Goal: Task Accomplishment & Management: Complete application form

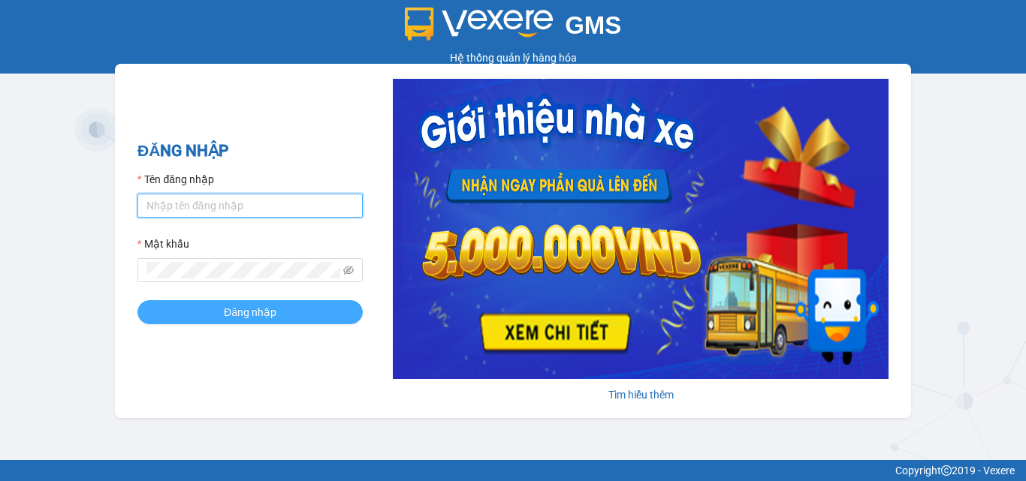
type input "duyanh.anphu"
click at [254, 310] on span "Đăng nhập" at bounding box center [250, 312] width 53 height 17
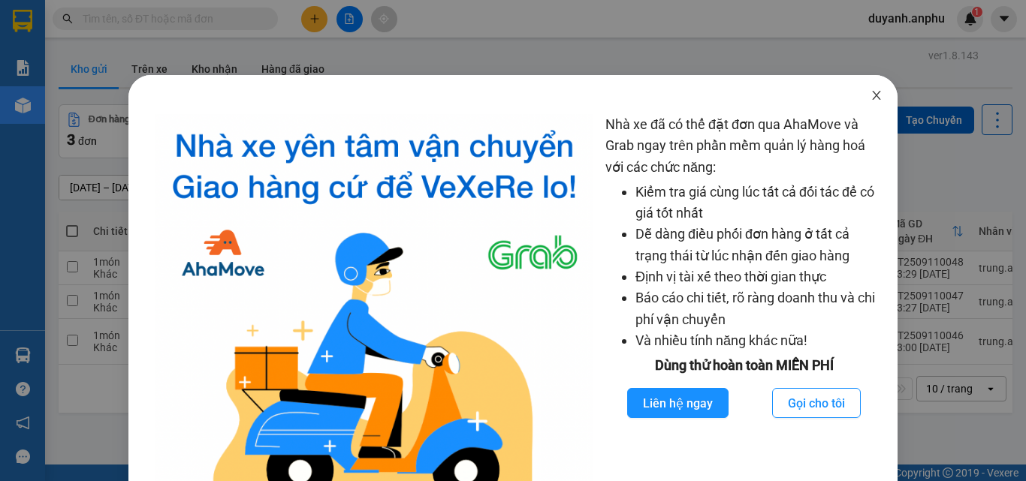
click at [870, 91] on icon "close" at bounding box center [876, 95] width 12 height 12
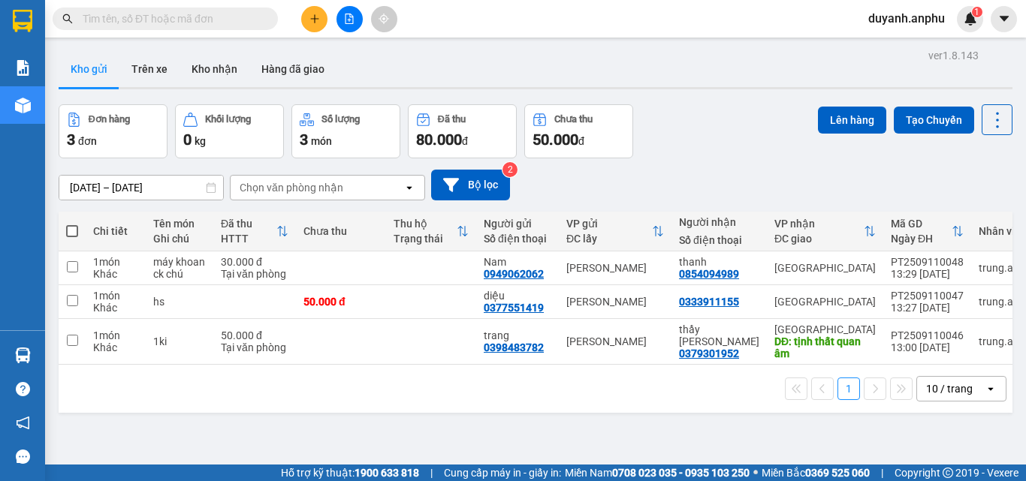
click at [199, 18] on input "text" at bounding box center [171, 19] width 177 height 17
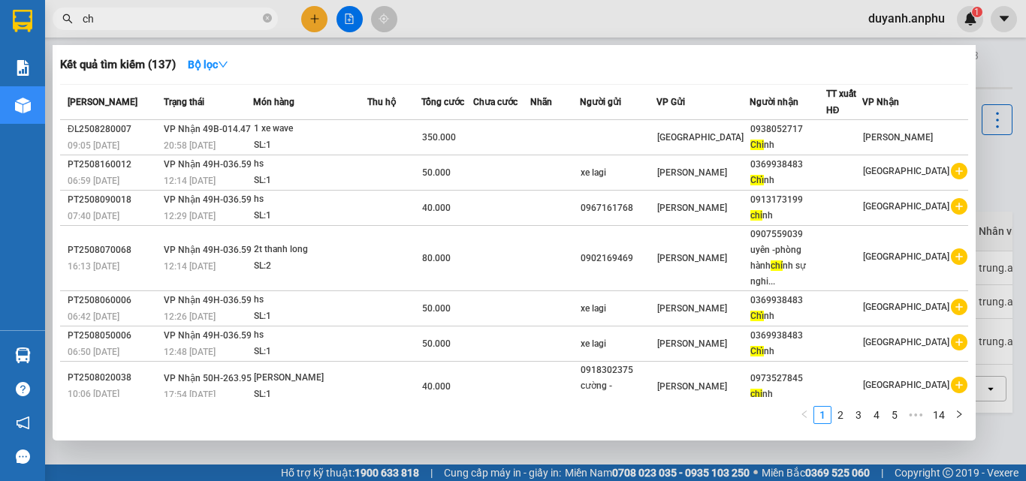
type input "c"
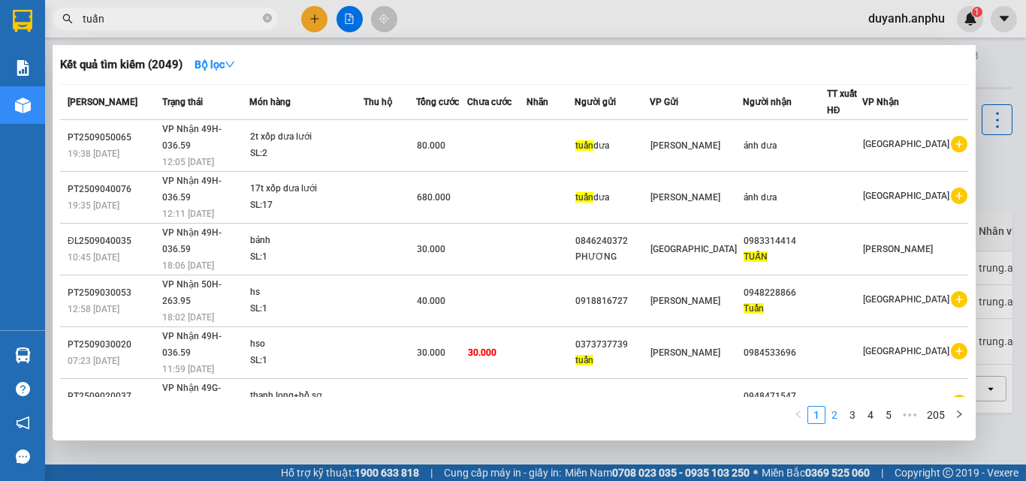
click at [837, 417] on link "2" at bounding box center [834, 415] width 17 height 17
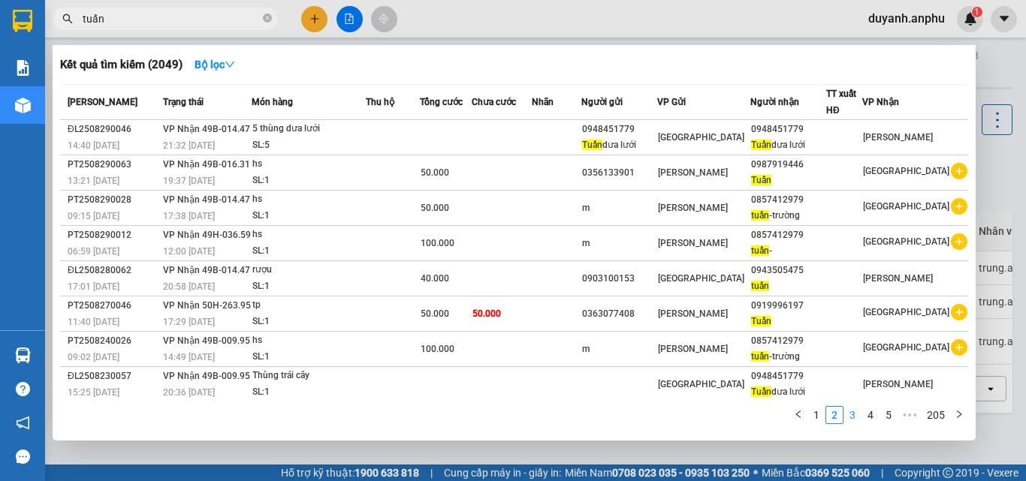
click at [851, 415] on link "3" at bounding box center [852, 415] width 17 height 17
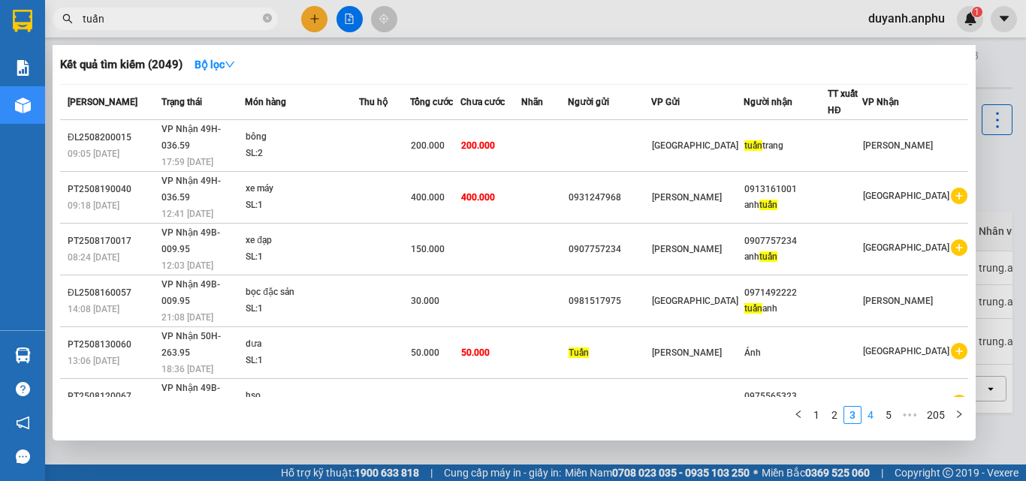
click at [868, 414] on link "4" at bounding box center [870, 415] width 17 height 17
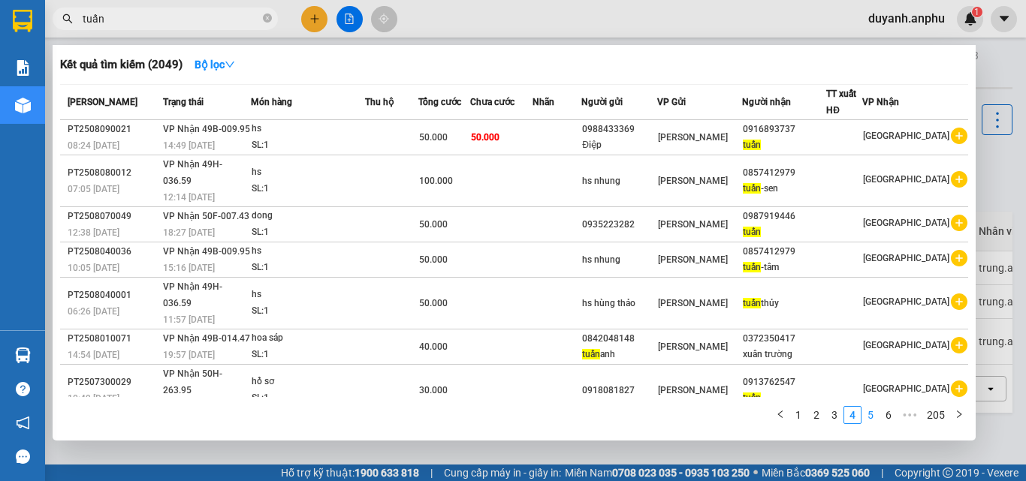
click at [875, 416] on link "5" at bounding box center [870, 415] width 17 height 17
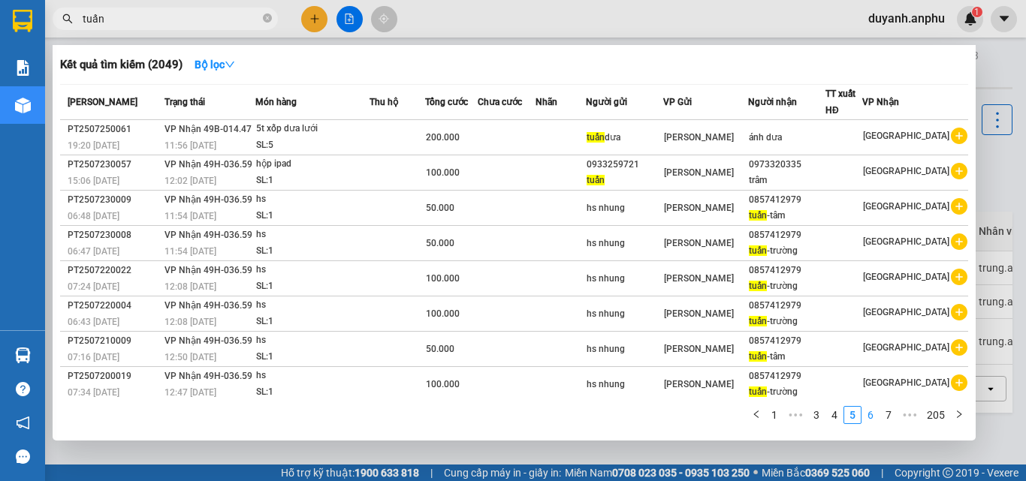
click at [876, 415] on link "6" at bounding box center [870, 415] width 17 height 17
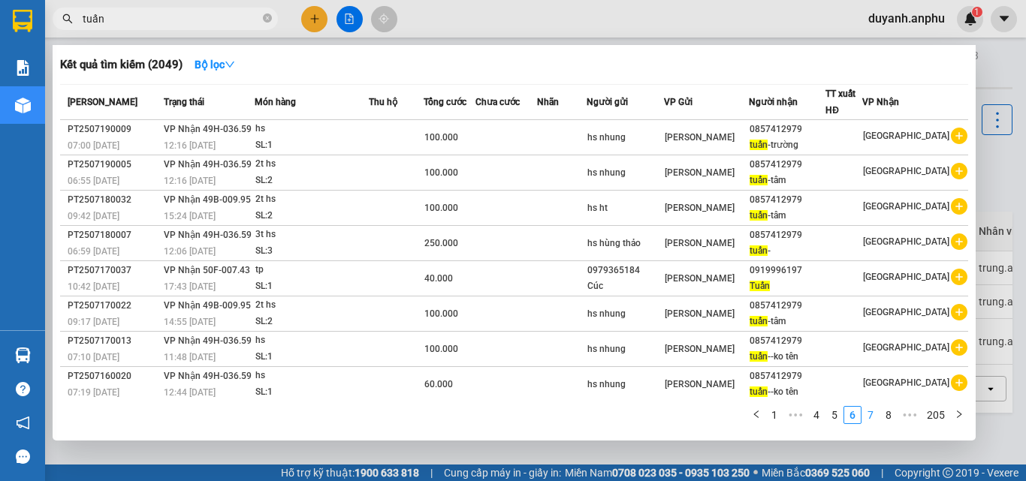
click at [876, 415] on link "7" at bounding box center [870, 415] width 17 height 17
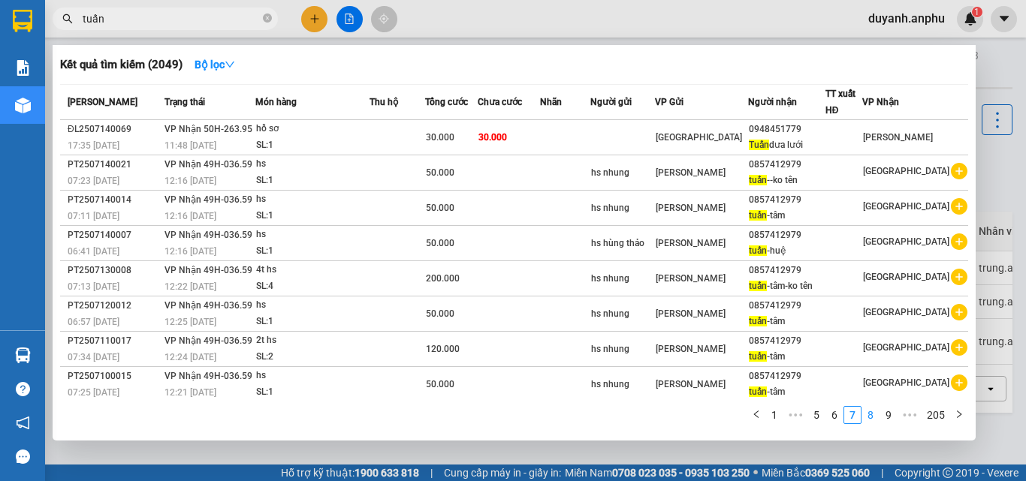
click at [876, 414] on link "8" at bounding box center [870, 415] width 17 height 17
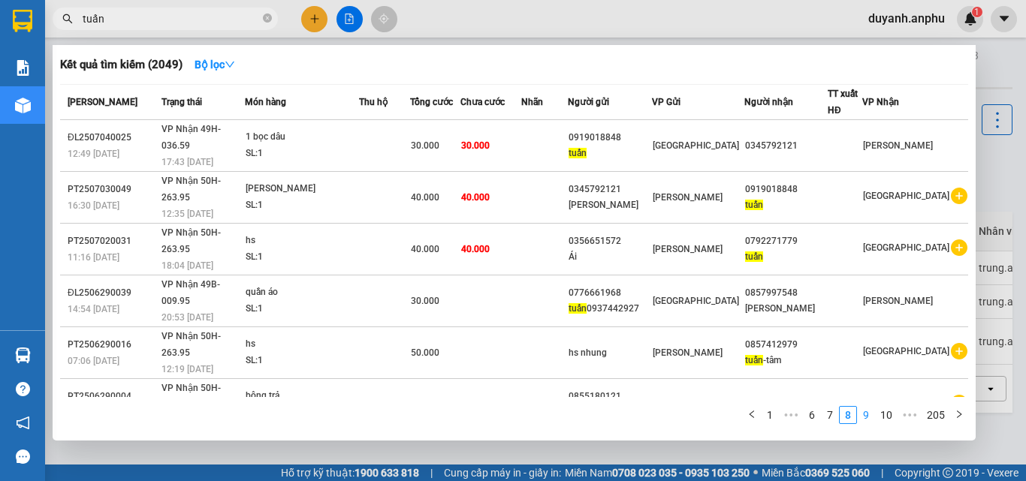
click at [867, 414] on link "9" at bounding box center [866, 415] width 17 height 17
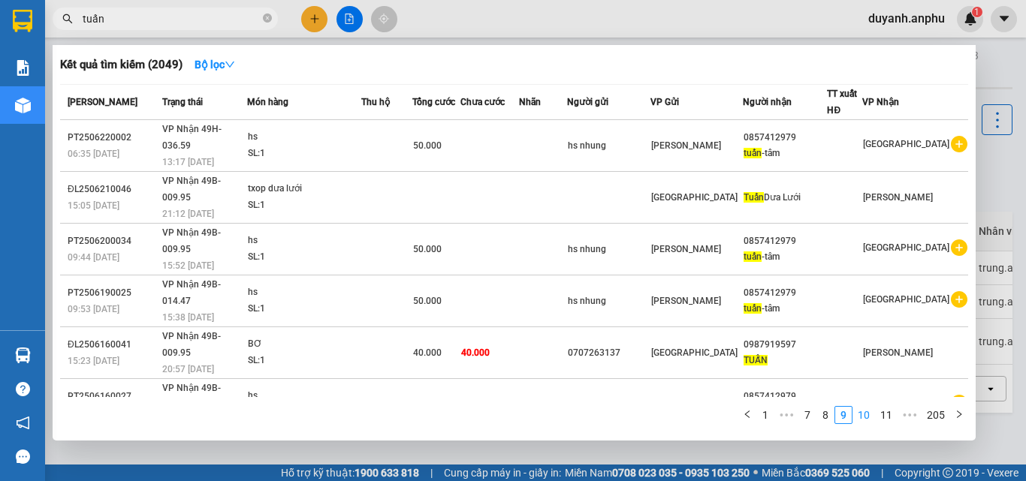
click at [870, 413] on link "10" at bounding box center [863, 415] width 21 height 17
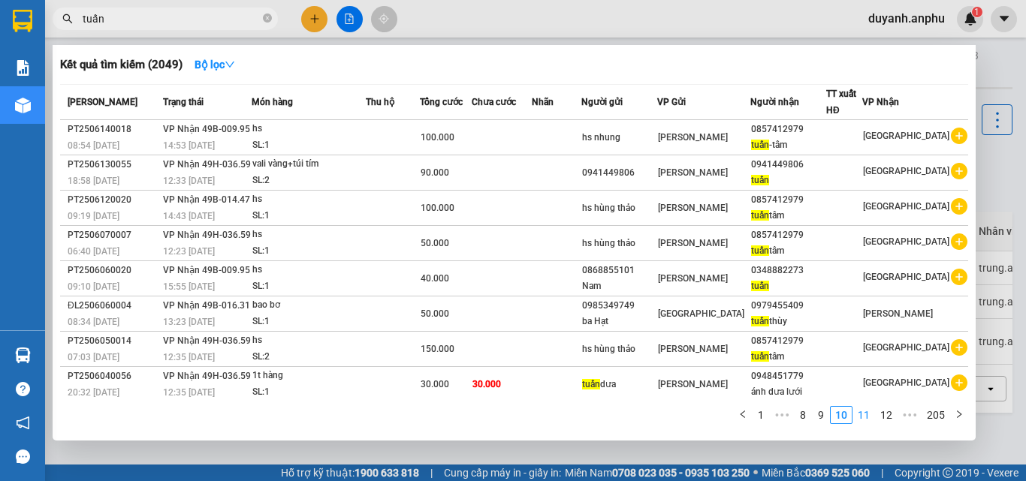
click at [871, 414] on link "11" at bounding box center [863, 415] width 21 height 17
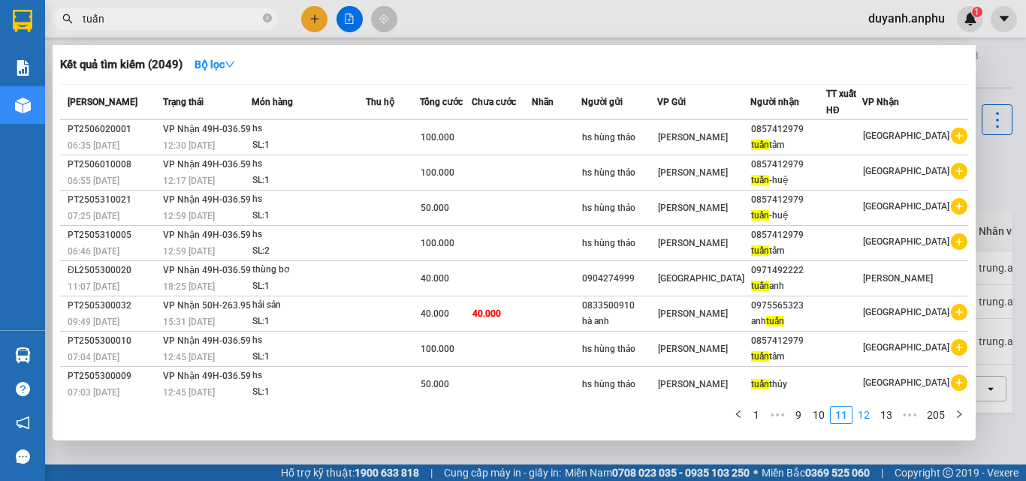
click at [874, 415] on link "12" at bounding box center [863, 415] width 21 height 17
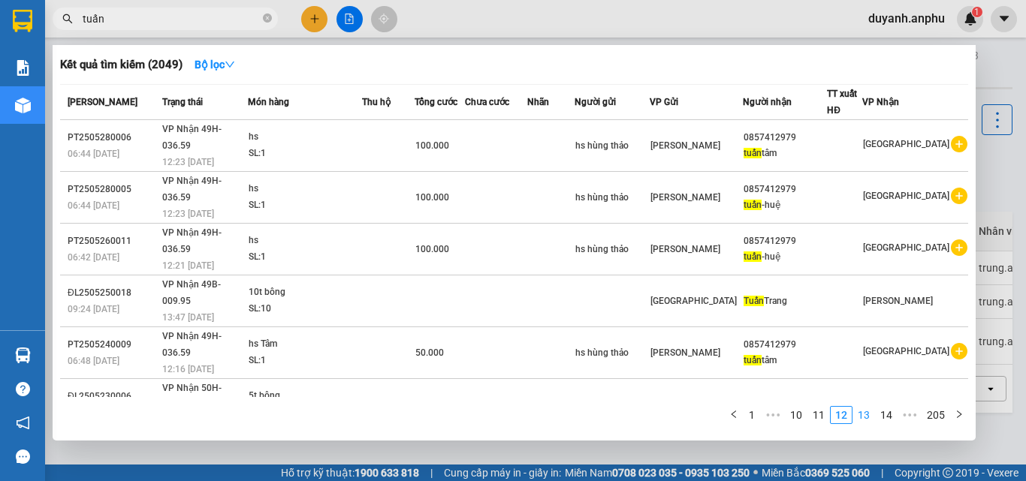
click at [871, 415] on link "13" at bounding box center [863, 415] width 21 height 17
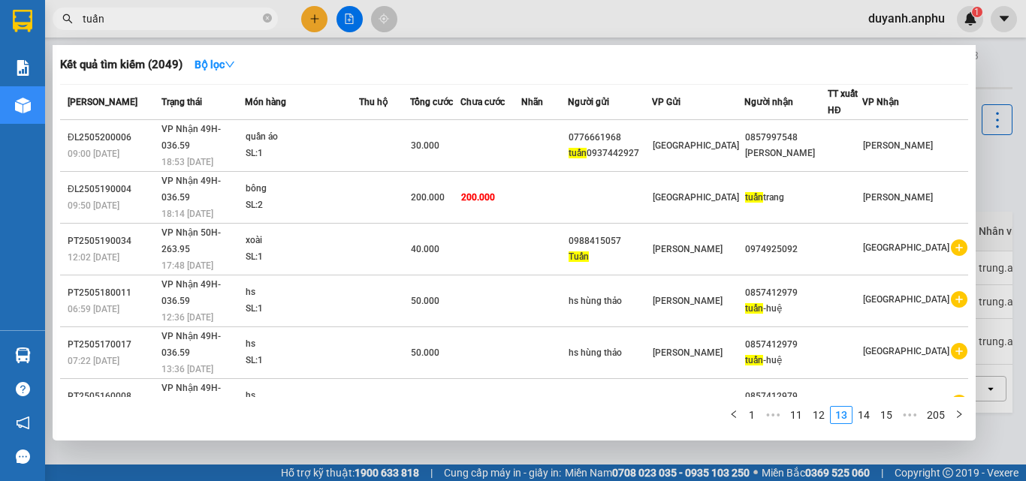
drag, startPoint x: 134, startPoint y: 16, endPoint x: 61, endPoint y: 27, distance: 74.4
click at [61, 27] on span "tuấn" at bounding box center [165, 19] width 225 height 23
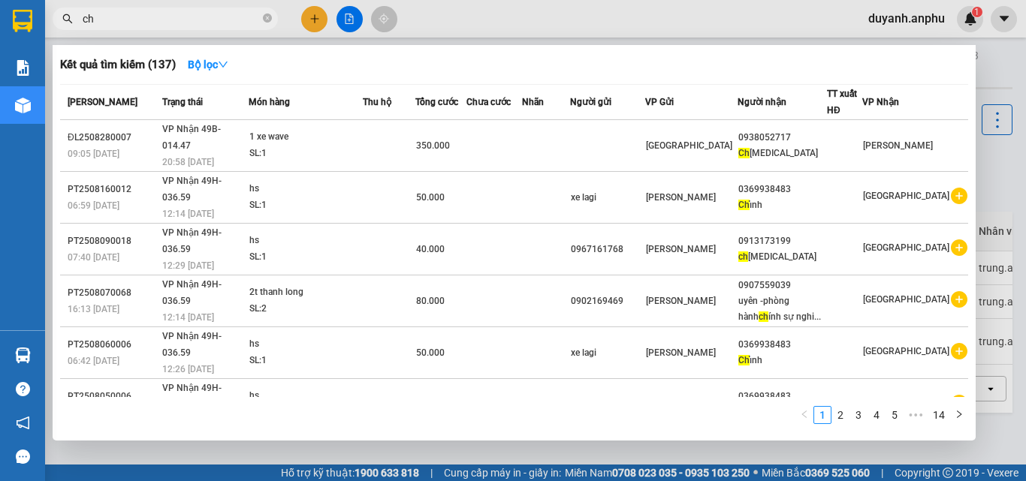
type input "c"
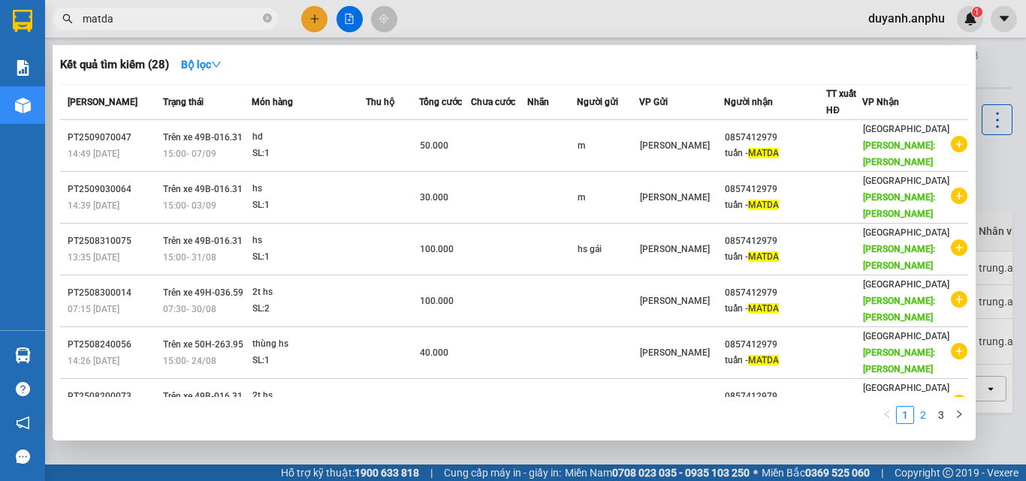
type input "matda"
click at [927, 412] on link "2" at bounding box center [923, 415] width 17 height 17
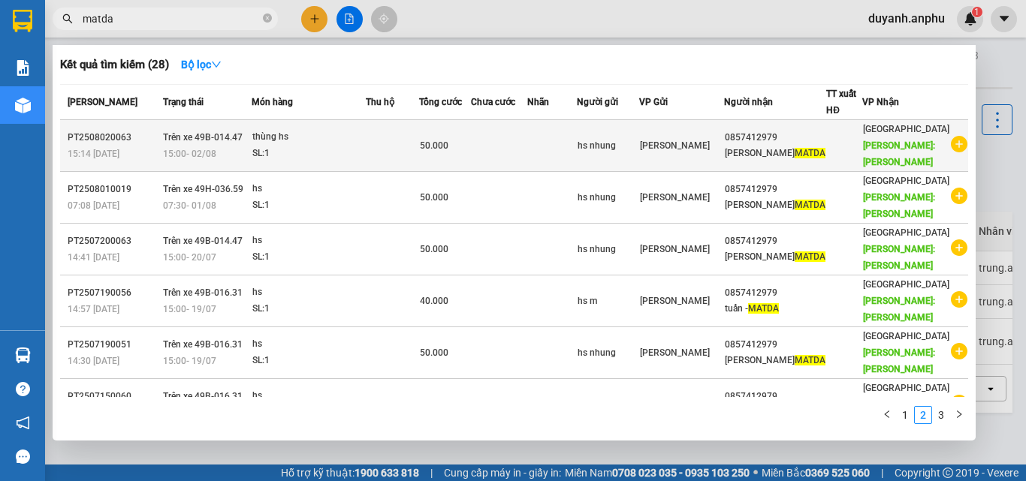
click at [955, 152] on icon "plus-circle" at bounding box center [959, 144] width 17 height 17
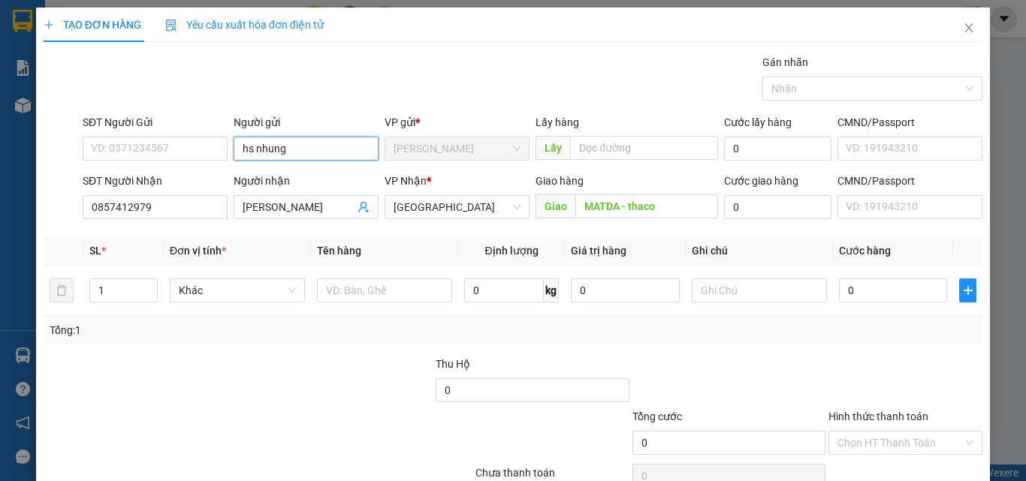
drag, startPoint x: 304, startPoint y: 141, endPoint x: 255, endPoint y: 146, distance: 49.1
click at [255, 146] on input "hs nhung" at bounding box center [306, 149] width 145 height 24
type input "hs gái"
click at [347, 342] on div "Tổng: 1" at bounding box center [513, 330] width 939 height 29
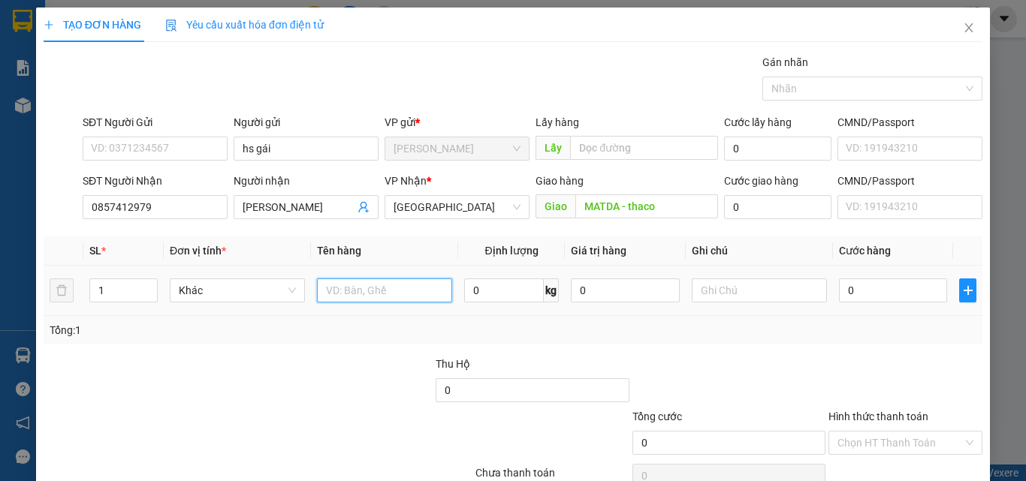
click at [399, 290] on input "text" at bounding box center [384, 291] width 135 height 24
type input "hs"
click at [869, 294] on input "0" at bounding box center [893, 291] width 108 height 24
type input "4"
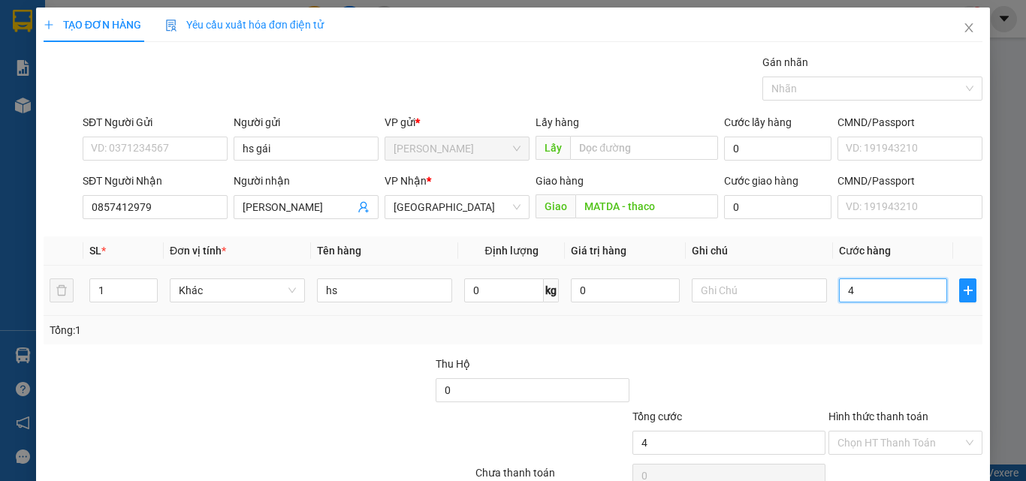
type input "4"
type input "40"
type input "40.000"
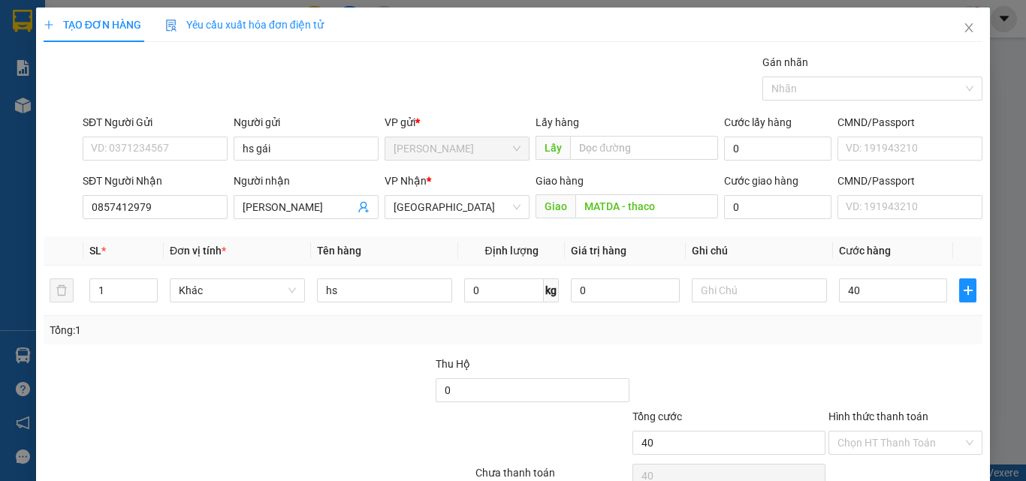
type input "40.000"
click at [797, 352] on div "Transit Pickup Surcharge Ids Transit Deliver Surcharge Ids Transit Deliver Surc…" at bounding box center [513, 290] width 939 height 472
click at [867, 438] on input "Hình thức thanh toán" at bounding box center [899, 443] width 125 height 23
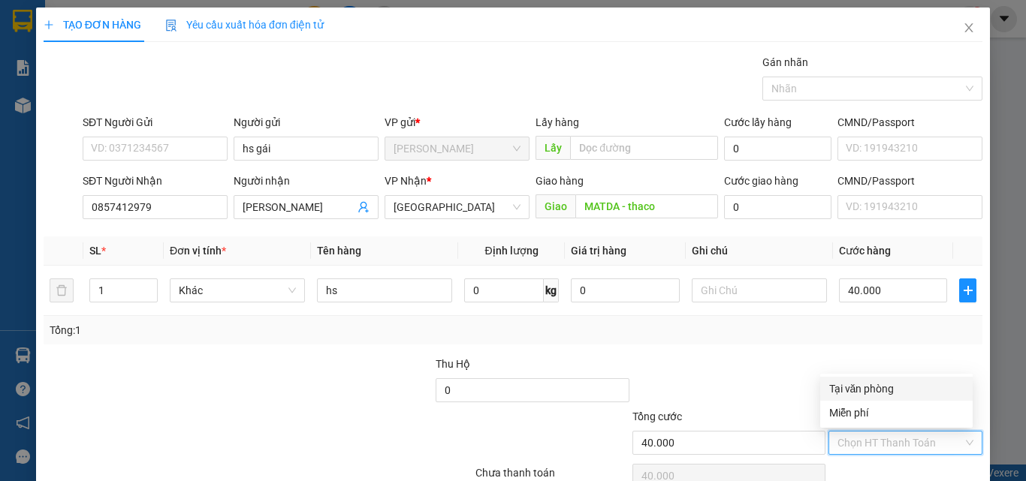
click at [853, 382] on div "Tại văn phòng" at bounding box center [896, 389] width 134 height 17
type input "0"
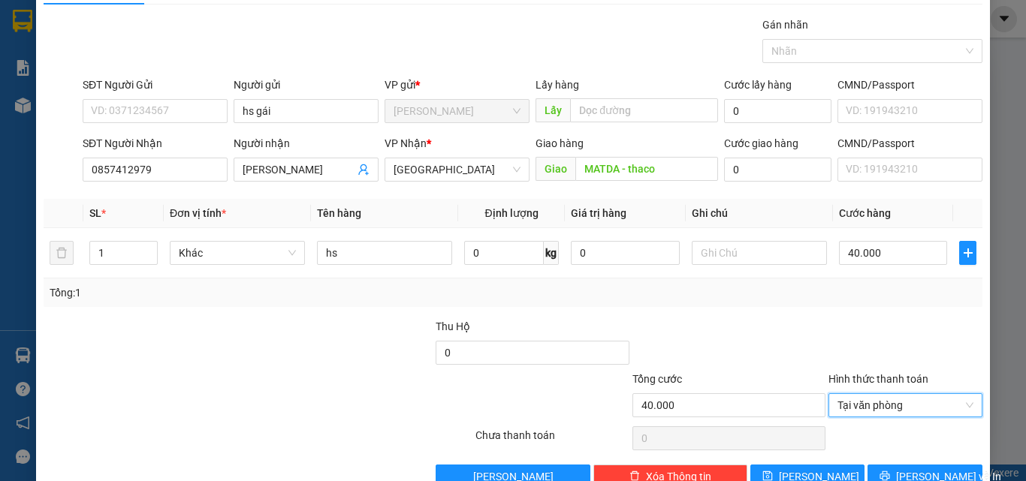
scroll to position [74, 0]
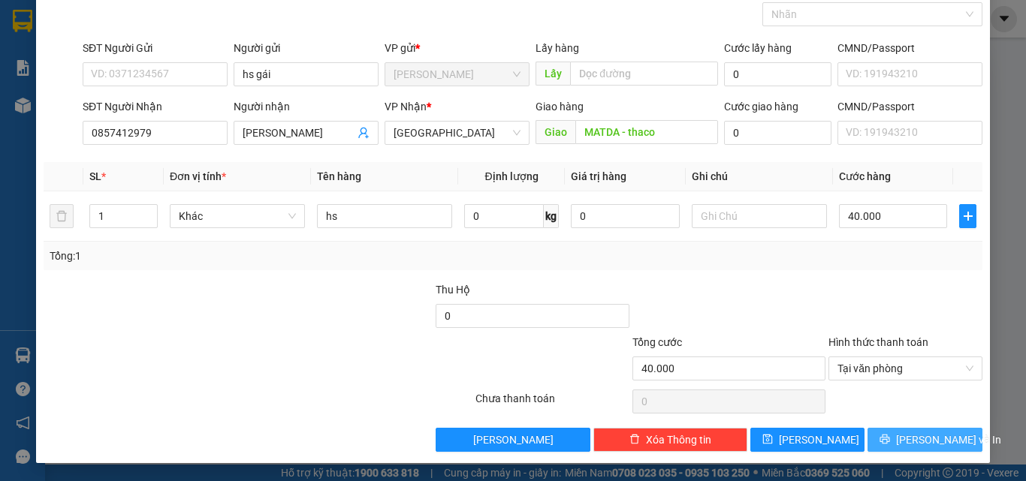
click at [914, 438] on span "[PERSON_NAME] và In" at bounding box center [948, 440] width 105 height 17
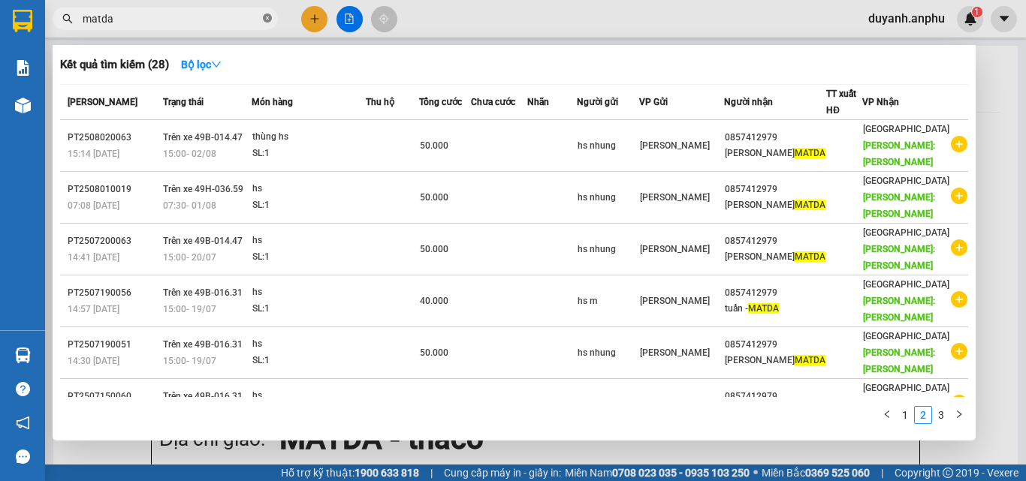
click at [269, 18] on icon "close-circle" at bounding box center [267, 18] width 9 height 9
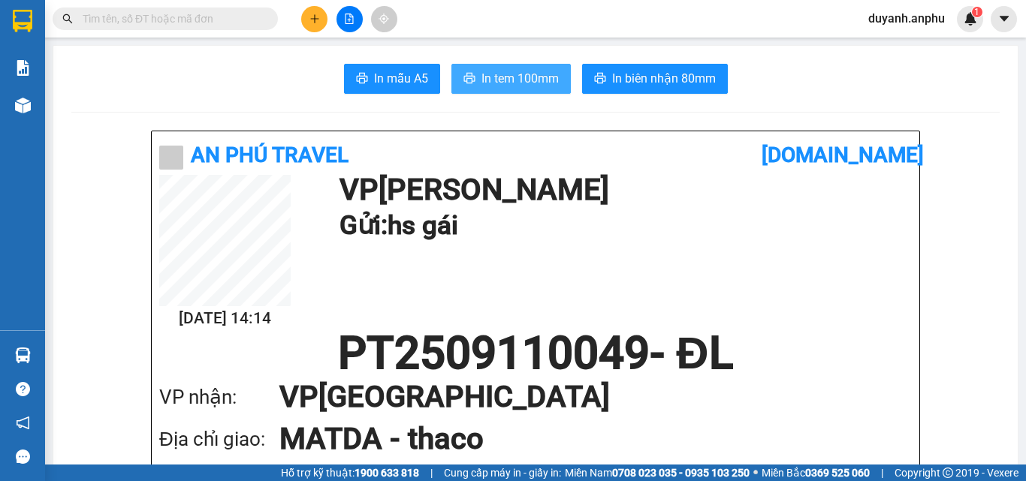
click at [512, 74] on span "In tem 100mm" at bounding box center [519, 78] width 77 height 19
click at [516, 85] on span "In tem 100mm" at bounding box center [519, 78] width 77 height 19
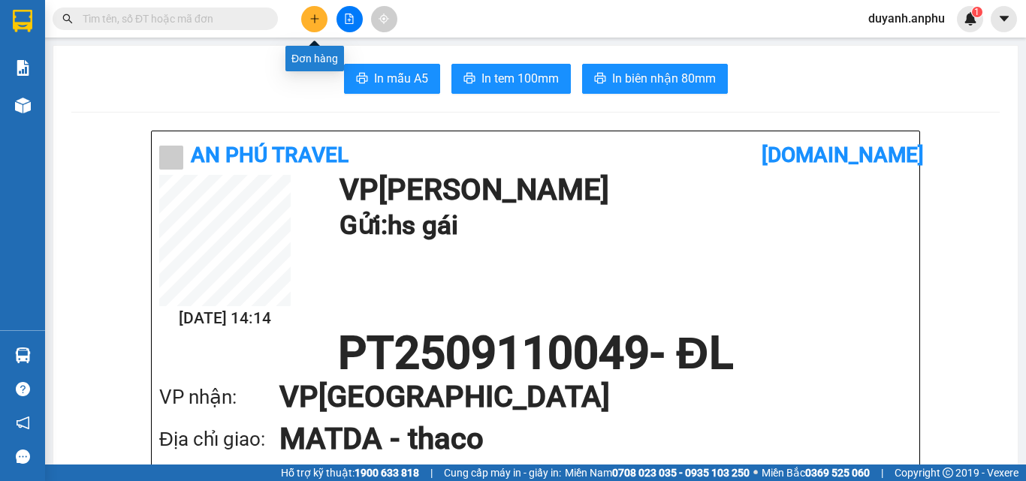
click at [312, 17] on icon "plus" at bounding box center [314, 19] width 11 height 11
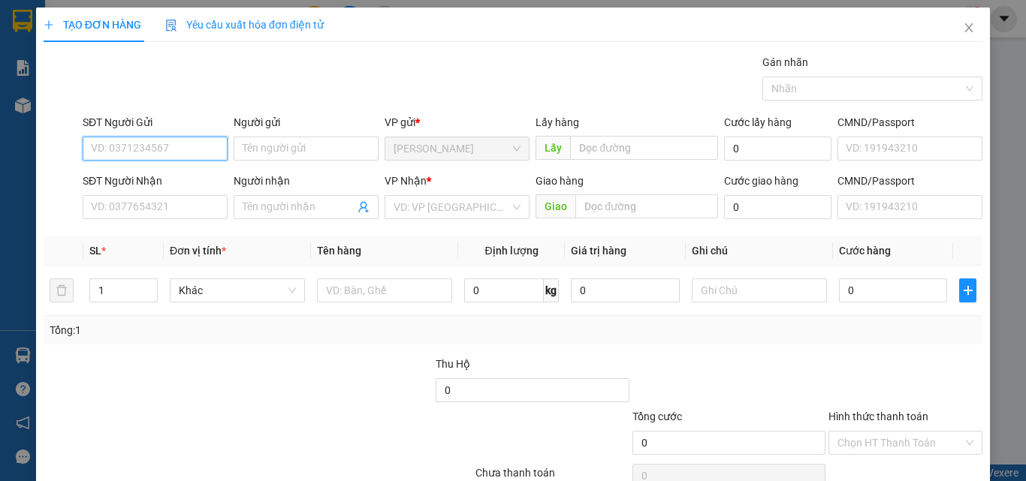
click at [164, 158] on input "SĐT Người Gửi" at bounding box center [155, 149] width 145 height 24
type input "0"
click at [165, 176] on div "0967531506 - thảo" at bounding box center [153, 178] width 125 height 17
type input "0967531506"
type input "thảo"
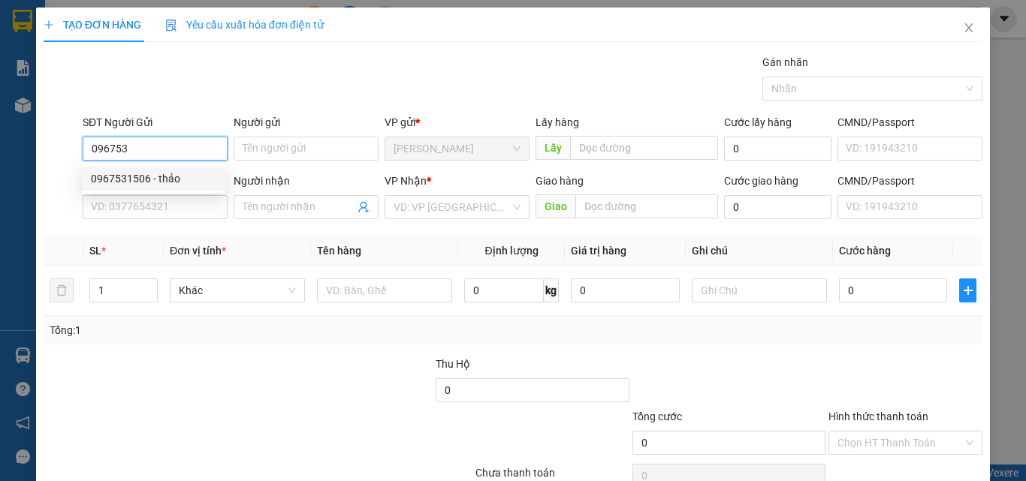
type input "0366976627"
type input "dũng"
type input "50.000"
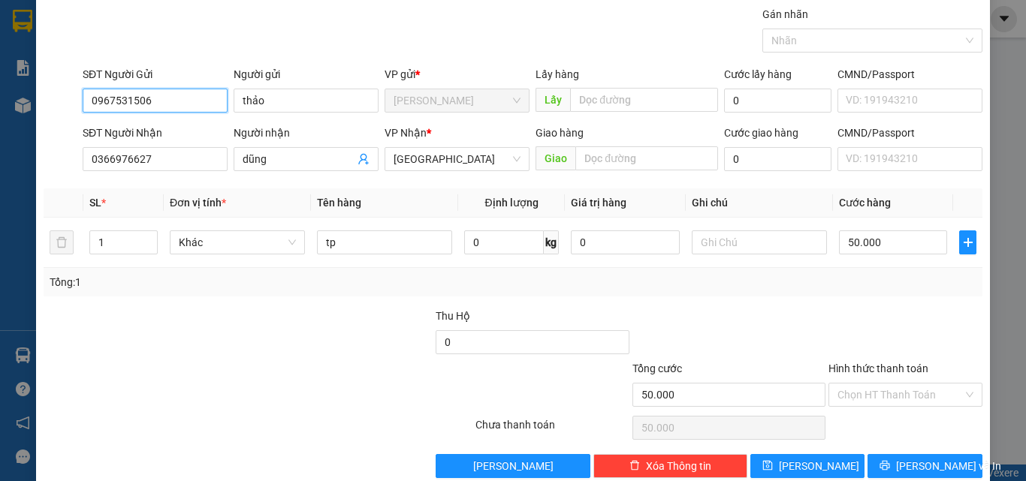
scroll to position [74, 0]
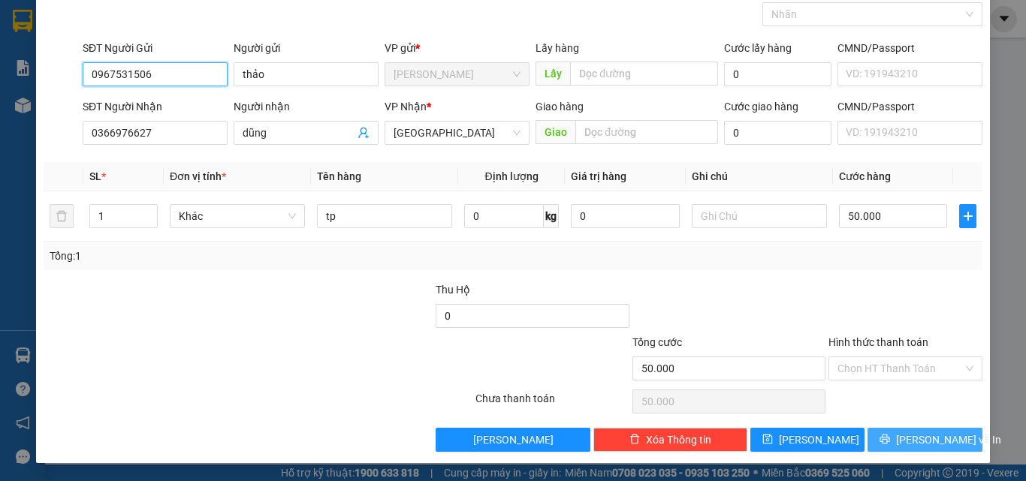
type input "0967531506"
click at [913, 435] on span "[PERSON_NAME] và In" at bounding box center [948, 440] width 105 height 17
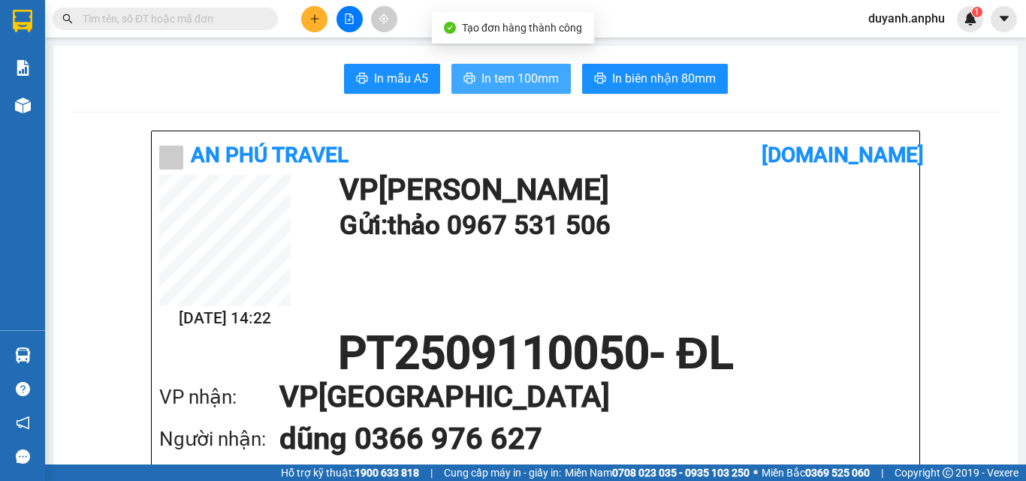
click at [490, 77] on span "In tem 100mm" at bounding box center [519, 78] width 77 height 19
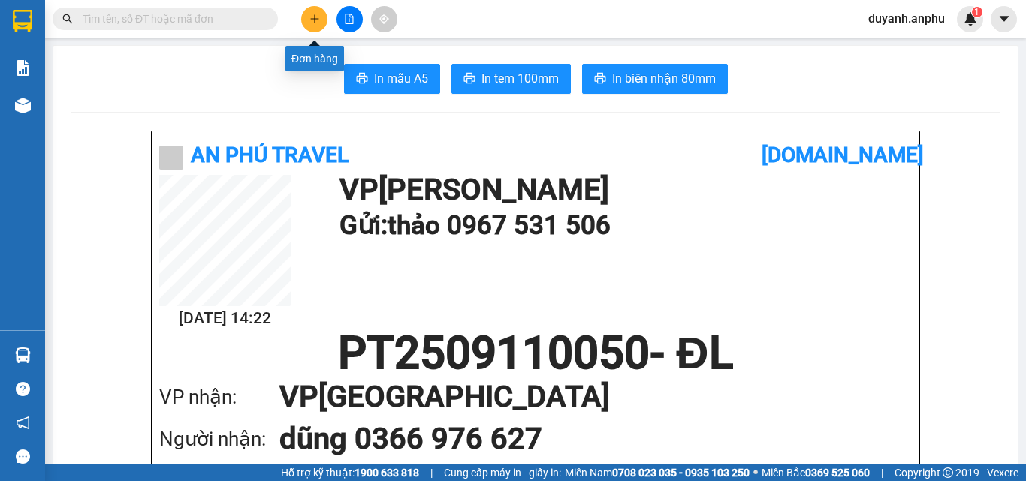
click at [317, 17] on icon "plus" at bounding box center [314, 19] width 11 height 11
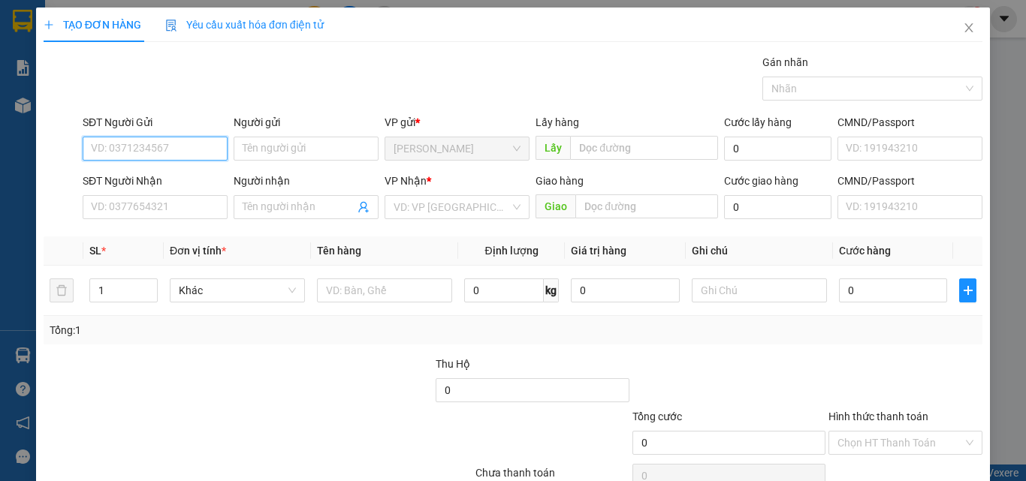
click at [169, 152] on input "SĐT Người Gửi" at bounding box center [155, 149] width 145 height 24
click at [154, 152] on input "SĐT Người Gửi" at bounding box center [155, 149] width 145 height 24
click at [158, 178] on div "0823249014" at bounding box center [153, 178] width 125 height 17
type input "0823249014"
type input "0889856859"
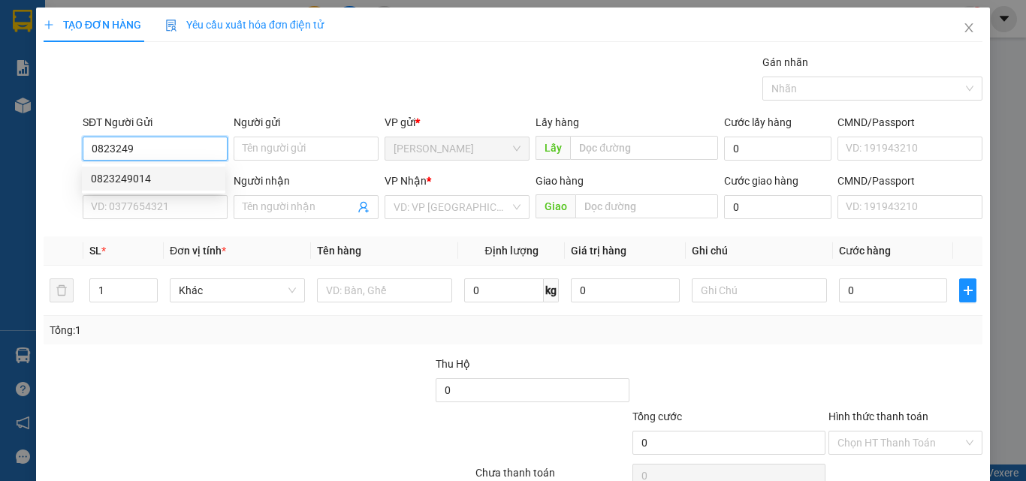
type input "liên nghĩa - [PERSON_NAME]"
type input "40.000"
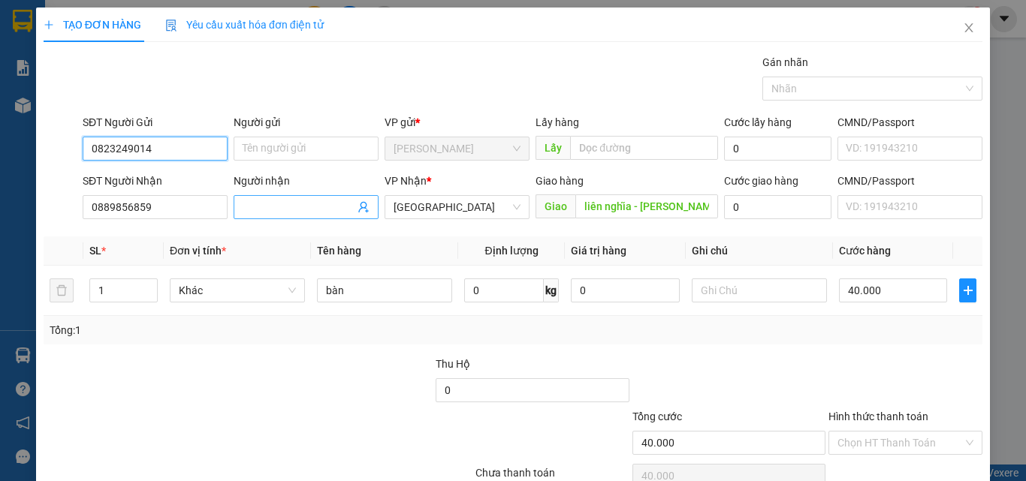
type input "0823249014"
click at [252, 216] on span at bounding box center [306, 207] width 145 height 24
type input "ly"
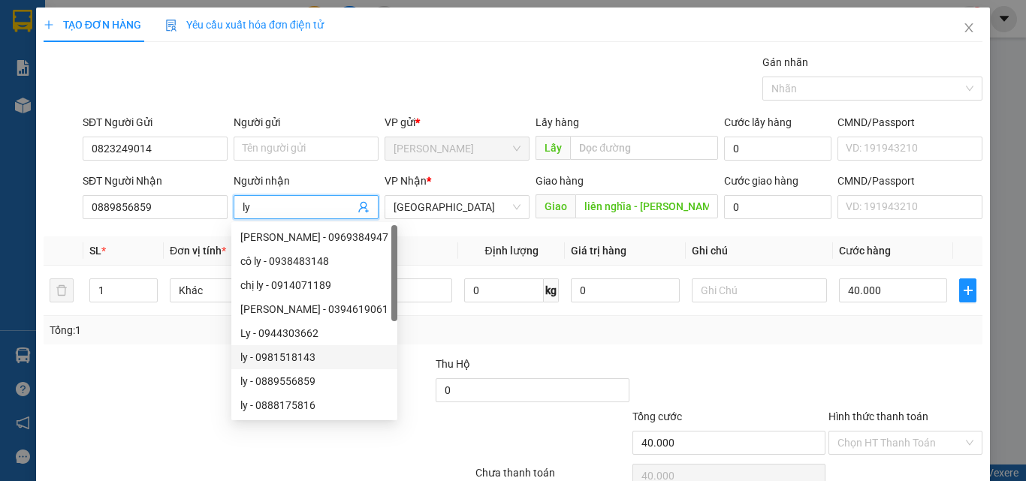
click at [300, 362] on div "ly - 0981518143" at bounding box center [314, 357] width 148 height 17
type input "0981518143"
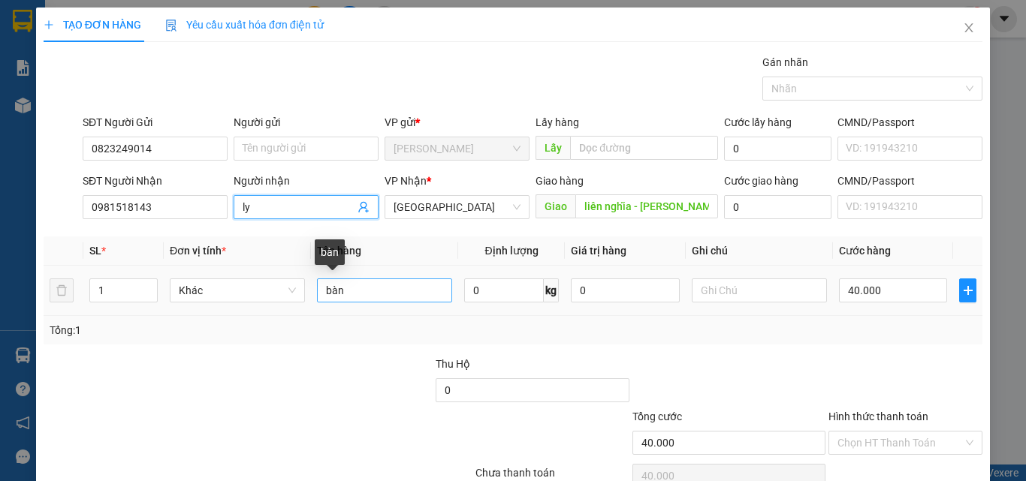
type input "ly"
click at [396, 289] on input "bàn" at bounding box center [384, 291] width 135 height 24
type input "bàn gổ"
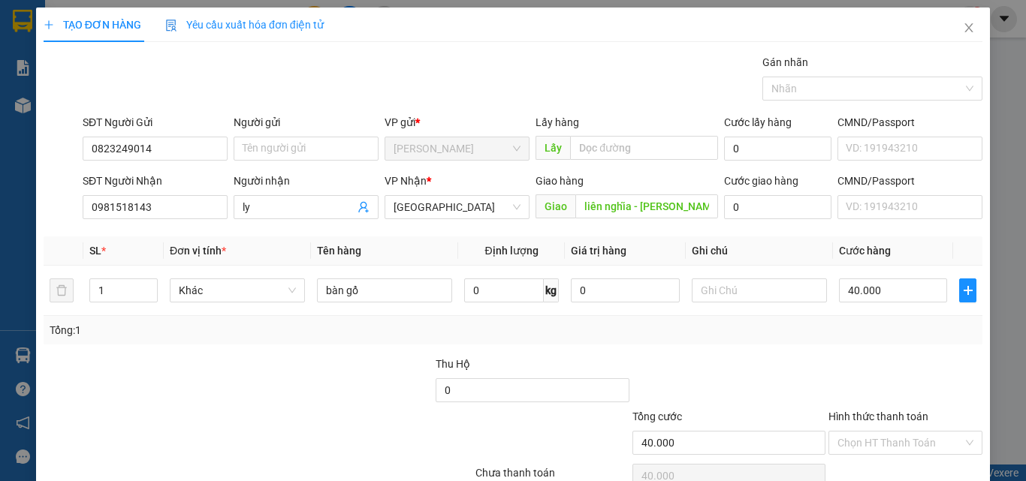
click at [532, 349] on div "Transit Pickup Surcharge Ids Transit Deliver Surcharge Ids Transit Deliver Surc…" at bounding box center [513, 290] width 939 height 472
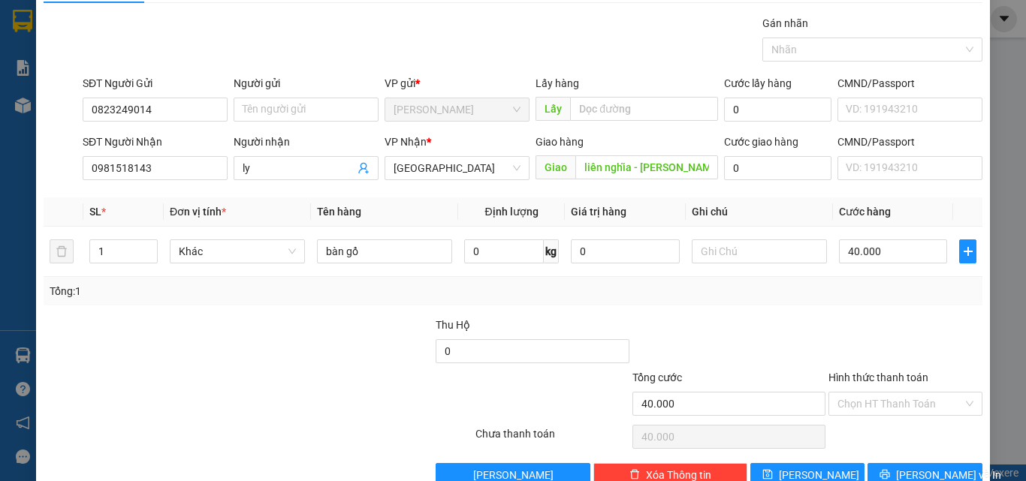
scroll to position [74, 0]
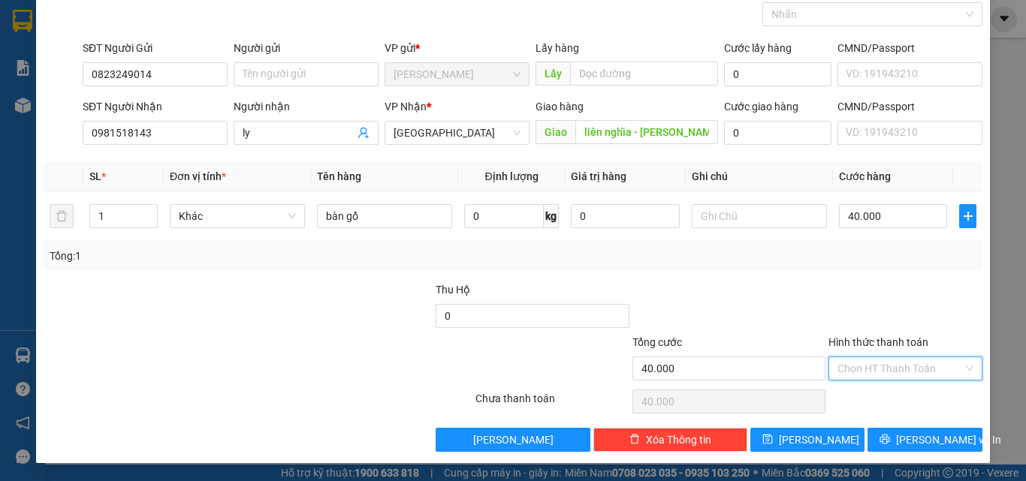
click at [870, 369] on input "Hình thức thanh toán" at bounding box center [899, 368] width 125 height 23
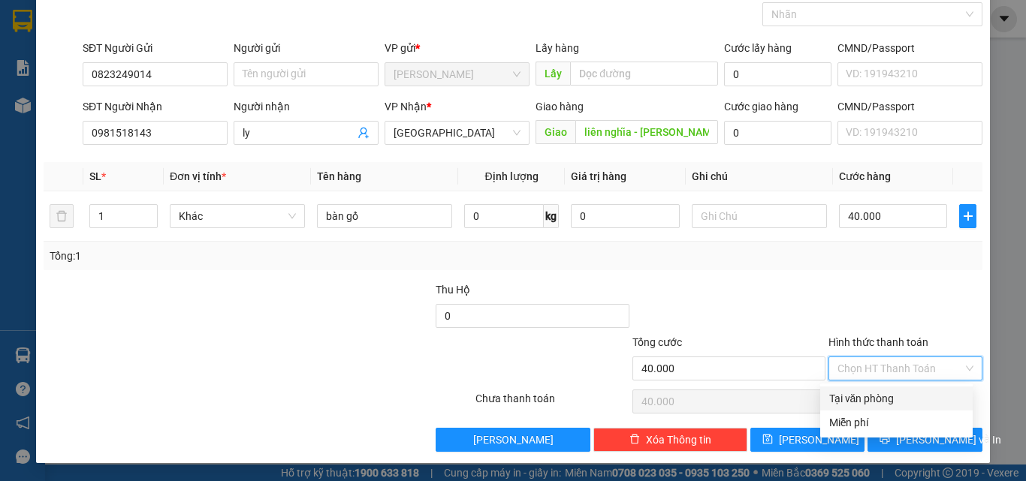
click at [873, 396] on div "Tại văn phòng" at bounding box center [896, 398] width 134 height 17
type input "0"
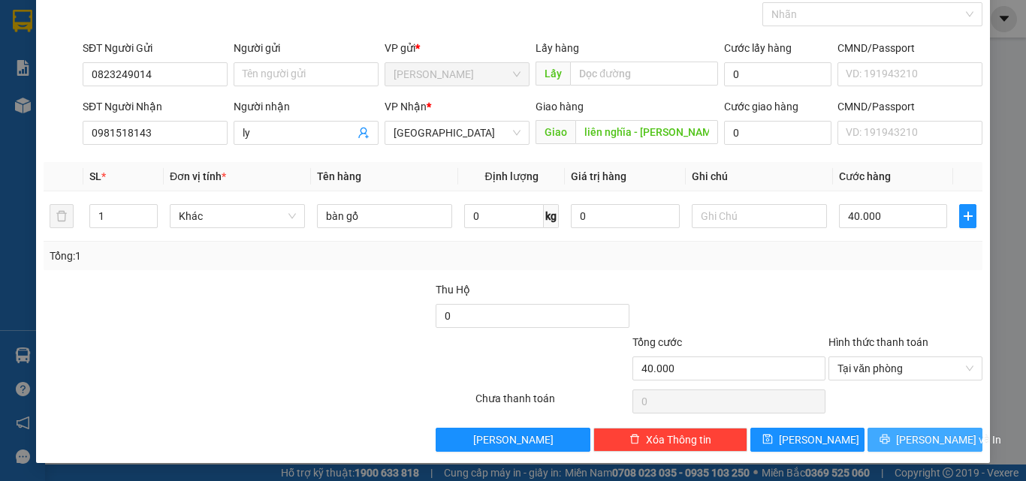
click at [914, 440] on span "[PERSON_NAME] và In" at bounding box center [948, 440] width 105 height 17
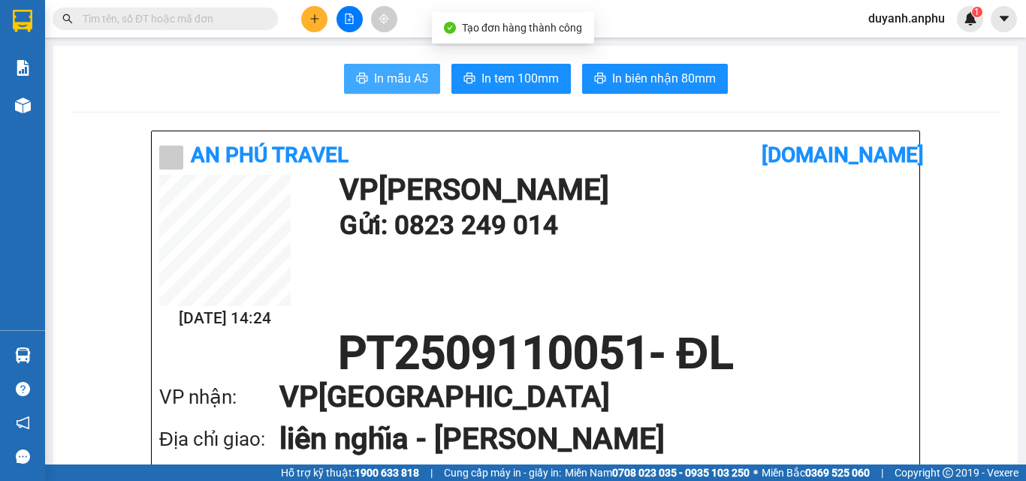
click at [398, 79] on span "In mẫu A5" at bounding box center [401, 78] width 54 height 19
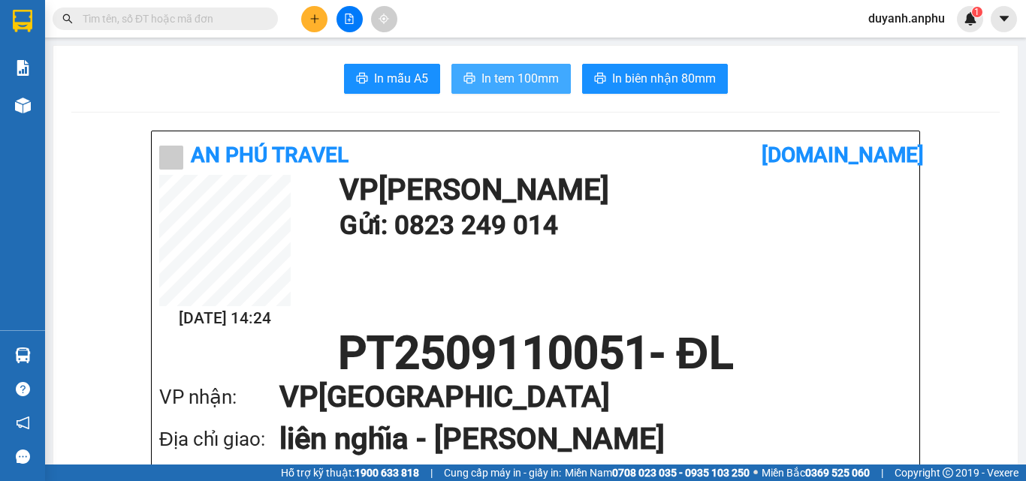
click at [493, 74] on span "In tem 100mm" at bounding box center [519, 78] width 77 height 19
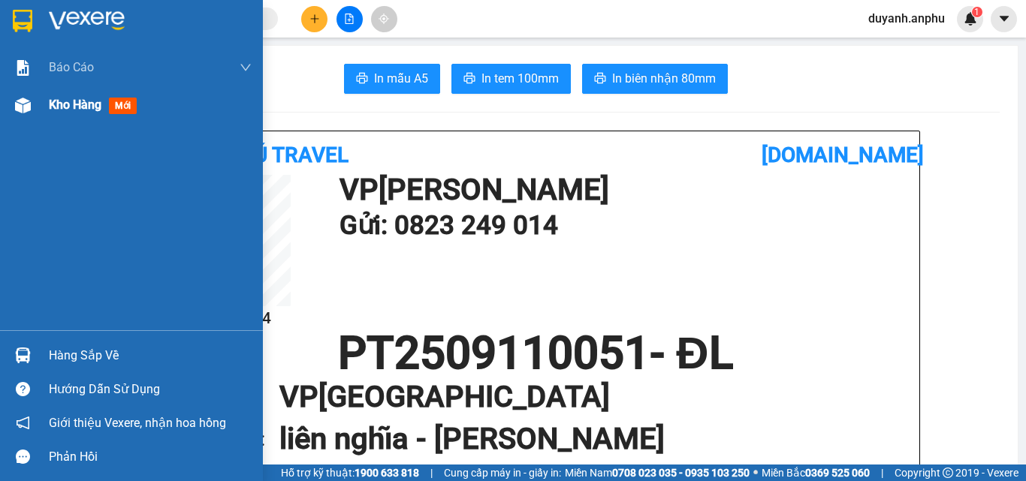
drag, startPoint x: 78, startPoint y: 99, endPoint x: 95, endPoint y: 106, distance: 18.5
click at [80, 99] on span "Kho hàng" at bounding box center [75, 105] width 53 height 14
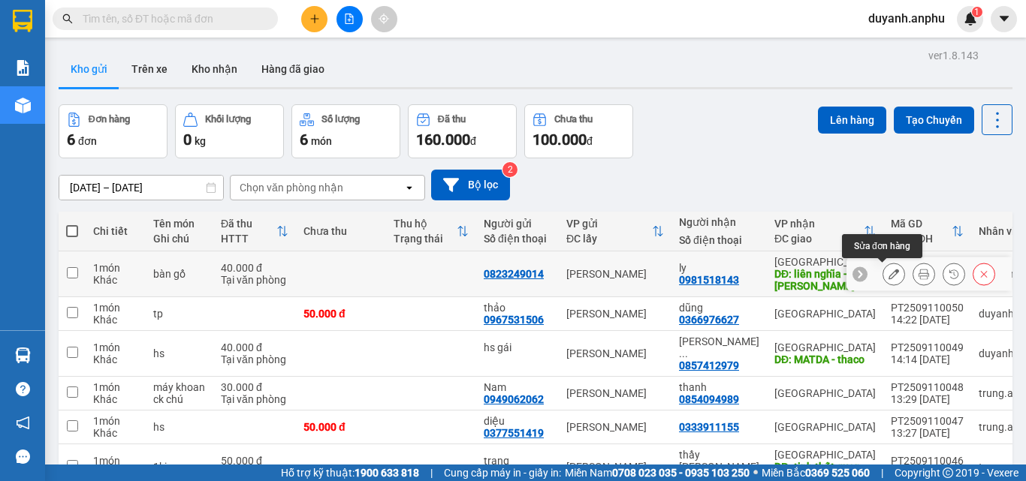
click at [888, 273] on icon at bounding box center [893, 274] width 11 height 11
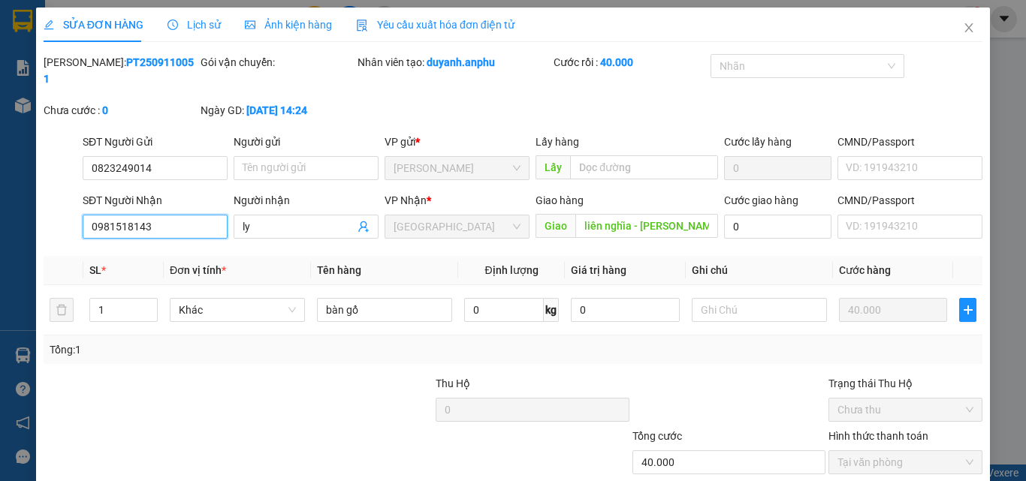
drag, startPoint x: 177, startPoint y: 210, endPoint x: 46, endPoint y: 211, distance: 131.4
click at [46, 211] on div "SĐT Người Nhận 0981518143 0981518143 Người nhận ly VP Nhận * Đà Lạt Giao hàng G…" at bounding box center [513, 218] width 942 height 53
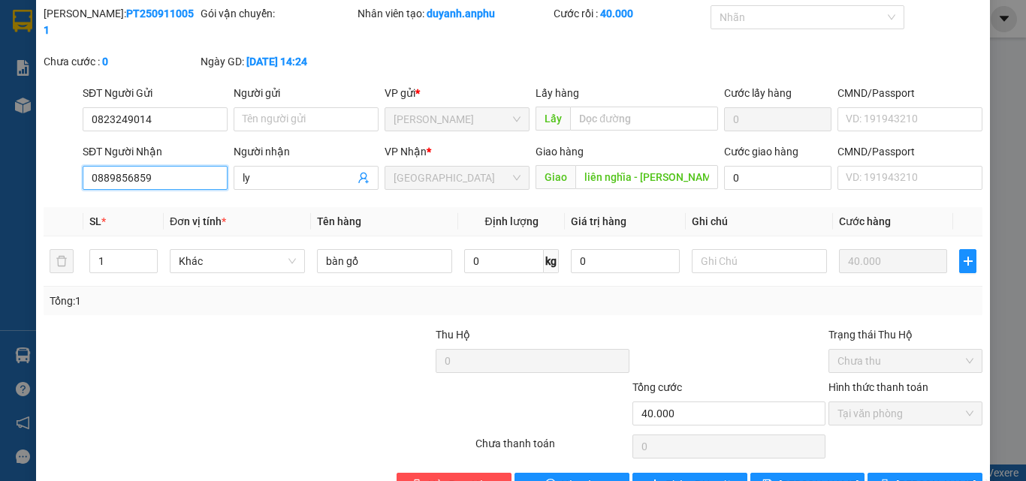
scroll to position [75, 0]
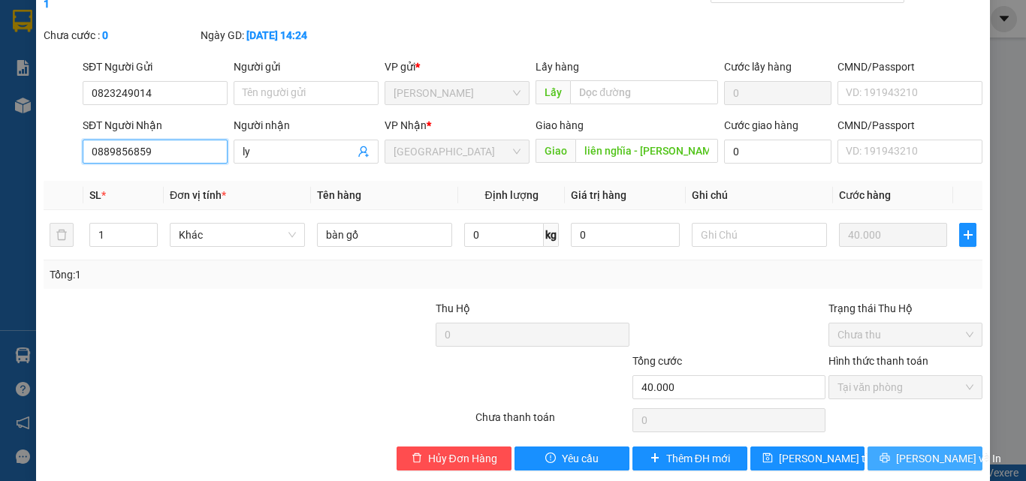
type input "0889856859"
click at [906, 451] on span "[PERSON_NAME] và In" at bounding box center [948, 459] width 105 height 17
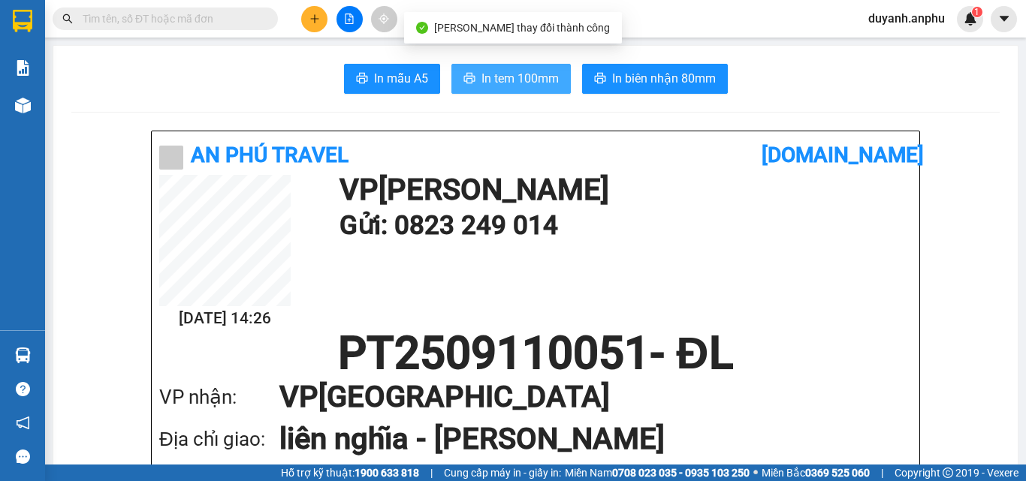
click at [481, 72] on span "In tem 100mm" at bounding box center [519, 78] width 77 height 19
click at [495, 75] on span "In tem 100mm" at bounding box center [519, 78] width 77 height 19
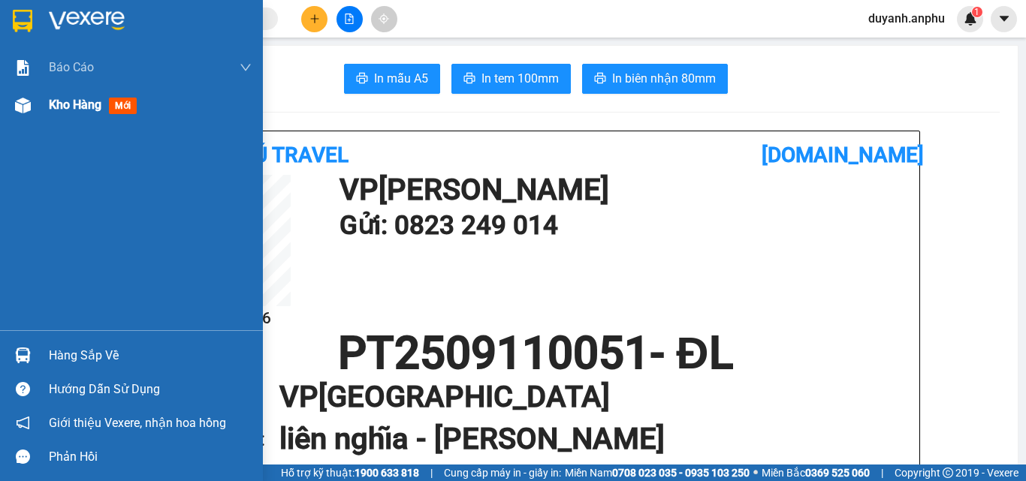
click at [87, 104] on span "Kho hàng" at bounding box center [75, 105] width 53 height 14
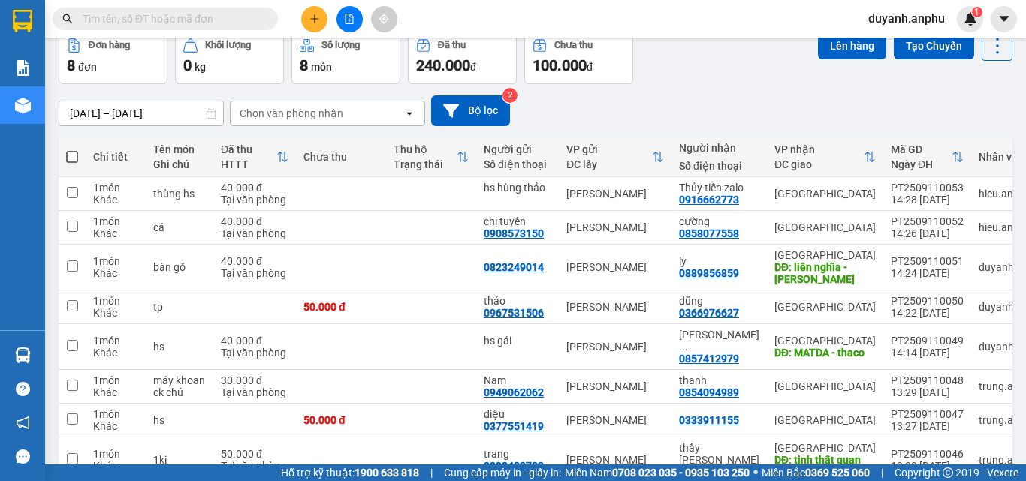
scroll to position [75, 0]
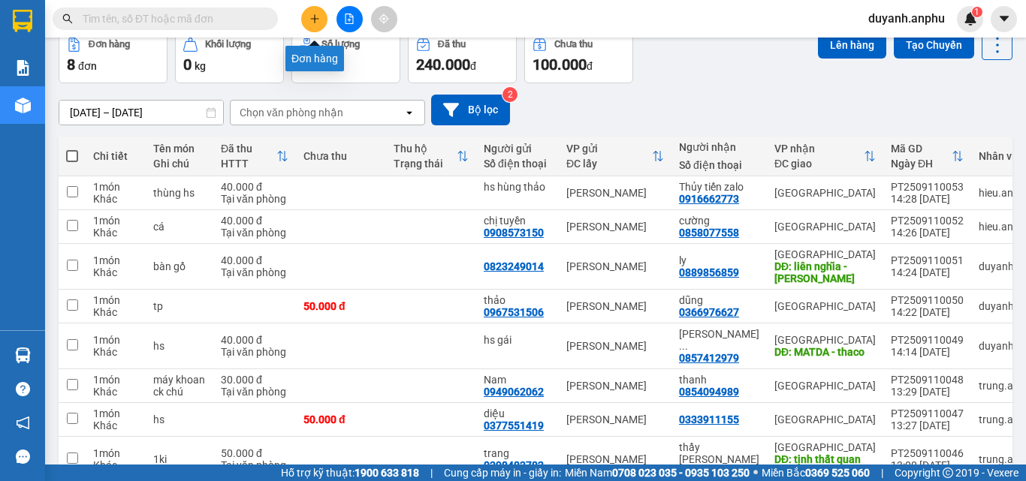
click at [316, 17] on icon "plus" at bounding box center [314, 19] width 11 height 11
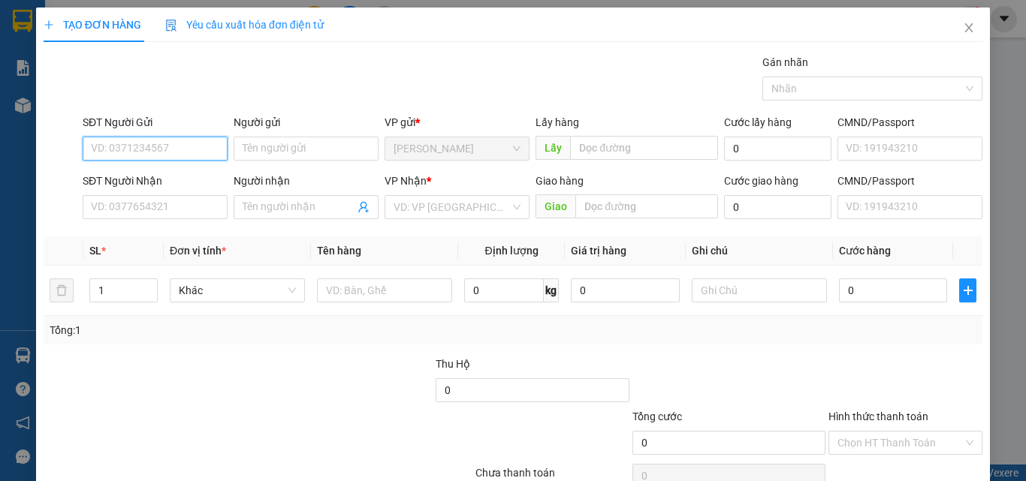
click at [157, 154] on input "SĐT Người Gửi" at bounding box center [155, 149] width 145 height 24
type input "0982309303"
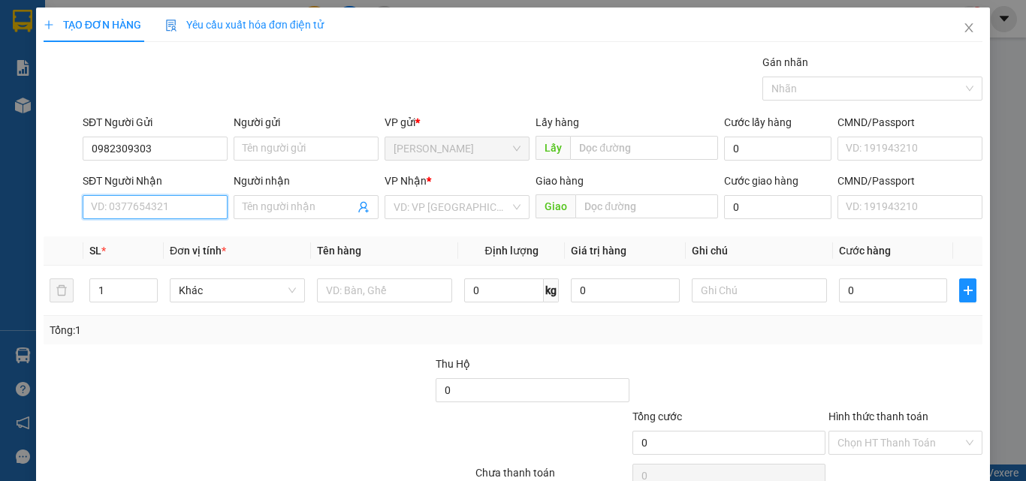
click at [176, 210] on input "SĐT Người Nhận" at bounding box center [155, 207] width 145 height 24
type input "0377946732"
click at [175, 231] on div "0377946732 - Hoài" at bounding box center [153, 237] width 125 height 17
type input "Hoài"
type input "k'long"
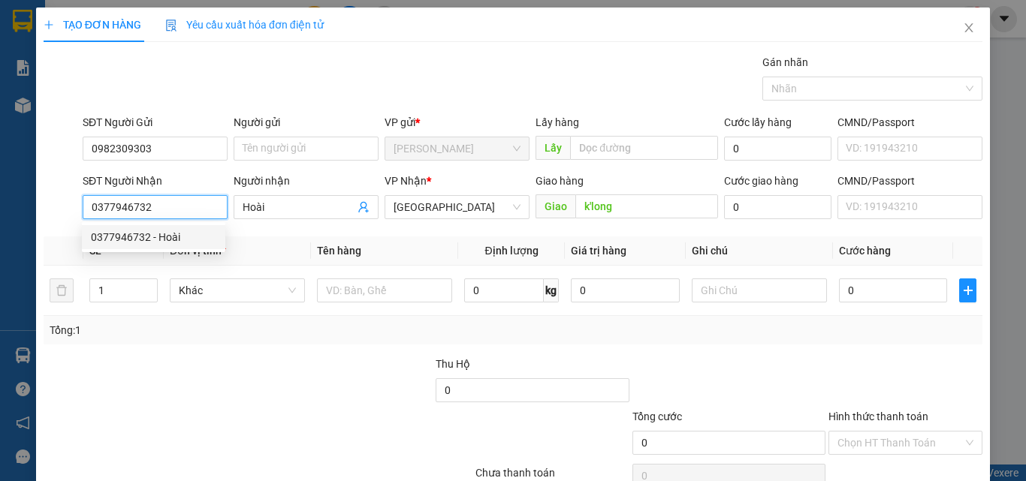
type input "40.000"
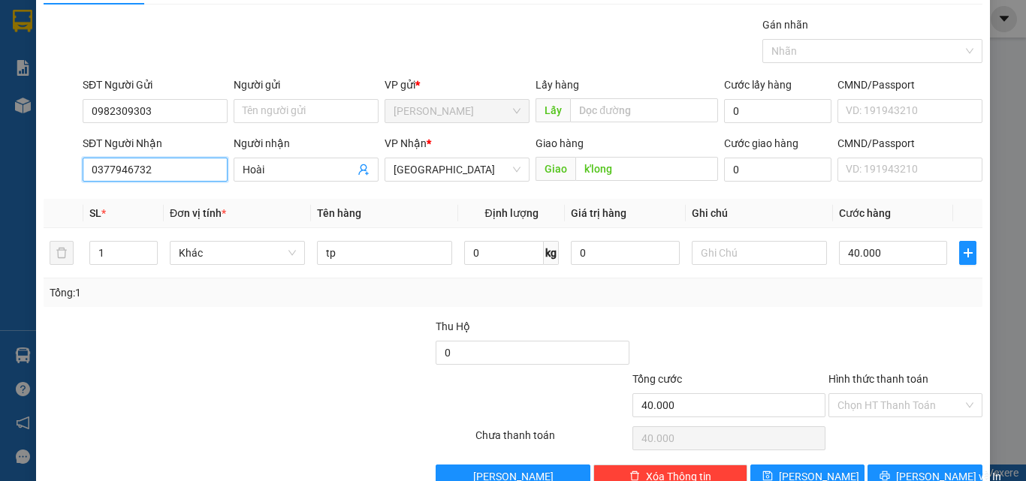
scroll to position [74, 0]
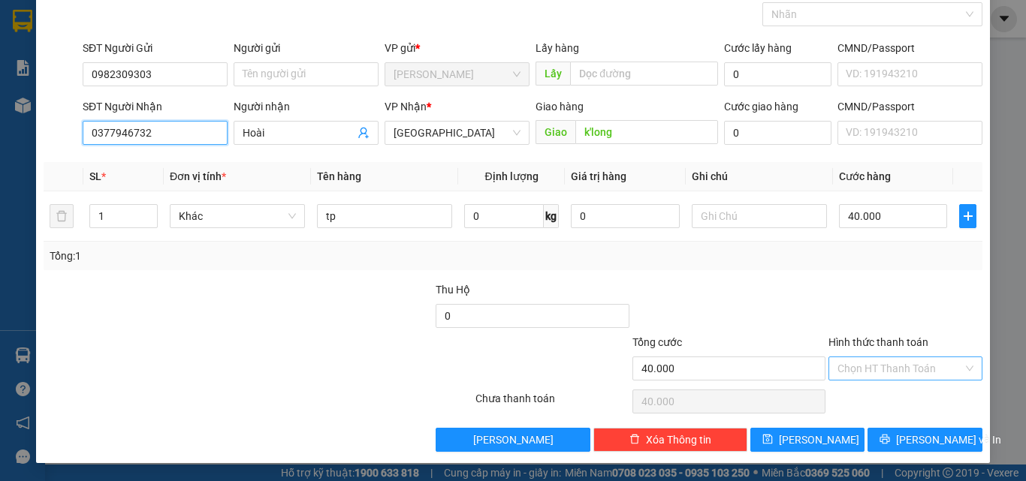
type input "0377946732"
click at [894, 377] on input "Hình thức thanh toán" at bounding box center [899, 368] width 125 height 23
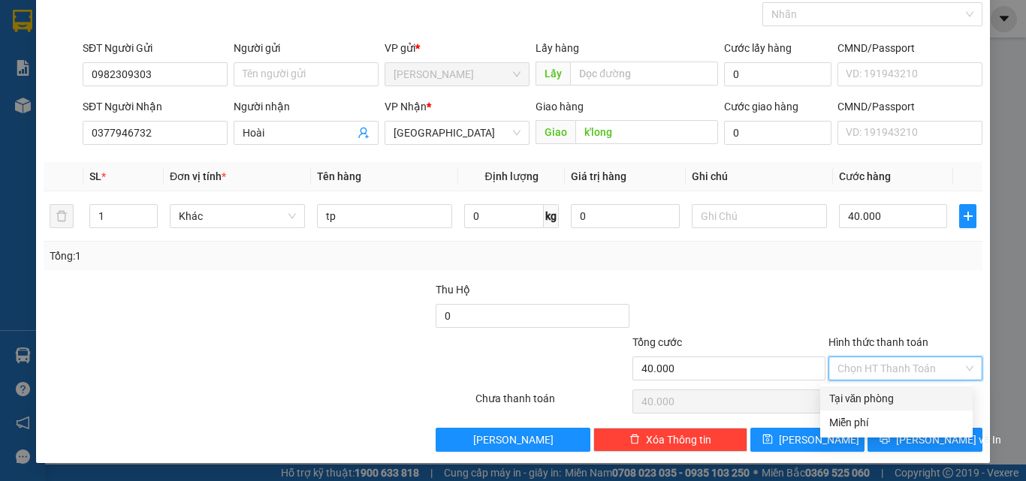
click at [879, 398] on div "Tại văn phòng" at bounding box center [896, 398] width 134 height 17
type input "0"
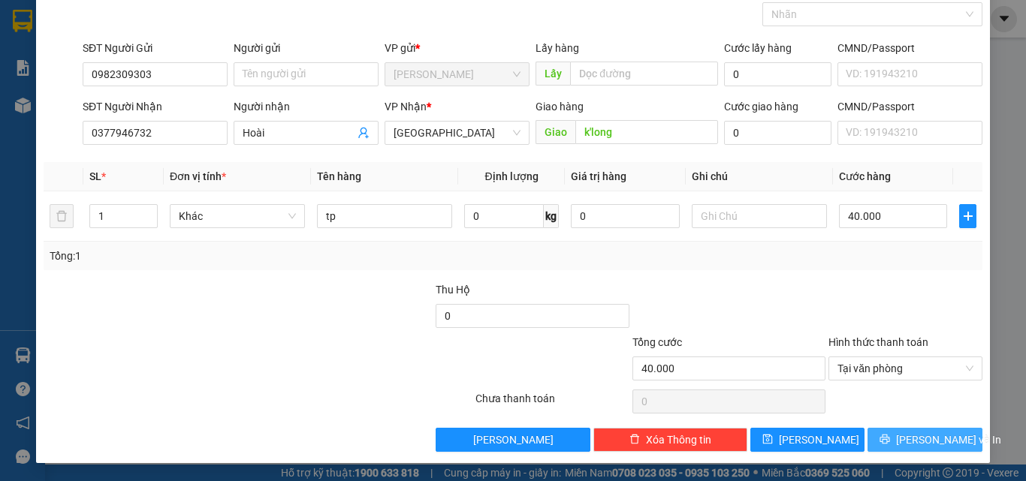
click at [910, 436] on span "[PERSON_NAME] và In" at bounding box center [948, 440] width 105 height 17
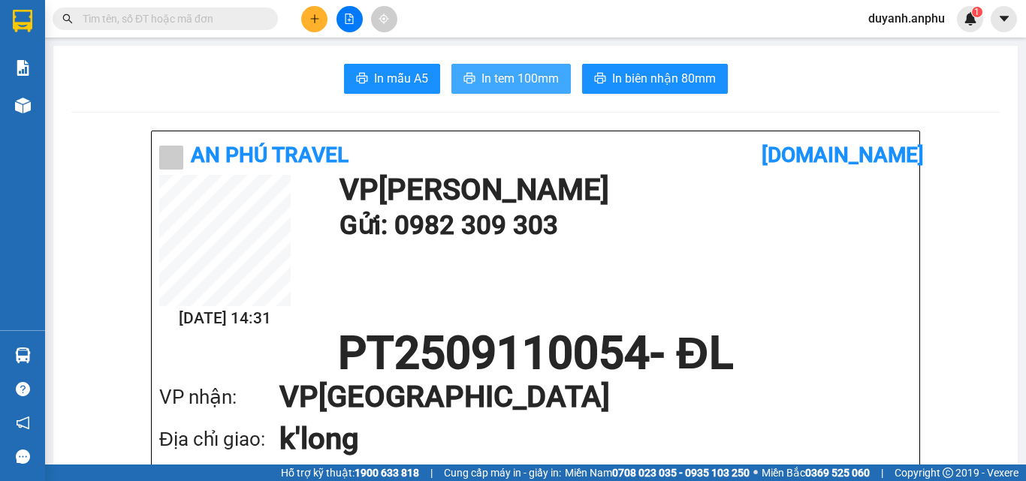
click at [481, 78] on span "In tem 100mm" at bounding box center [519, 78] width 77 height 19
click at [216, 17] on input "text" at bounding box center [171, 19] width 177 height 17
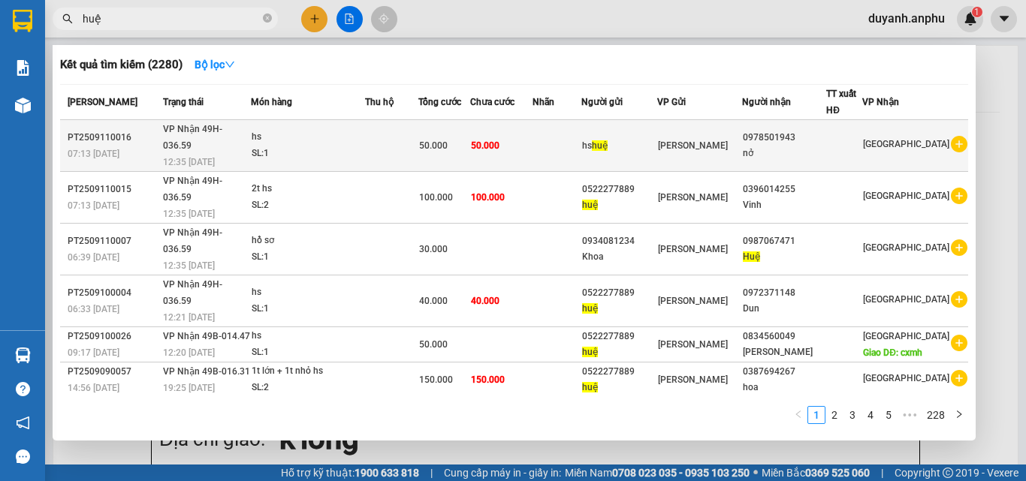
type input "huệ"
click at [951, 138] on icon "plus-circle" at bounding box center [959, 144] width 17 height 17
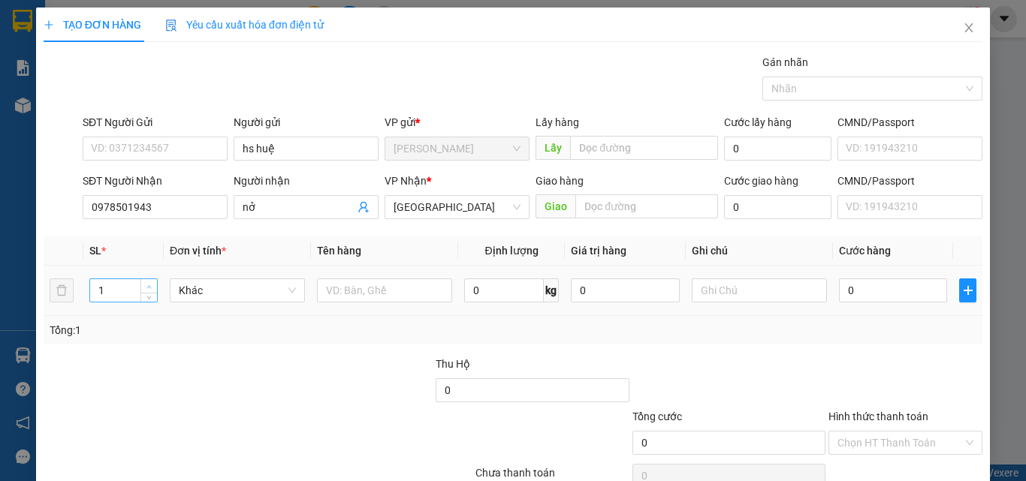
type input "2"
click at [146, 285] on icon "up" at bounding box center [148, 287] width 5 height 5
click at [333, 286] on input "text" at bounding box center [384, 291] width 135 height 24
type input "hs"
click at [853, 289] on input "0" at bounding box center [893, 291] width 108 height 24
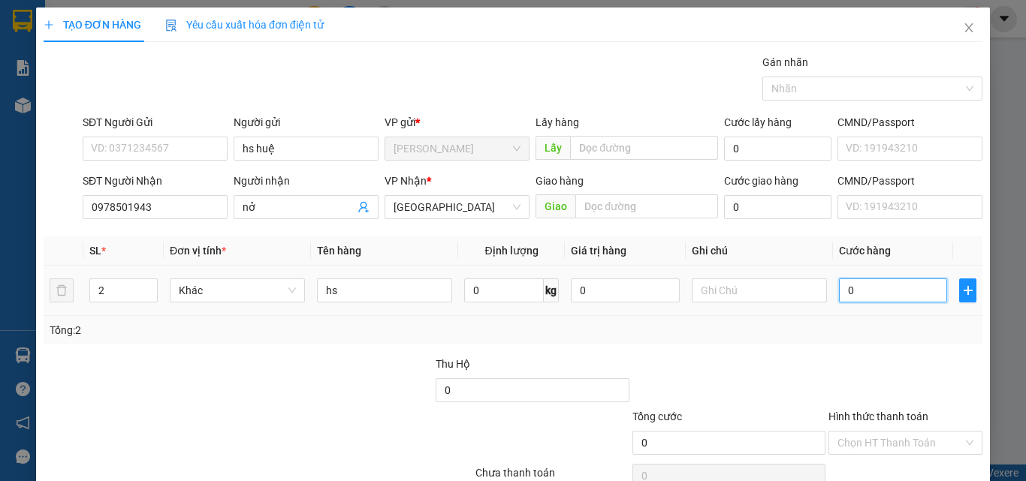
type input "2"
type input "20"
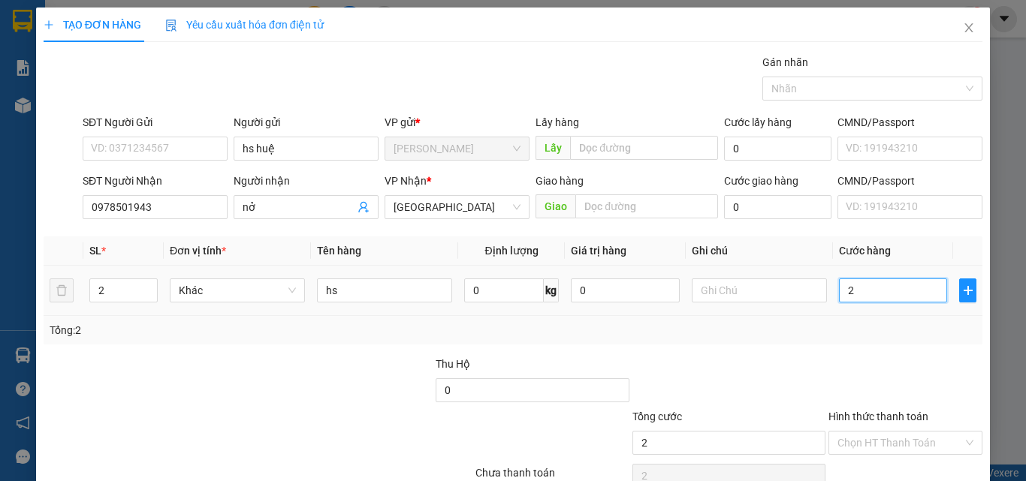
type input "20"
type input "200"
type input "2.000"
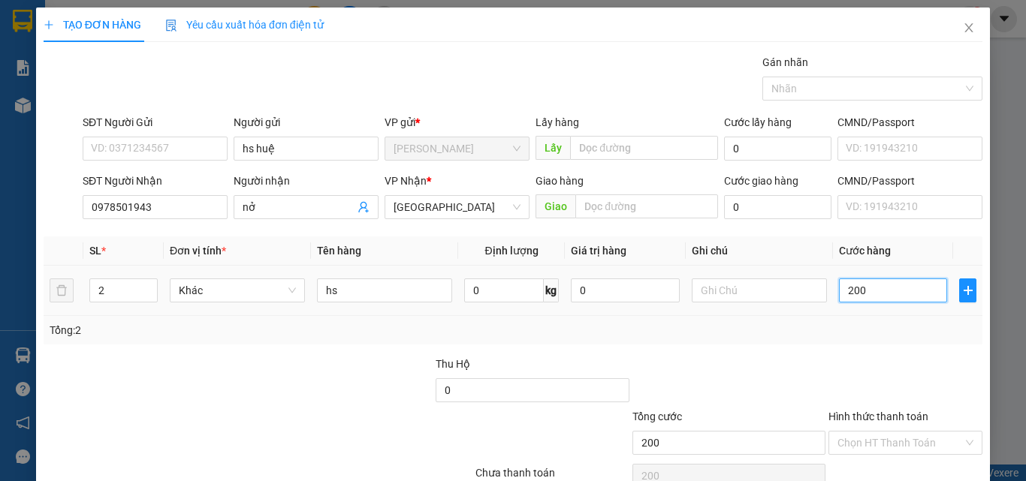
type input "2.000"
type input "20.000"
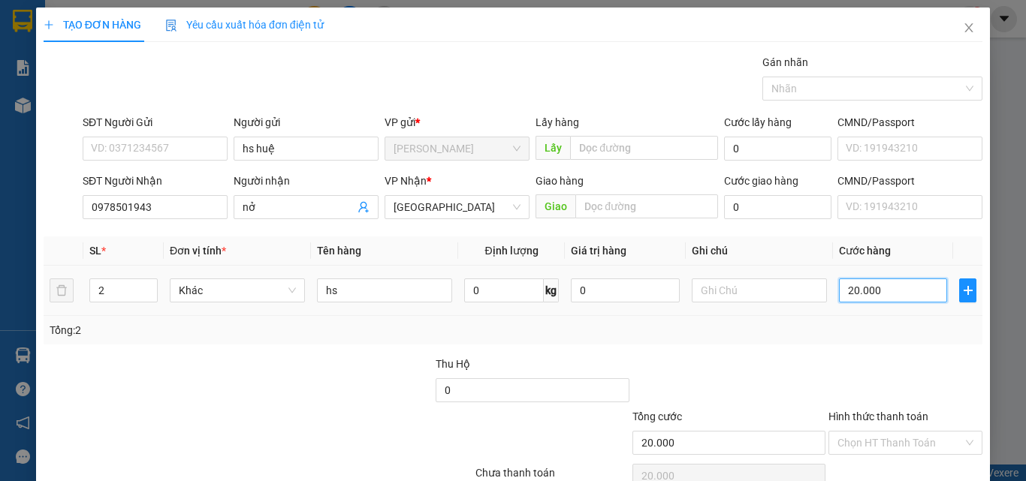
type input "200.000"
click at [806, 363] on div at bounding box center [729, 382] width 196 height 53
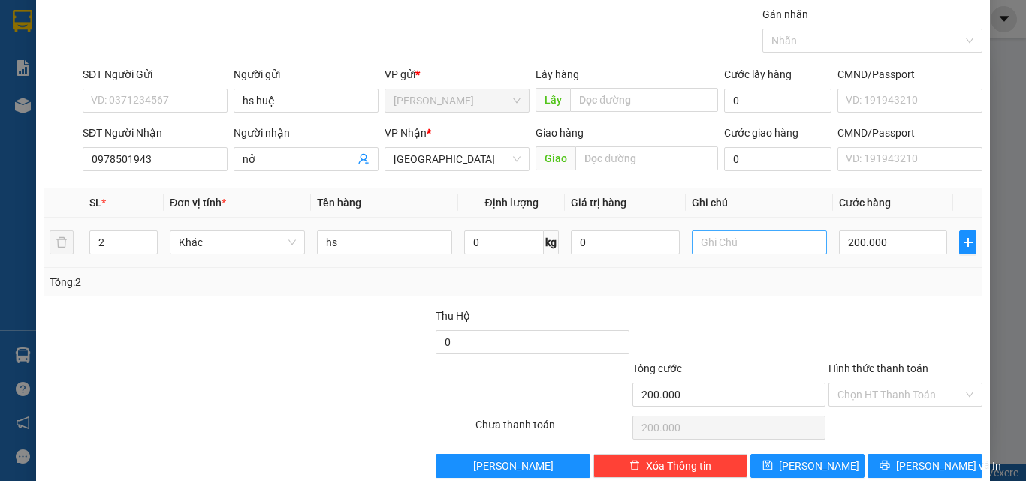
scroll to position [74, 0]
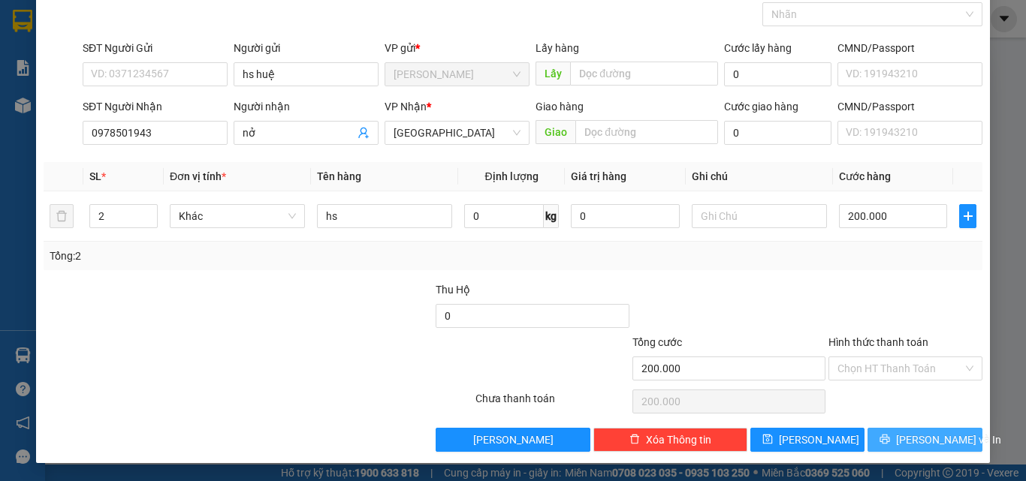
click at [919, 436] on span "[PERSON_NAME] và In" at bounding box center [948, 440] width 105 height 17
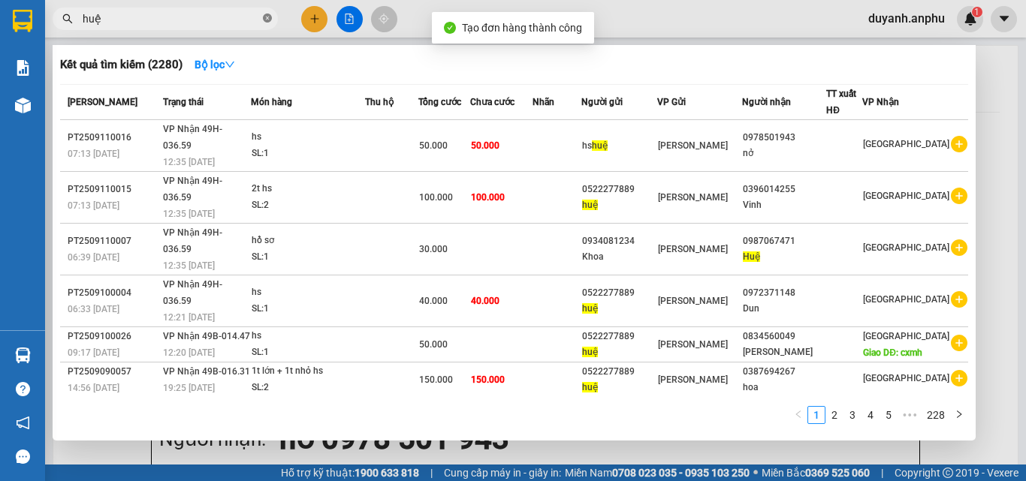
click at [267, 17] on icon "close-circle" at bounding box center [267, 18] width 9 height 9
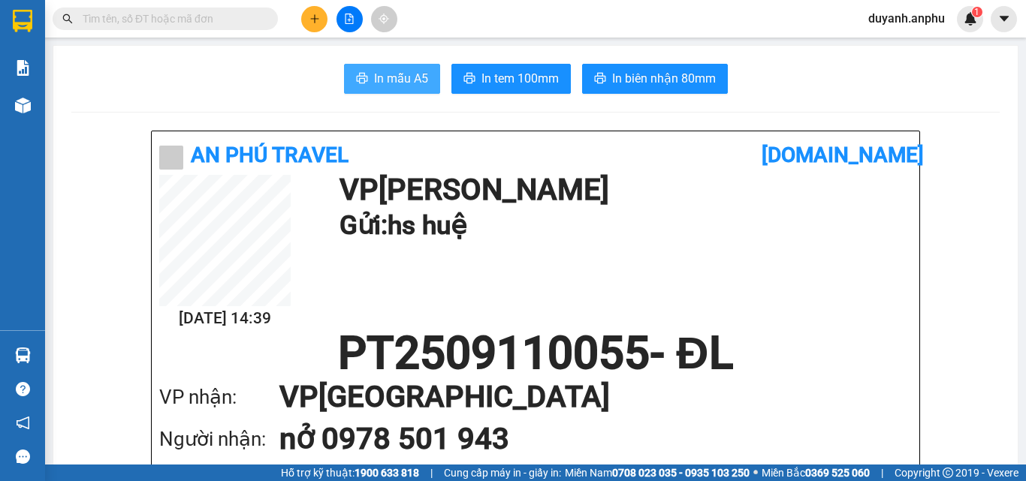
click at [410, 72] on span "In mẫu A5" at bounding box center [401, 78] width 54 height 19
click at [312, 16] on icon "plus" at bounding box center [314, 19] width 11 height 11
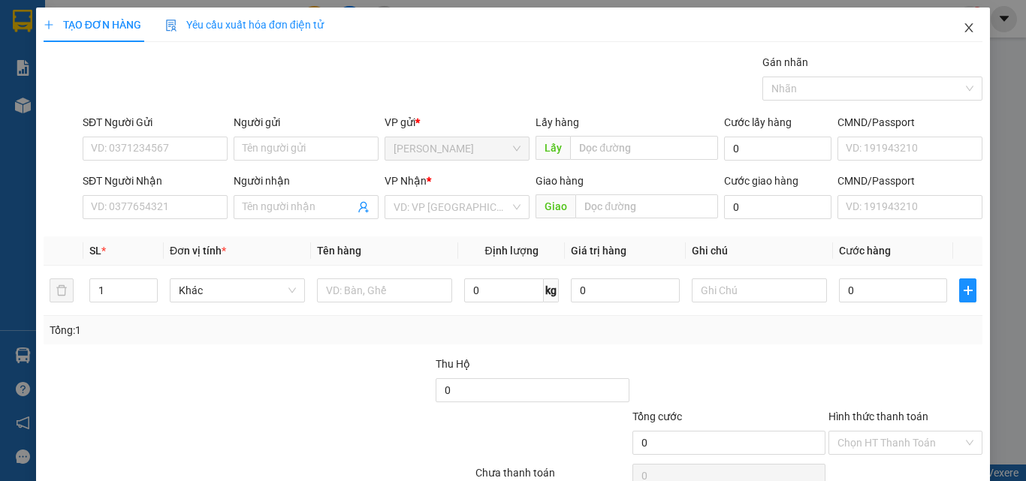
click at [963, 27] on icon "close" at bounding box center [969, 28] width 12 height 12
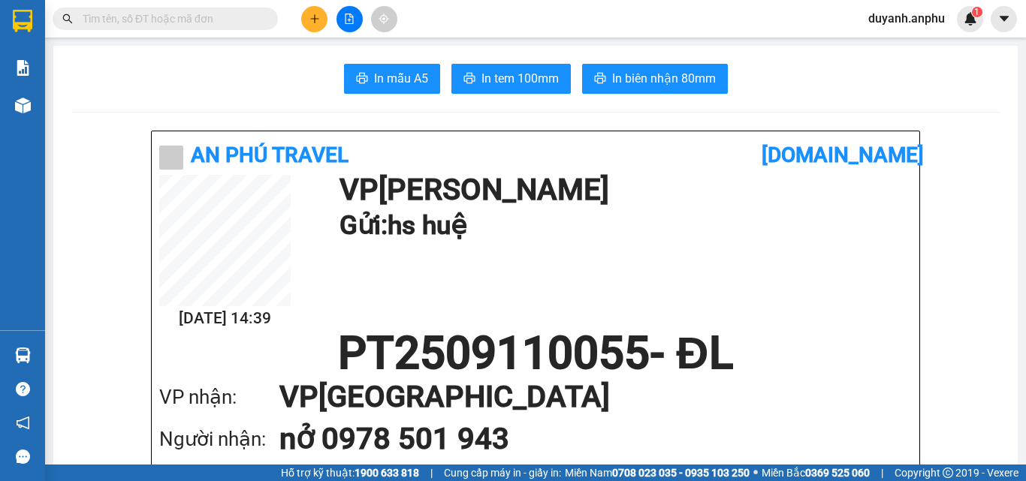
click at [170, 17] on input "text" at bounding box center [171, 19] width 177 height 17
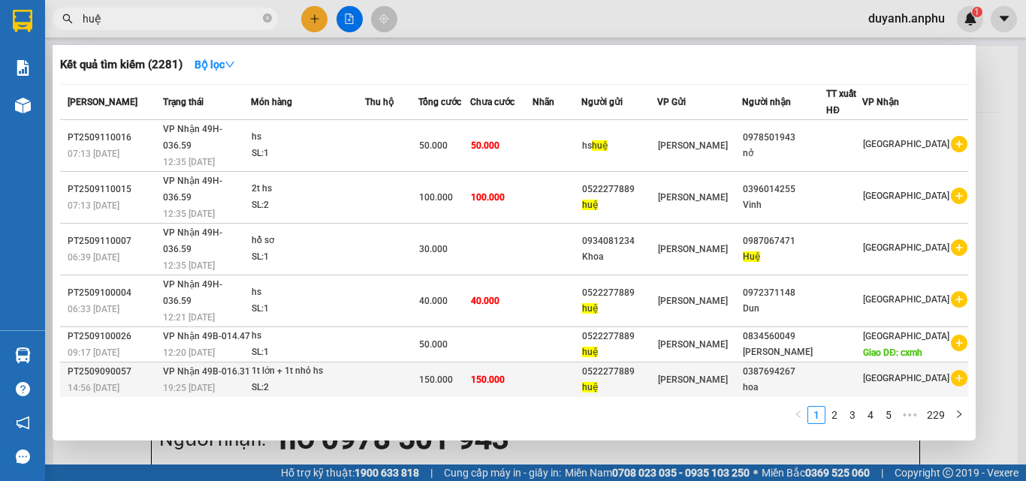
type input "huệ"
click at [952, 370] on icon "plus-circle" at bounding box center [959, 378] width 17 height 17
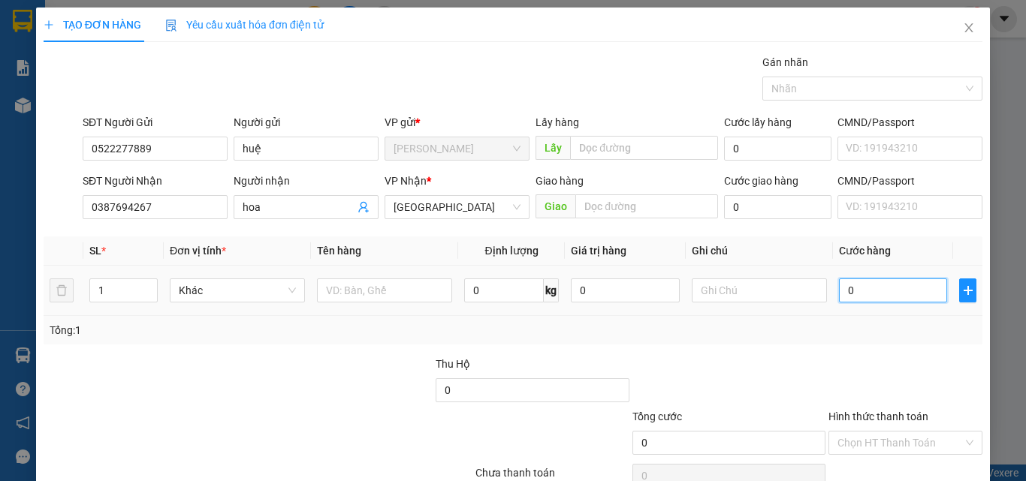
click at [843, 279] on input "0" at bounding box center [893, 291] width 108 height 24
type input "1"
type input "10"
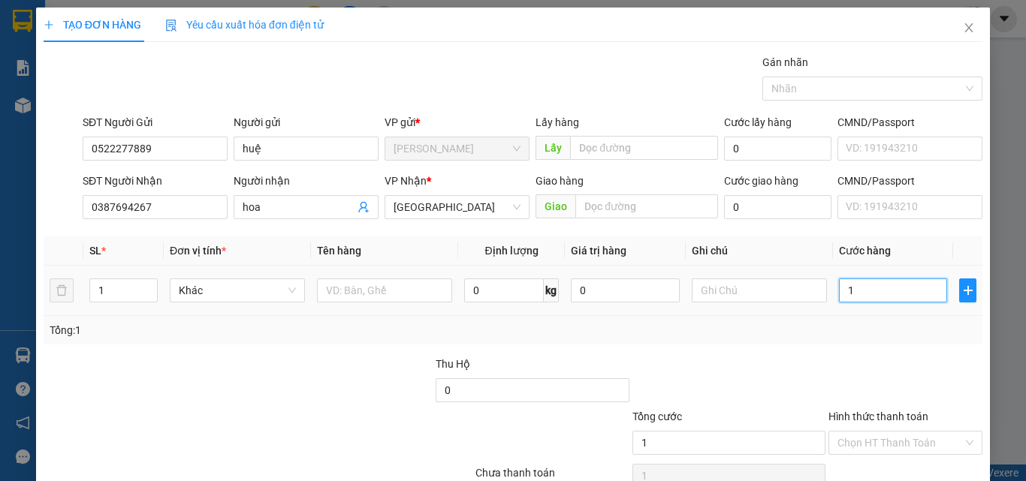
type input "10"
type input "100"
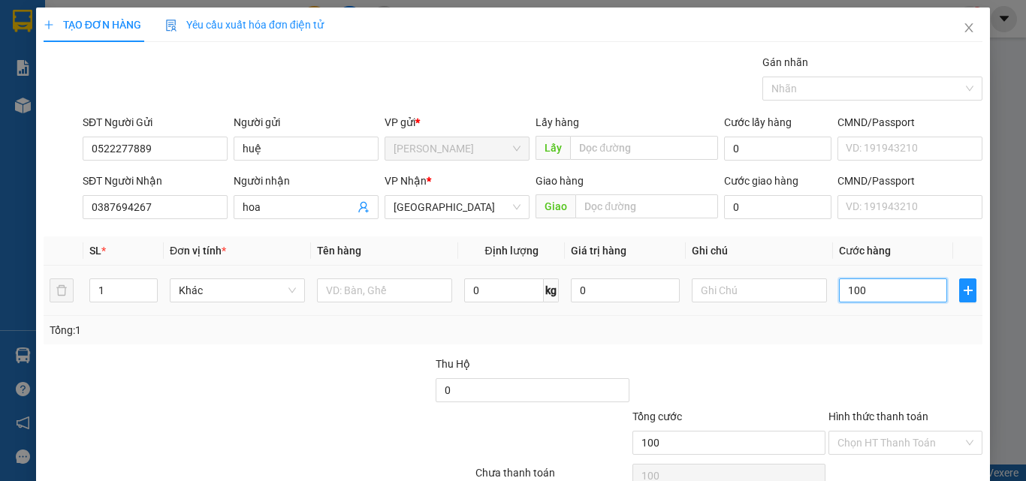
type input "1.000"
type input "10.000"
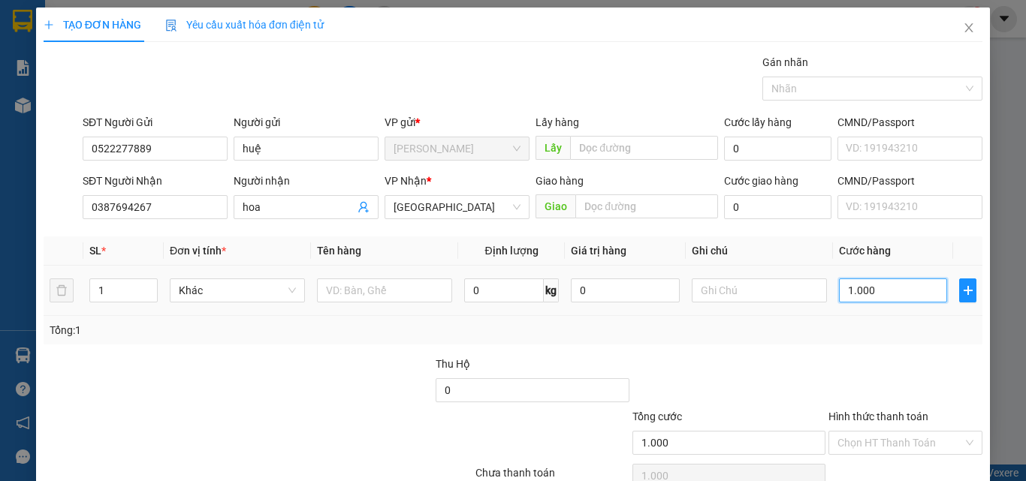
type input "10.000"
type input "100.000"
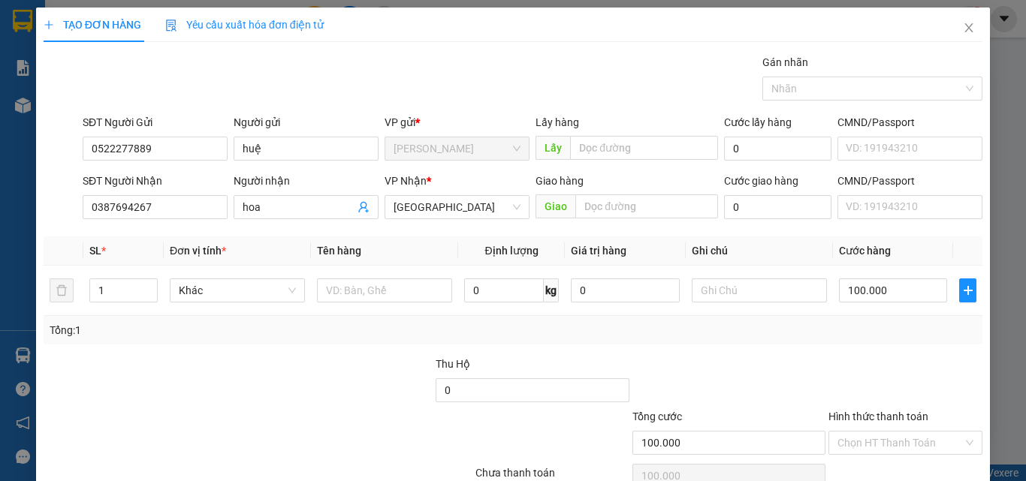
drag, startPoint x: 339, startPoint y: 268, endPoint x: 351, endPoint y: 222, distance: 48.1
click at [339, 316] on div "Tổng: 1" at bounding box center [513, 330] width 939 height 29
click at [351, 279] on input "text" at bounding box center [384, 291] width 135 height 24
type input "hs"
click at [324, 408] on div at bounding box center [395, 434] width 157 height 53
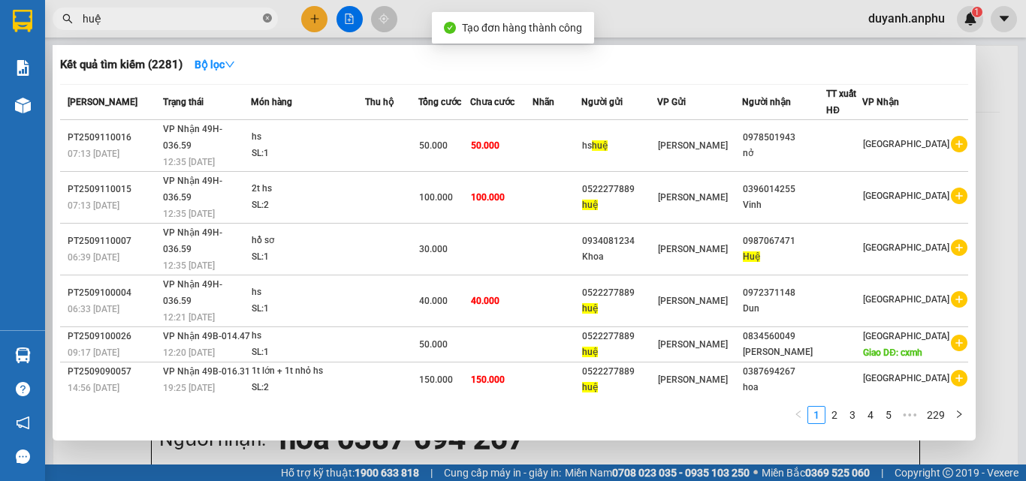
click at [267, 17] on icon "close-circle" at bounding box center [267, 18] width 9 height 9
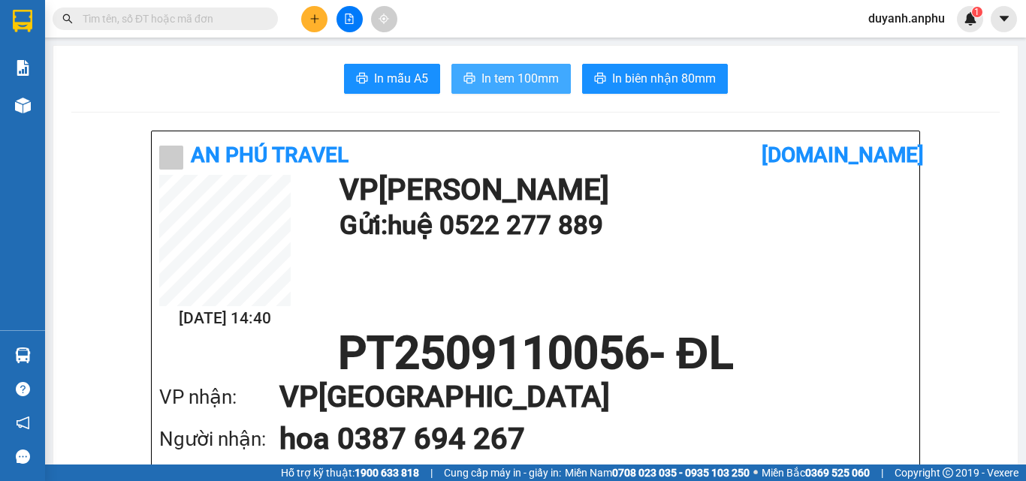
click at [508, 71] on span "In tem 100mm" at bounding box center [519, 78] width 77 height 19
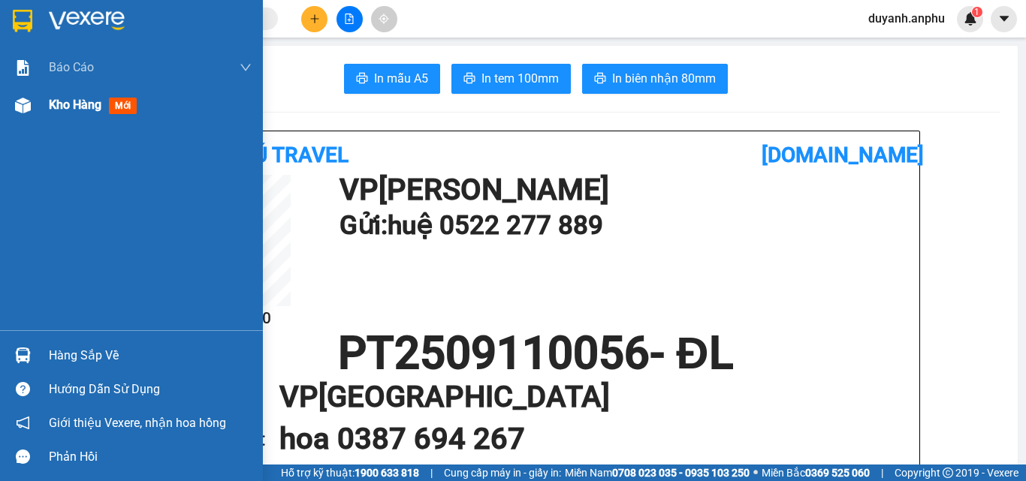
drag, startPoint x: 86, startPoint y: 100, endPoint x: 88, endPoint y: 92, distance: 7.7
click at [86, 100] on span "Kho hàng" at bounding box center [75, 105] width 53 height 14
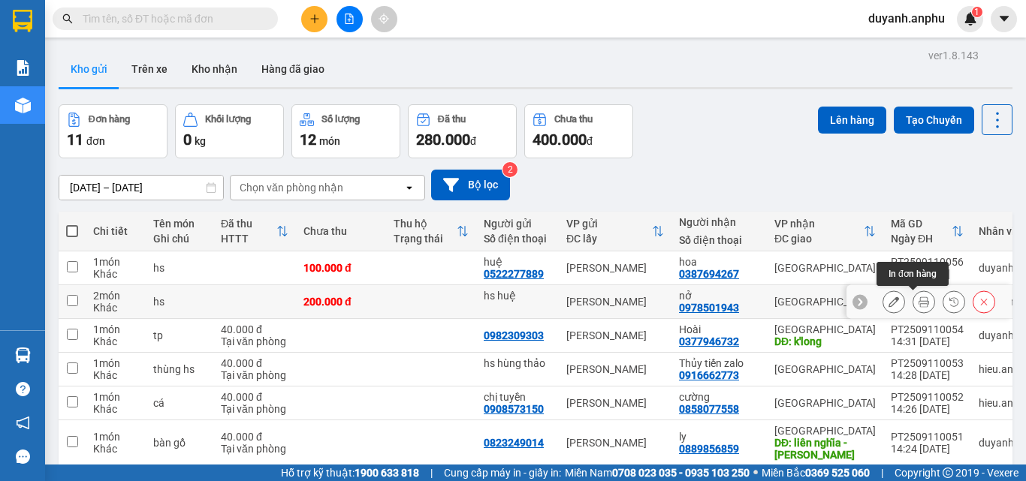
click at [918, 303] on icon at bounding box center [923, 302] width 11 height 11
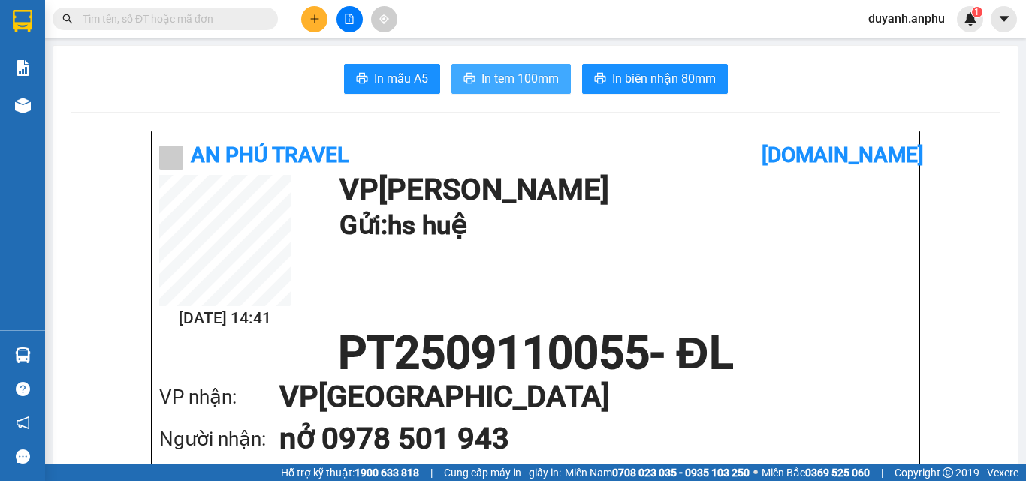
click at [490, 80] on span "In tem 100mm" at bounding box center [519, 78] width 77 height 19
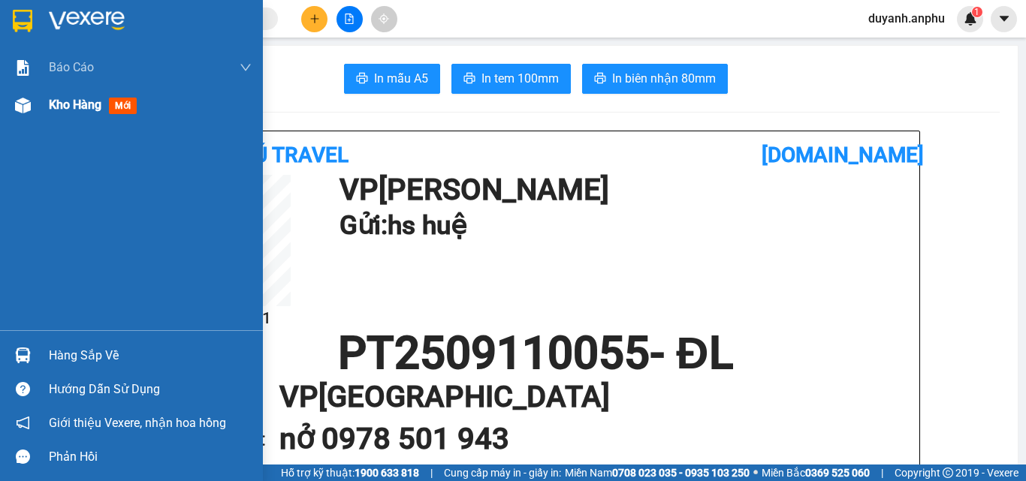
click at [53, 107] on span "Kho hàng" at bounding box center [75, 105] width 53 height 14
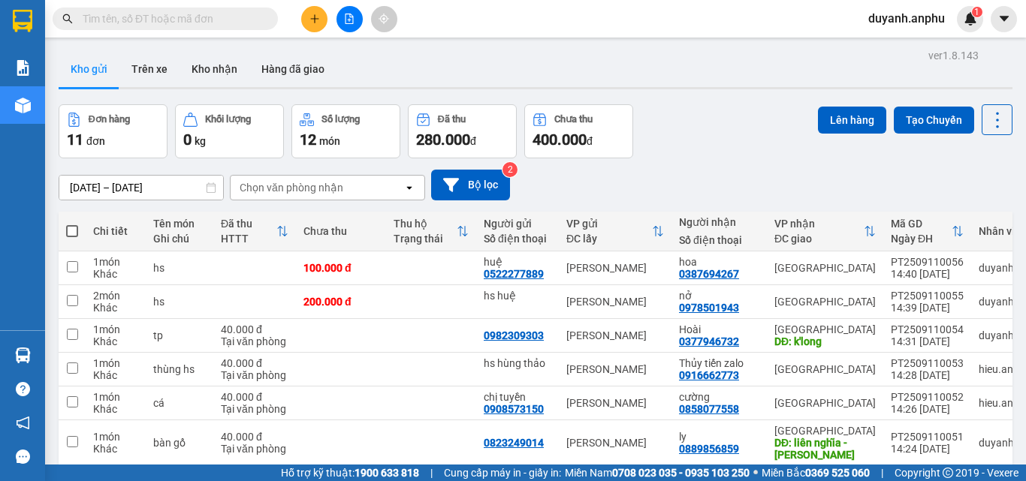
click at [140, 19] on input "text" at bounding box center [171, 19] width 177 height 17
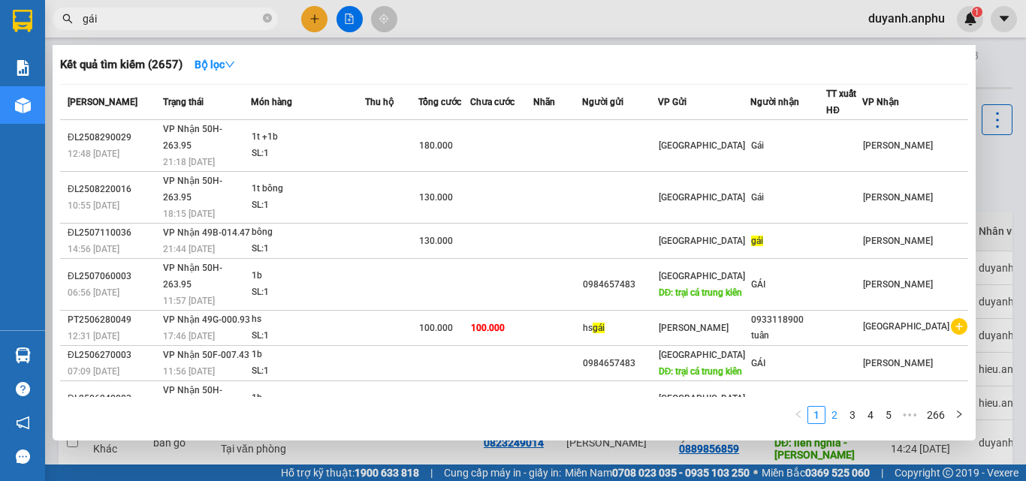
type input "gái"
click at [836, 417] on link "2" at bounding box center [834, 415] width 17 height 17
click at [857, 414] on link "3" at bounding box center [852, 415] width 17 height 17
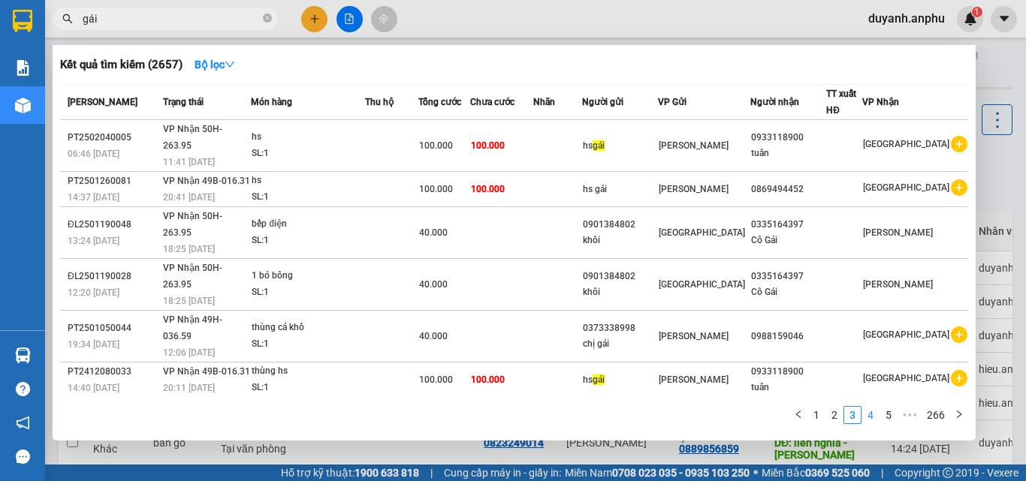
click at [871, 411] on link "4" at bounding box center [870, 415] width 17 height 17
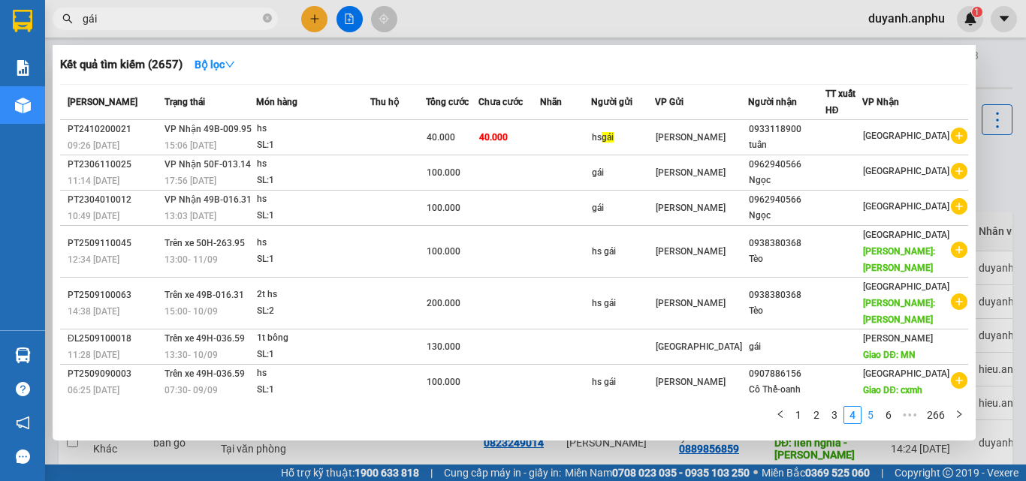
click at [874, 418] on link "5" at bounding box center [870, 415] width 17 height 17
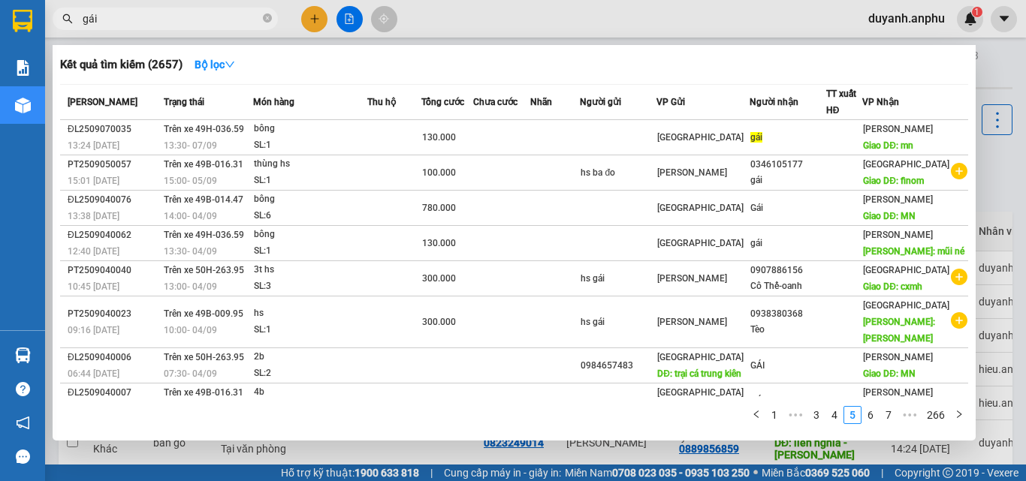
click at [481, 18] on div at bounding box center [513, 240] width 1026 height 481
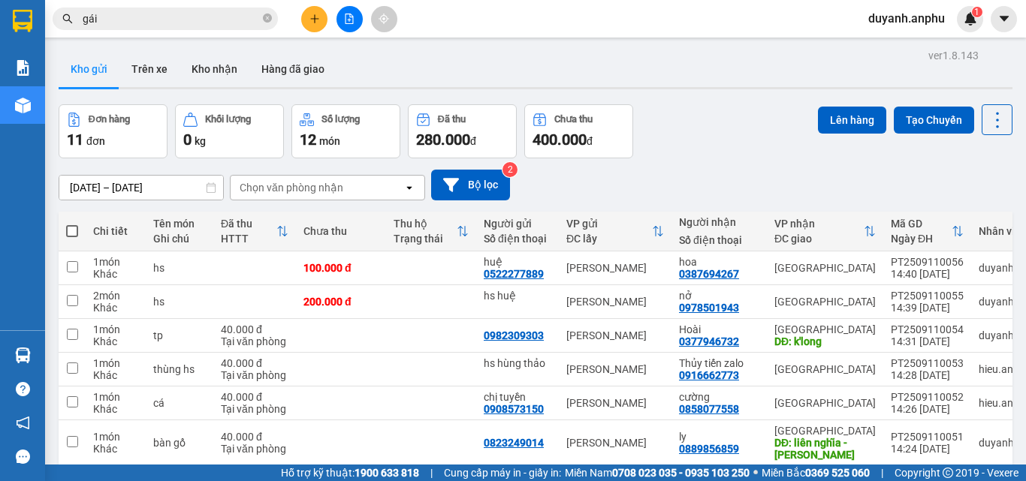
click at [172, 18] on input "gái" at bounding box center [171, 19] width 177 height 17
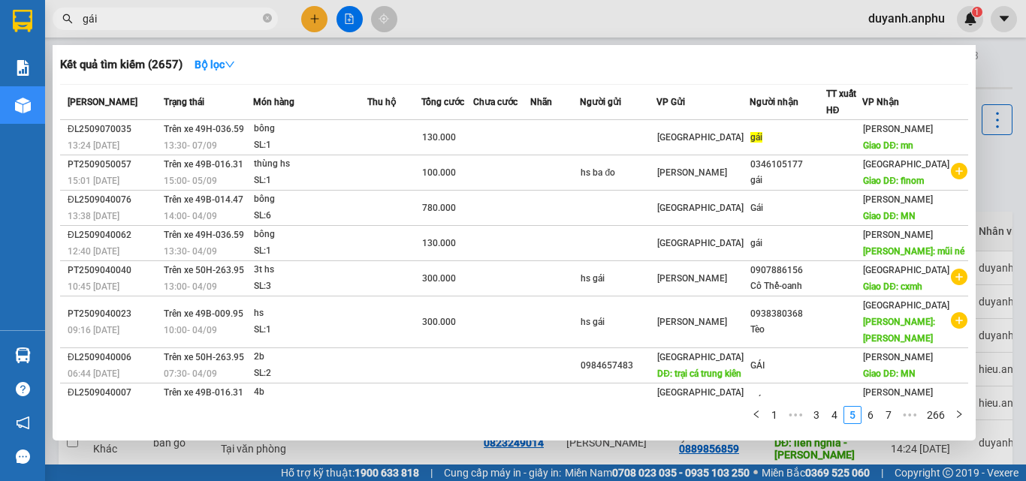
click at [88, 20] on input "gái" at bounding box center [171, 19] width 177 height 17
click at [307, 18] on div at bounding box center [513, 240] width 1026 height 481
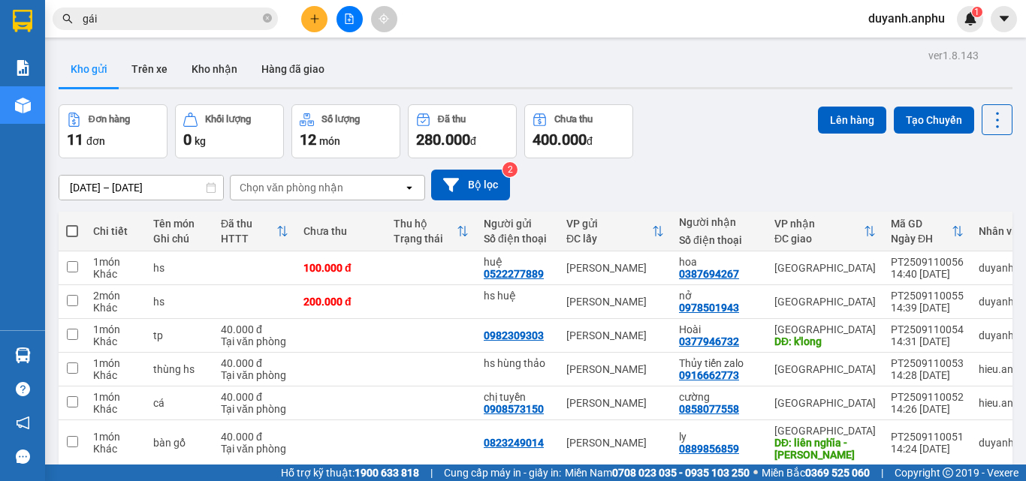
click at [308, 12] on button at bounding box center [314, 19] width 26 height 26
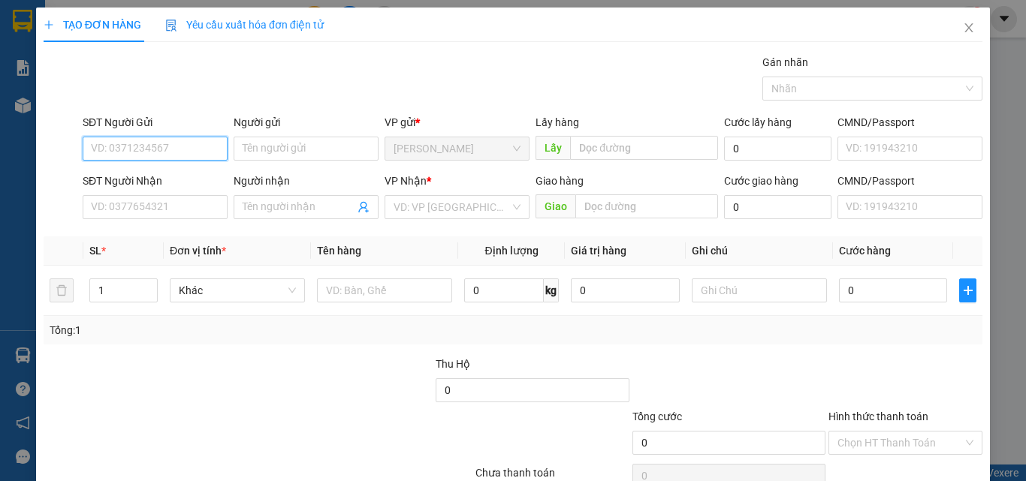
click at [155, 138] on input "SĐT Người Gửi" at bounding box center [155, 149] width 145 height 24
click at [151, 177] on div "0822390123" at bounding box center [153, 178] width 125 height 17
type input "0822390123"
type input "0972004645"
type input "cxmh"
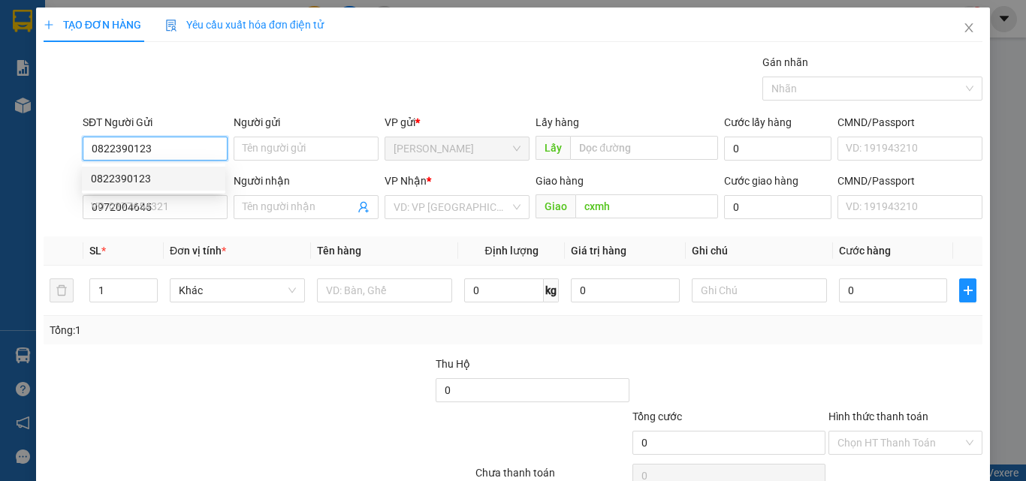
type input "50.000"
type input "0822390123"
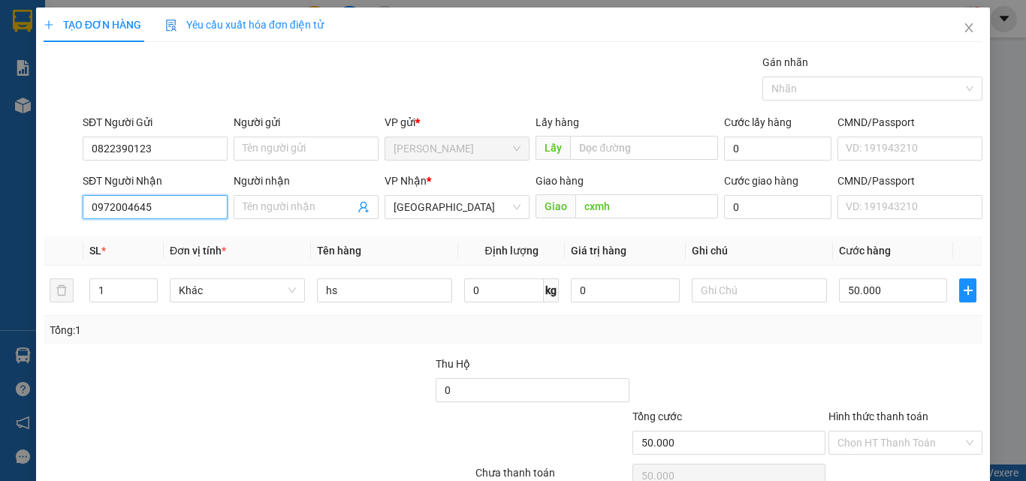
drag, startPoint x: 215, startPoint y: 205, endPoint x: 24, endPoint y: 206, distance: 190.7
click at [25, 206] on div "TẠO ĐƠN HÀNG Yêu cầu xuất hóa đơn điện tử Transit Pickup Surcharge Ids Transit …" at bounding box center [513, 240] width 1026 height 481
type input "0364139205"
click at [310, 206] on input "Người nhận" at bounding box center [299, 207] width 112 height 17
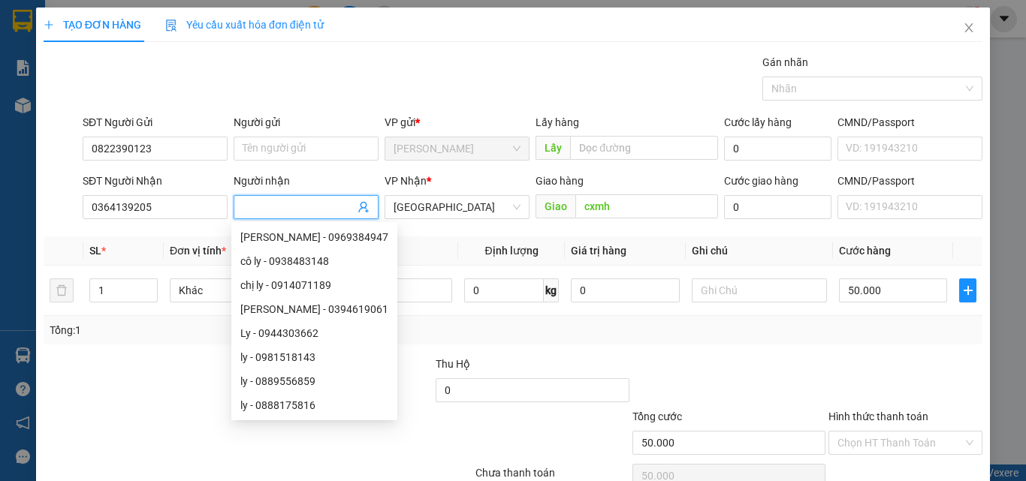
click at [788, 354] on div "Transit Pickup Surcharge Ids Transit Deliver Surcharge Ids Transit Deliver Surc…" at bounding box center [513, 290] width 939 height 472
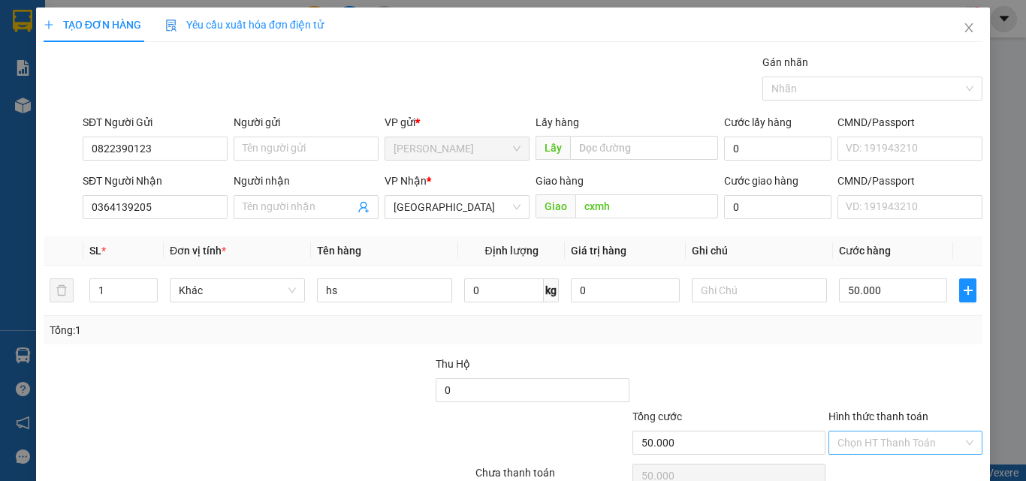
click at [909, 432] on input "Hình thức thanh toán" at bounding box center [899, 443] width 125 height 23
click at [888, 465] on div "Tại văn phòng" at bounding box center [896, 473] width 134 height 17
type input "0"
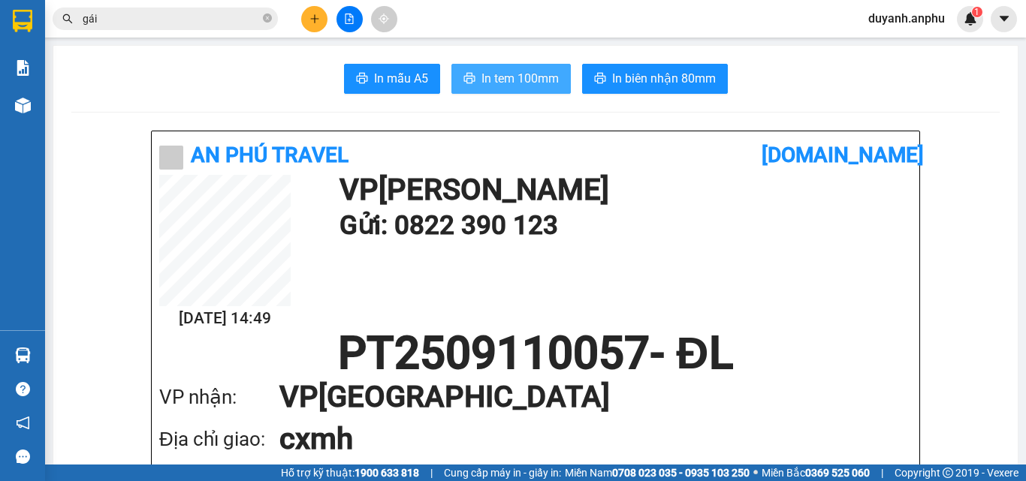
click at [502, 77] on span "In tem 100mm" at bounding box center [519, 78] width 77 height 19
click at [147, 15] on input "gái" at bounding box center [171, 19] width 177 height 17
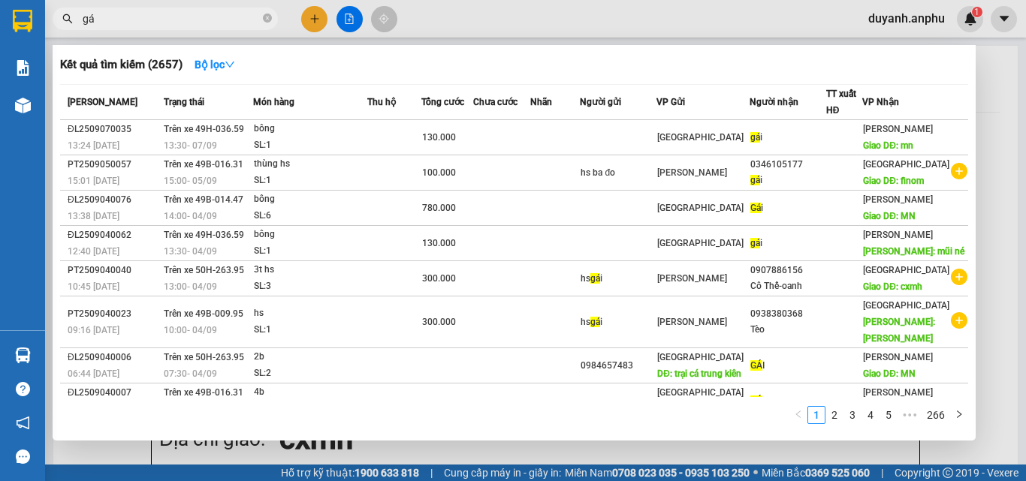
type input "g"
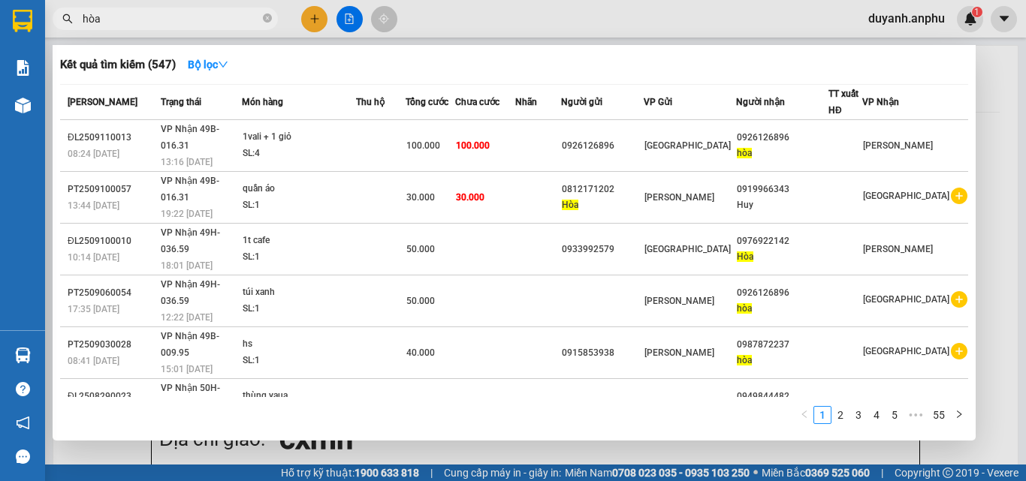
drag, startPoint x: 147, startPoint y: 21, endPoint x: 65, endPoint y: 18, distance: 81.9
click at [66, 18] on div "hòa" at bounding box center [146, 19] width 293 height 23
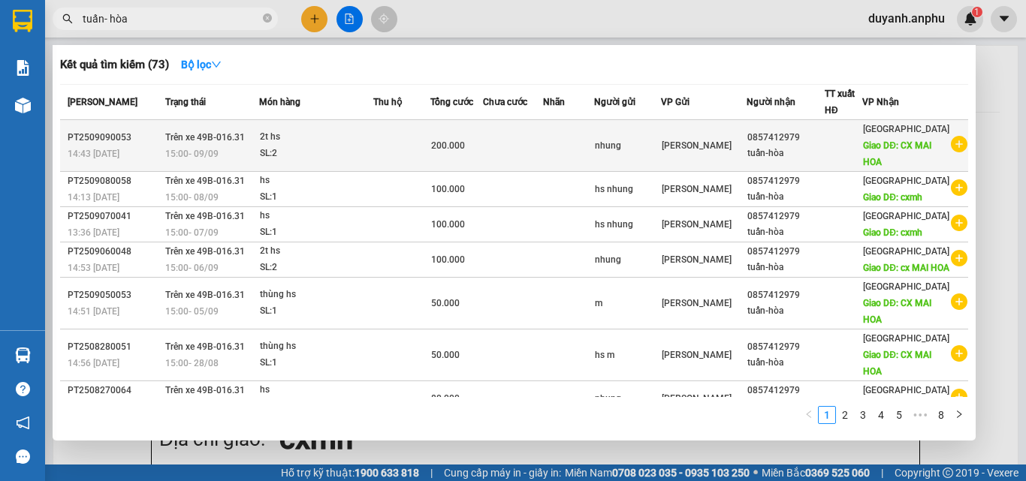
type input "tuấn- hòa"
click at [954, 143] on icon "plus-circle" at bounding box center [959, 144] width 17 height 17
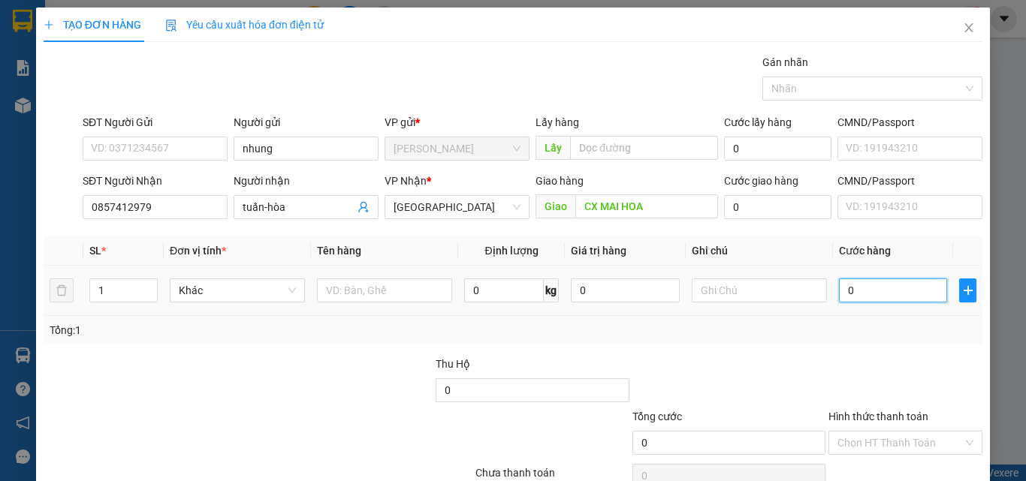
click at [882, 297] on input "0" at bounding box center [893, 291] width 108 height 24
click at [149, 282] on span "up" at bounding box center [149, 286] width 9 height 9
type input "2"
click at [150, 288] on icon "up" at bounding box center [148, 287] width 5 height 5
click at [870, 289] on input "0" at bounding box center [893, 291] width 108 height 24
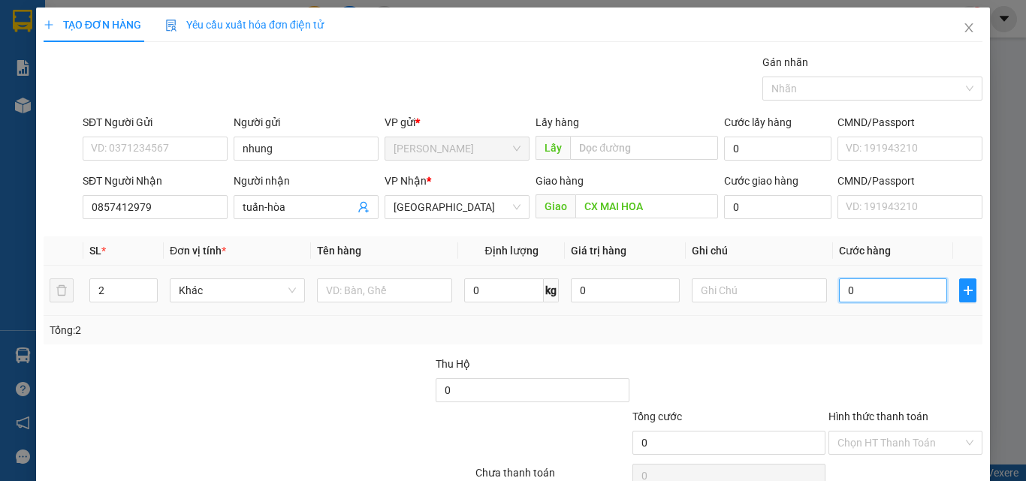
type input "1"
type input "10"
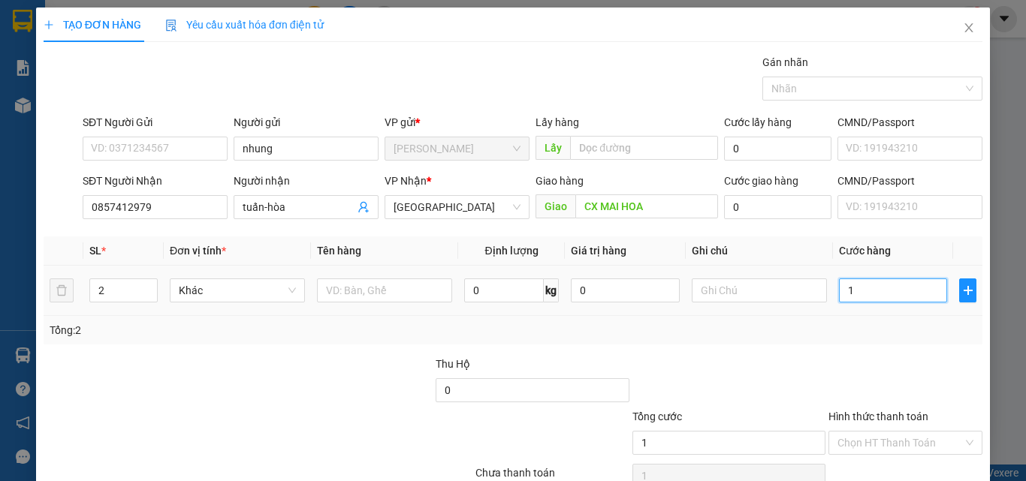
type input "10"
type input "100"
type input "1.000"
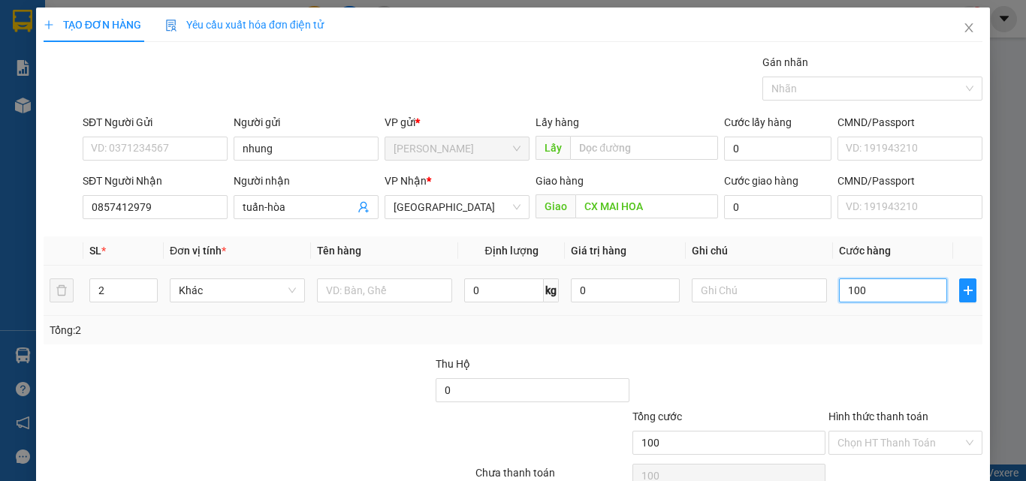
type input "1.000"
type input "10.000"
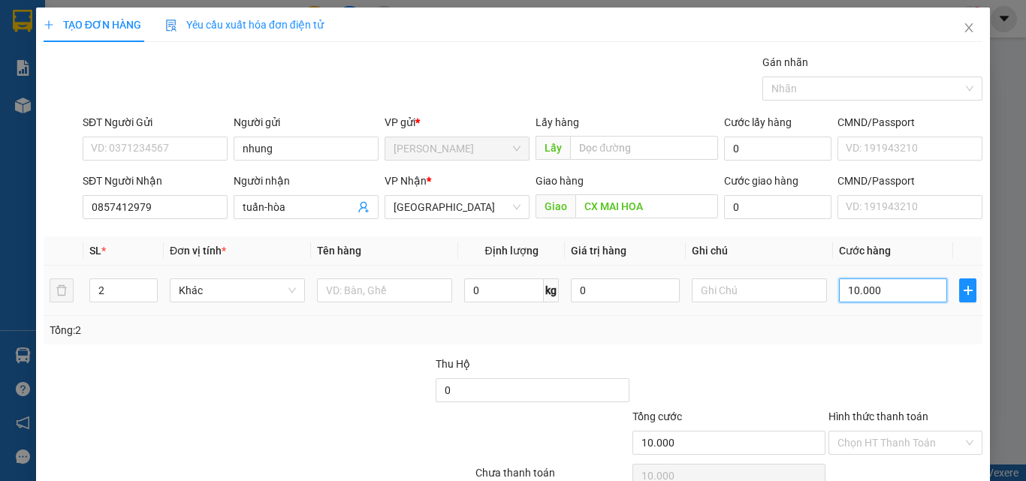
type input "100.000"
click at [727, 363] on div at bounding box center [729, 382] width 196 height 53
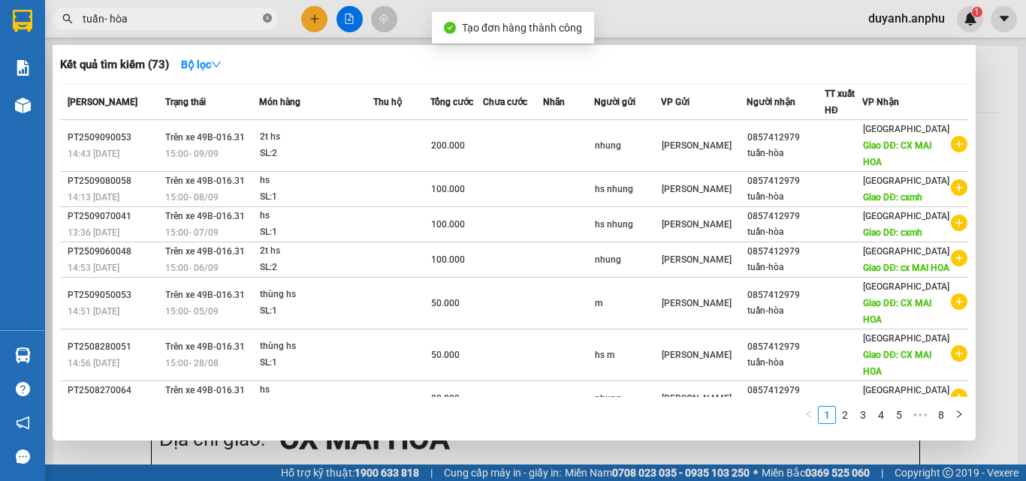
click at [265, 18] on icon "close-circle" at bounding box center [267, 18] width 9 height 9
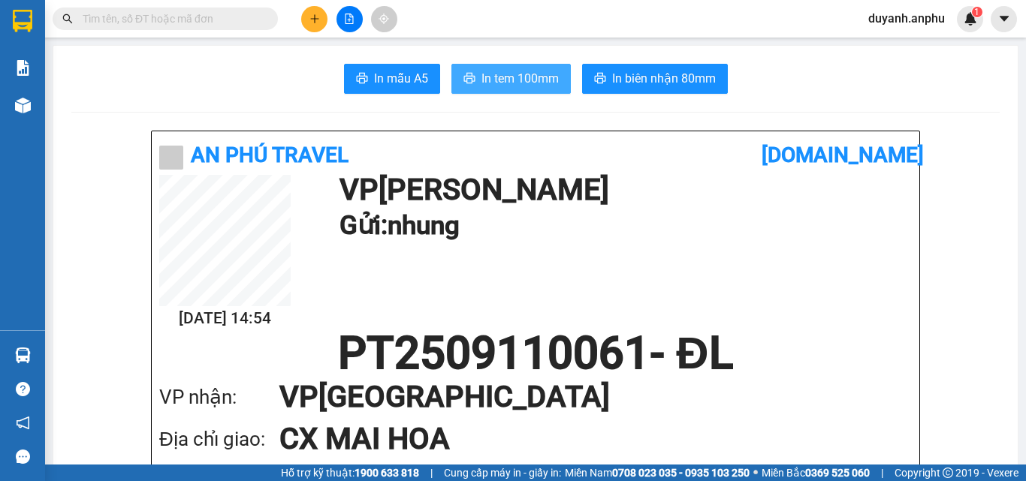
click at [481, 78] on span "In tem 100mm" at bounding box center [519, 78] width 77 height 19
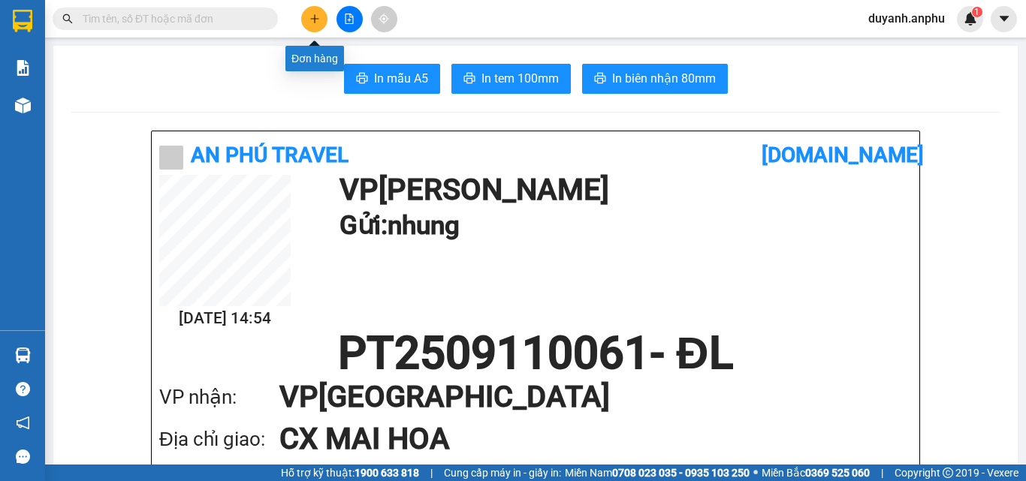
click at [315, 20] on icon "plus" at bounding box center [314, 19] width 11 height 11
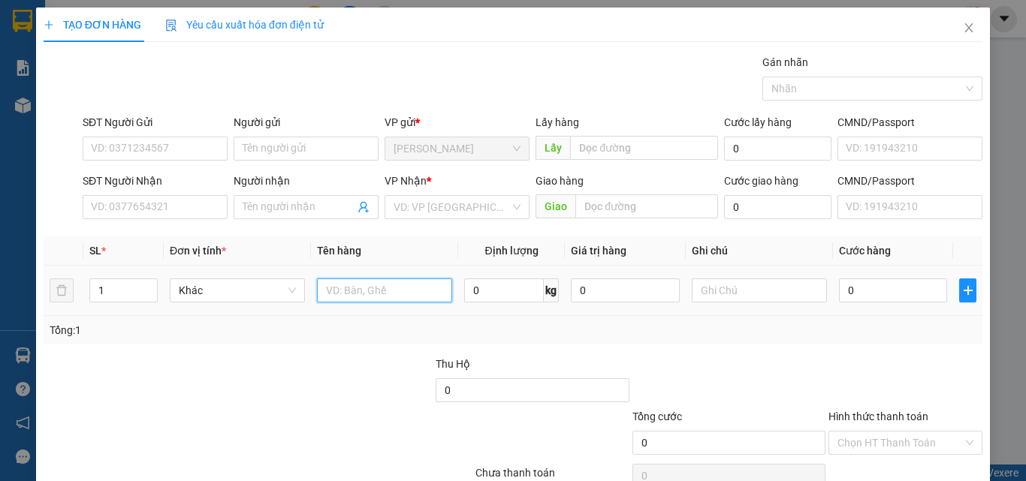
click at [405, 297] on input "text" at bounding box center [384, 291] width 135 height 24
type input "hso"
click at [857, 292] on input "0" at bounding box center [893, 291] width 108 height 24
type input "3"
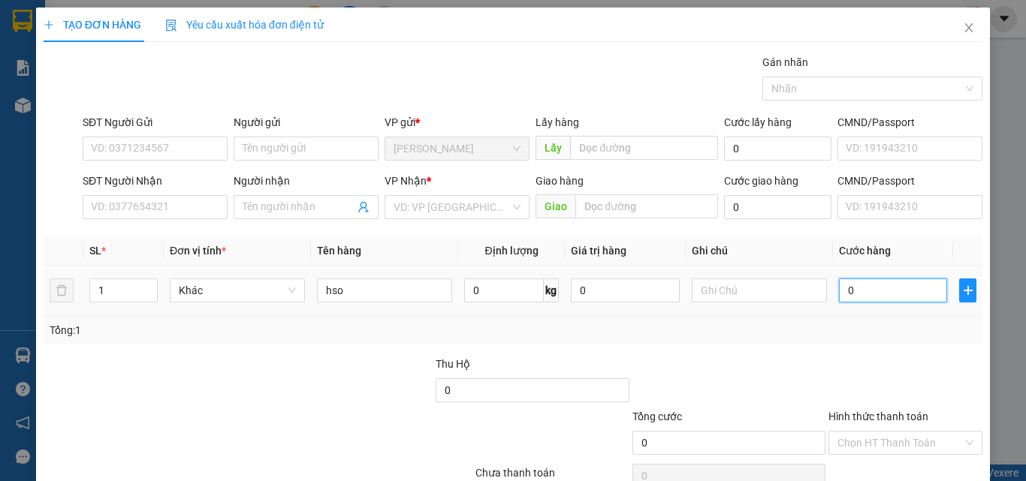
type input "3"
type input "30"
type input "300"
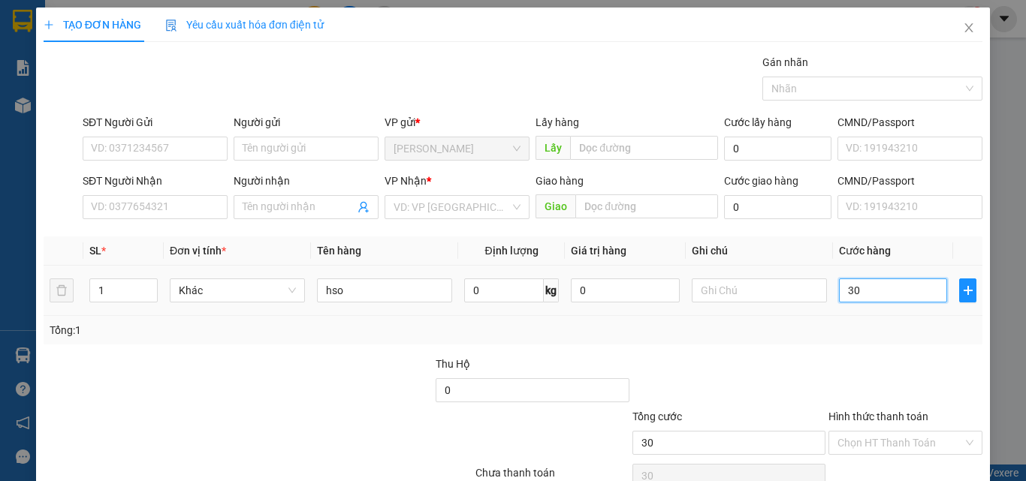
type input "300"
type input "3.000"
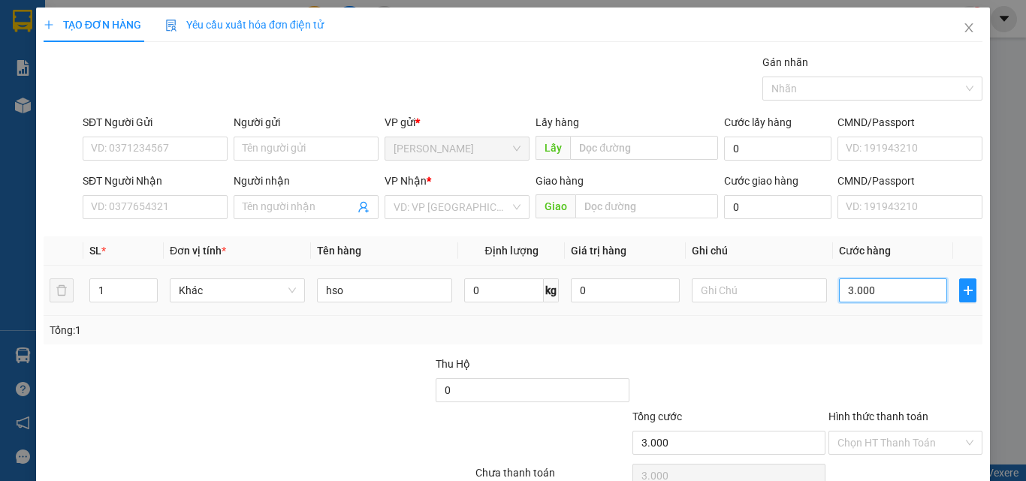
type input "30.000"
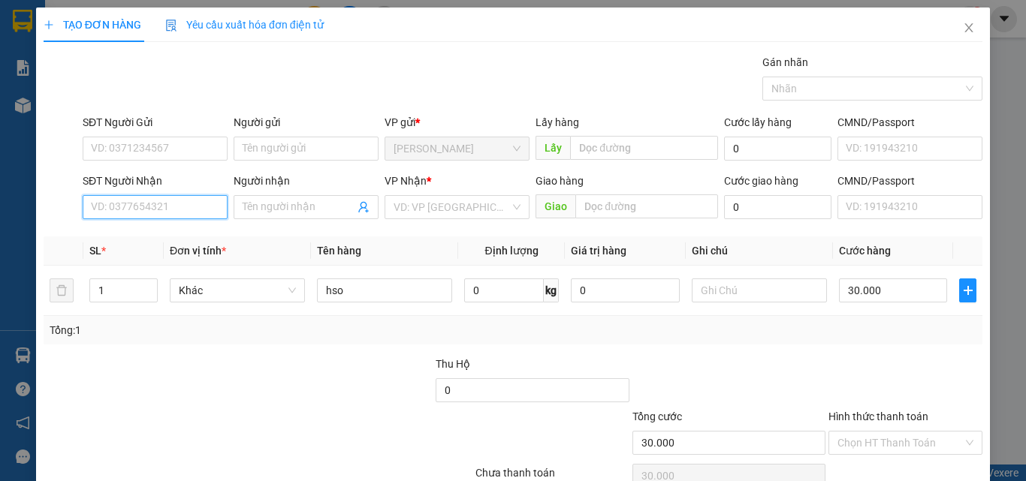
click at [164, 199] on input "SĐT Người Nhận" at bounding box center [155, 207] width 145 height 24
click at [165, 215] on input "SĐT Người Nhận" at bounding box center [155, 207] width 145 height 24
type input "0978484951"
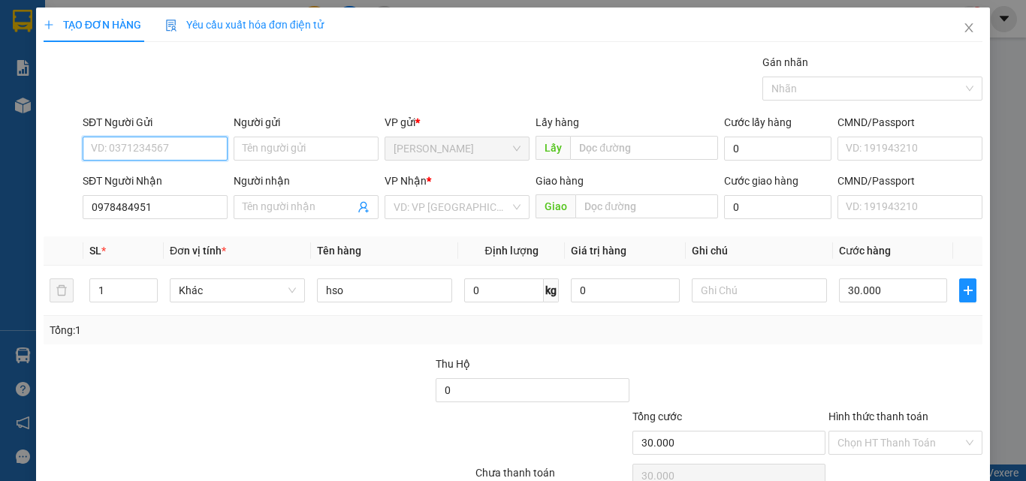
click at [109, 141] on input "SĐT Người Gửi" at bounding box center [155, 149] width 145 height 24
type input "0989676749"
click at [170, 173] on div "0989676749 - phạm để" at bounding box center [153, 178] width 125 height 17
type input "phạm để"
type input "0989676749"
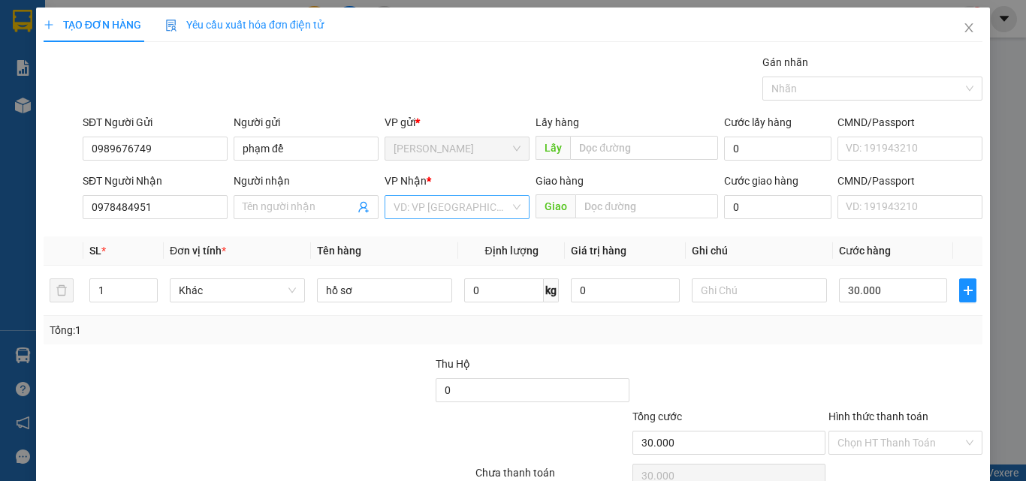
click at [441, 209] on input "search" at bounding box center [451, 207] width 116 height 23
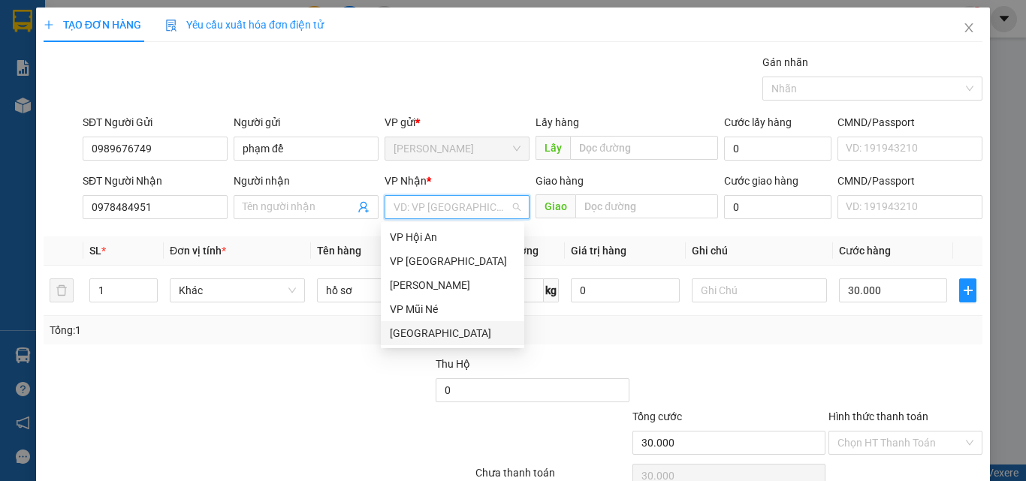
click at [434, 324] on div "[GEOGRAPHIC_DATA]" at bounding box center [452, 333] width 143 height 24
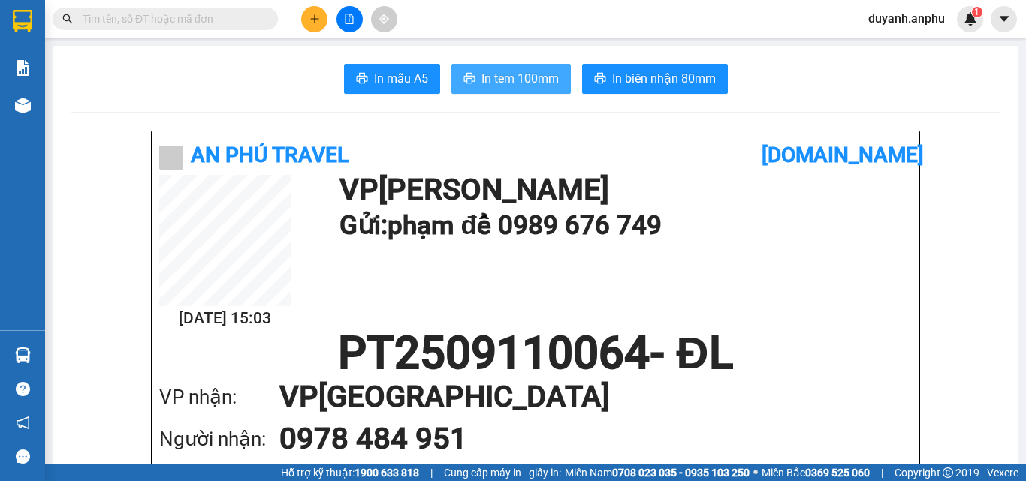
click at [499, 73] on span "In tem 100mm" at bounding box center [519, 78] width 77 height 19
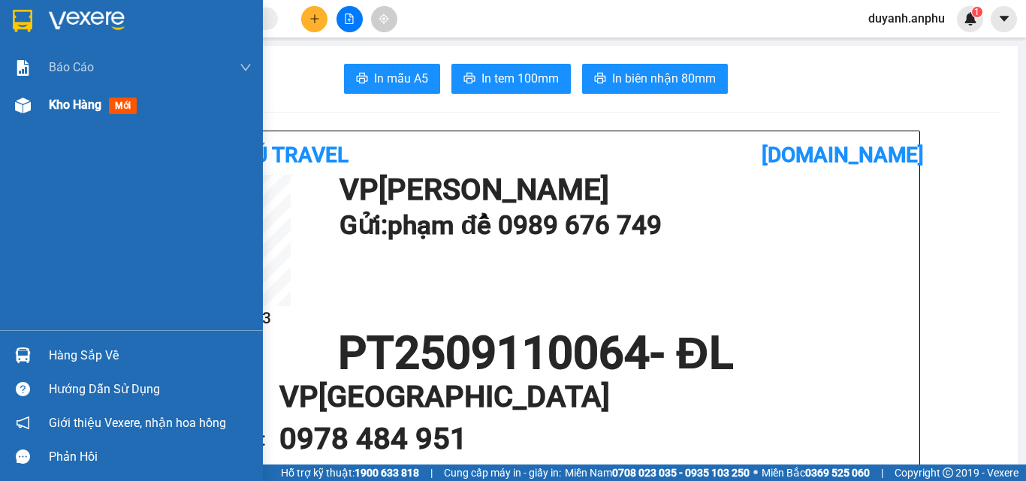
click at [75, 110] on span "Kho hàng" at bounding box center [75, 105] width 53 height 14
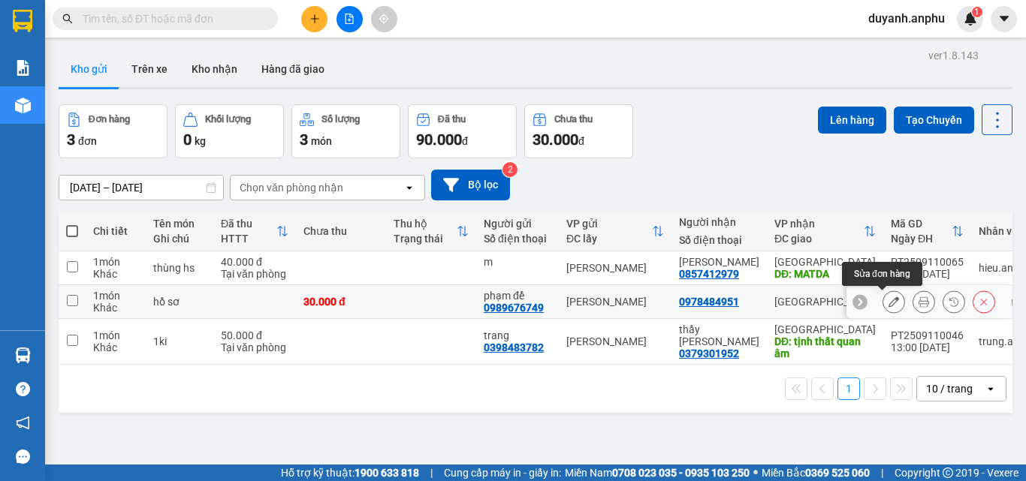
click at [888, 300] on button at bounding box center [893, 302] width 21 height 26
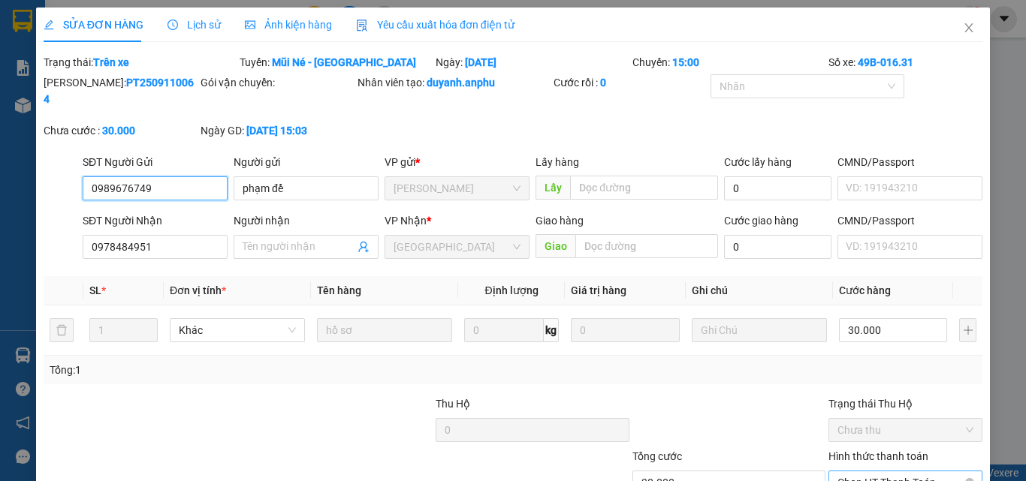
click at [897, 472] on span "Chọn HT Thanh Toán" at bounding box center [905, 483] width 136 height 23
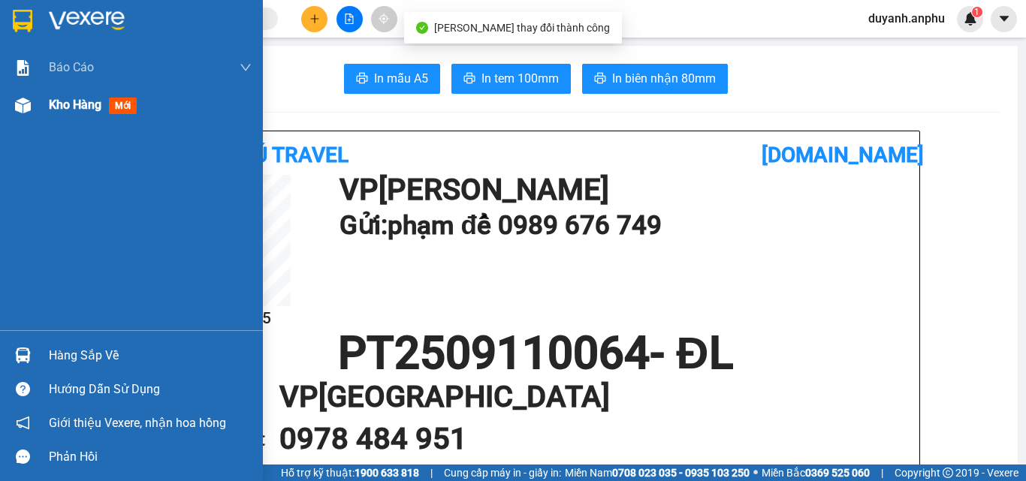
click at [56, 101] on span "Kho hàng" at bounding box center [75, 105] width 53 height 14
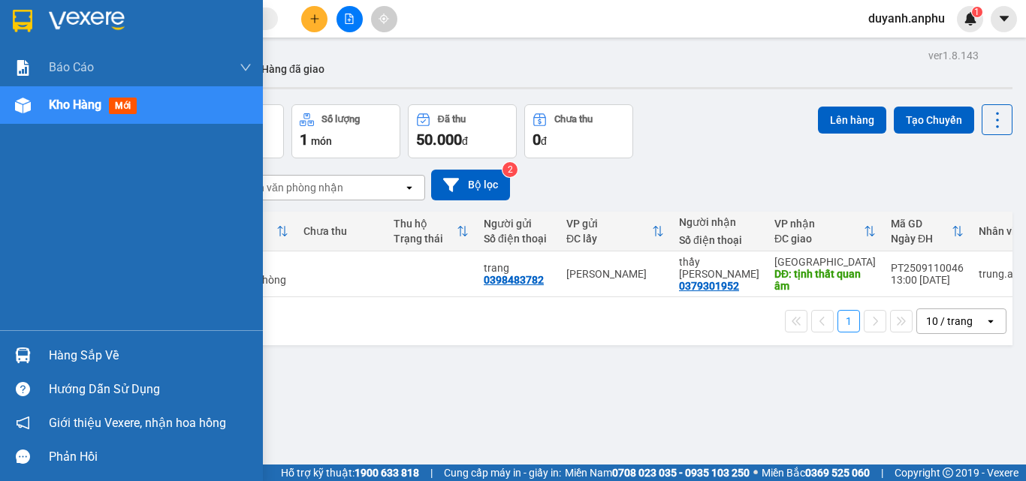
click at [24, 104] on img at bounding box center [23, 106] width 16 height 16
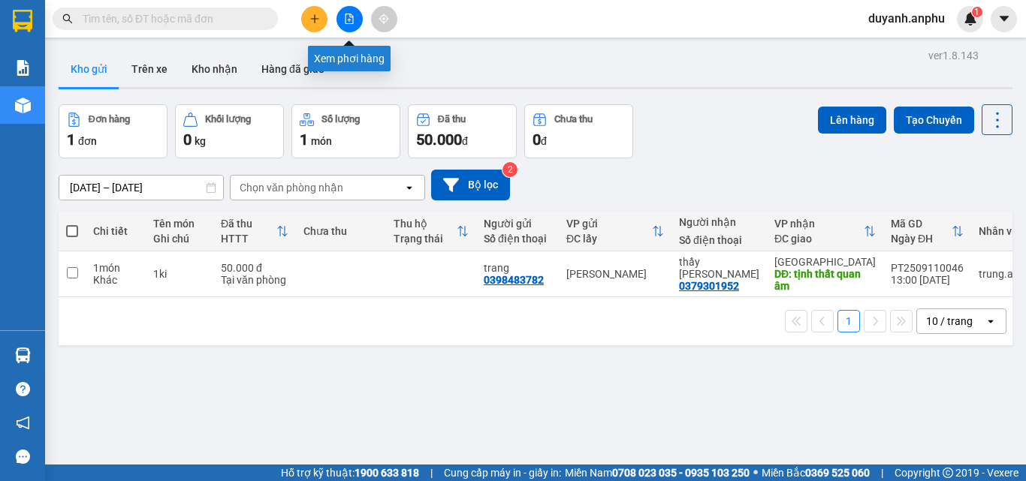
click at [348, 18] on icon "file-add" at bounding box center [349, 19] width 11 height 11
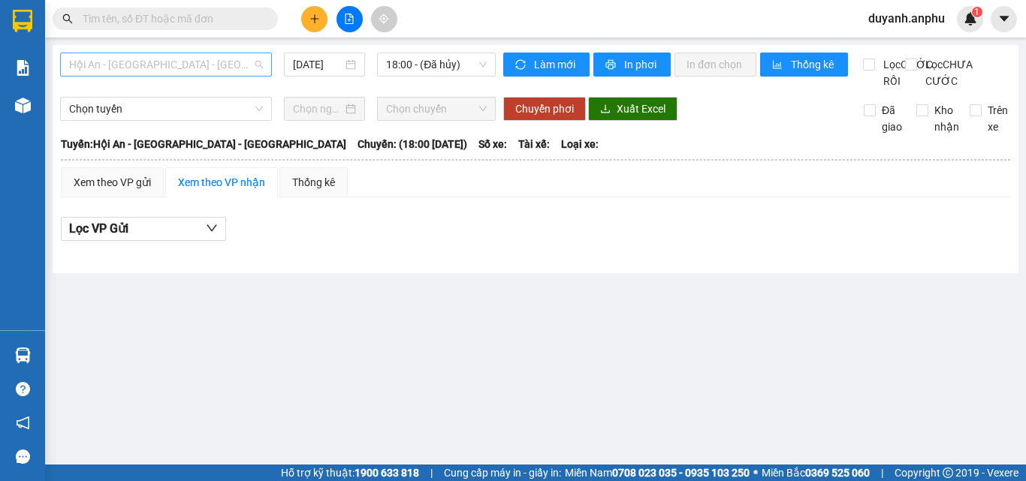
click at [232, 68] on span "Hội An - [GEOGRAPHIC_DATA] - [GEOGRAPHIC_DATA]" at bounding box center [166, 64] width 194 height 23
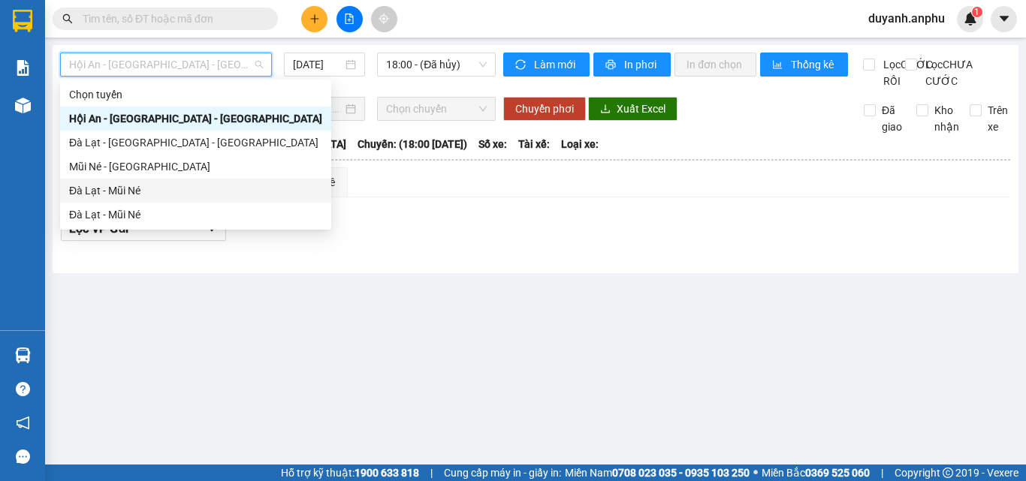
click at [154, 184] on div "Đà Lạt - Mũi Né" at bounding box center [195, 190] width 253 height 17
type input "[DATE]"
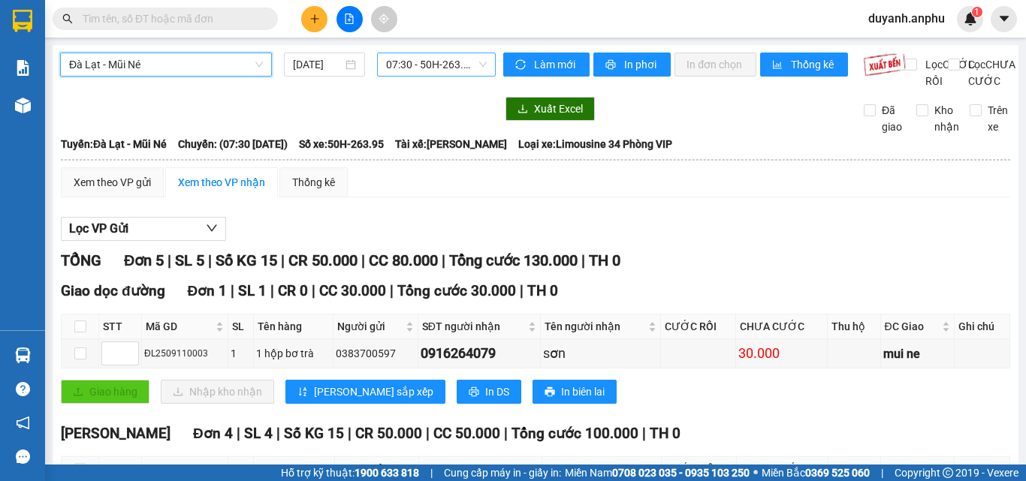
click at [401, 66] on span "07:30 - 50H-263.95" at bounding box center [436, 64] width 101 height 23
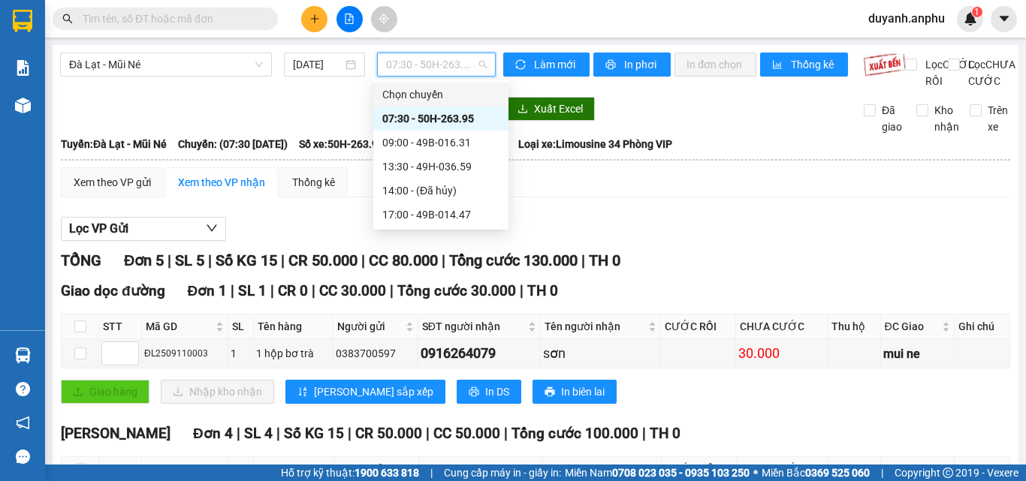
click at [345, 89] on div "Đà Lạt - Mũi Né [DATE] 07:30 - 50H-263.95" at bounding box center [278, 71] width 436 height 37
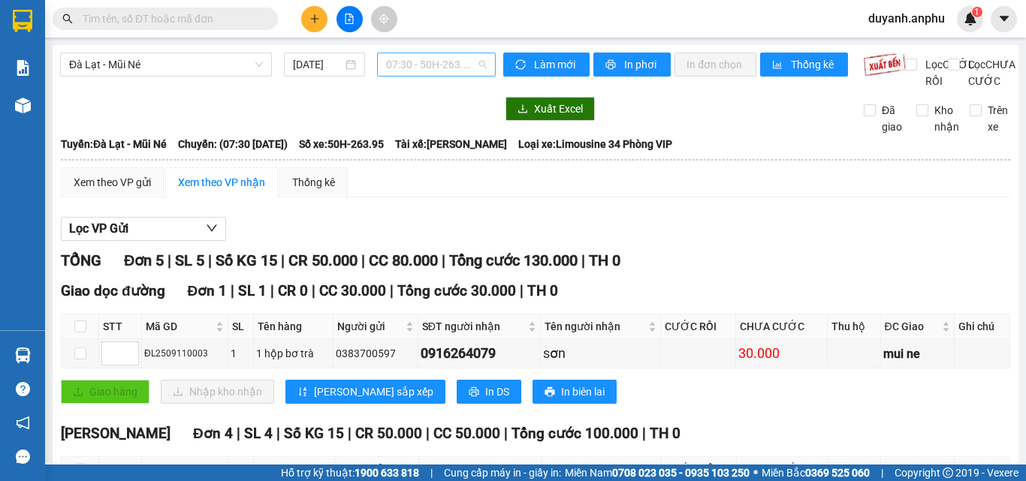
click at [396, 64] on span "07:30 - 50H-263.95" at bounding box center [436, 64] width 101 height 23
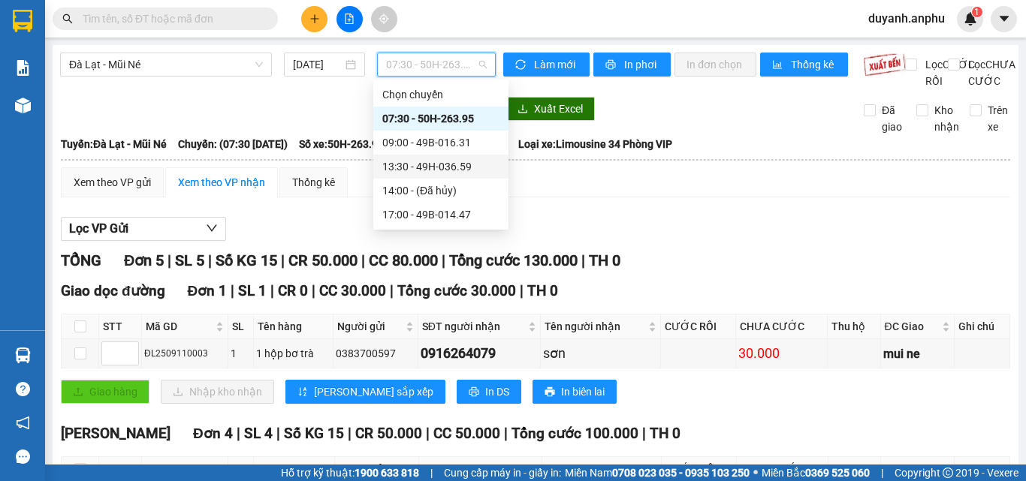
click at [418, 164] on div "13:30 - 49H-036.59" at bounding box center [440, 166] width 117 height 17
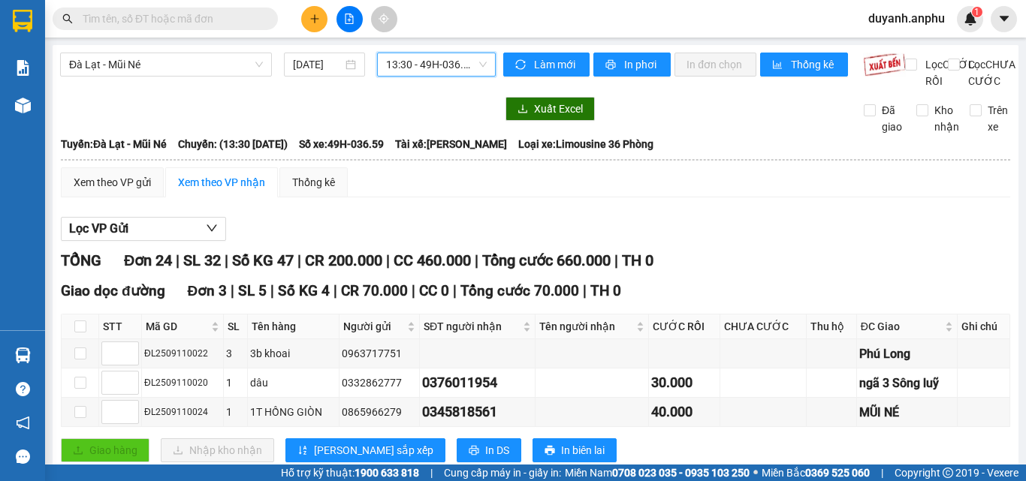
checkbox input "true"
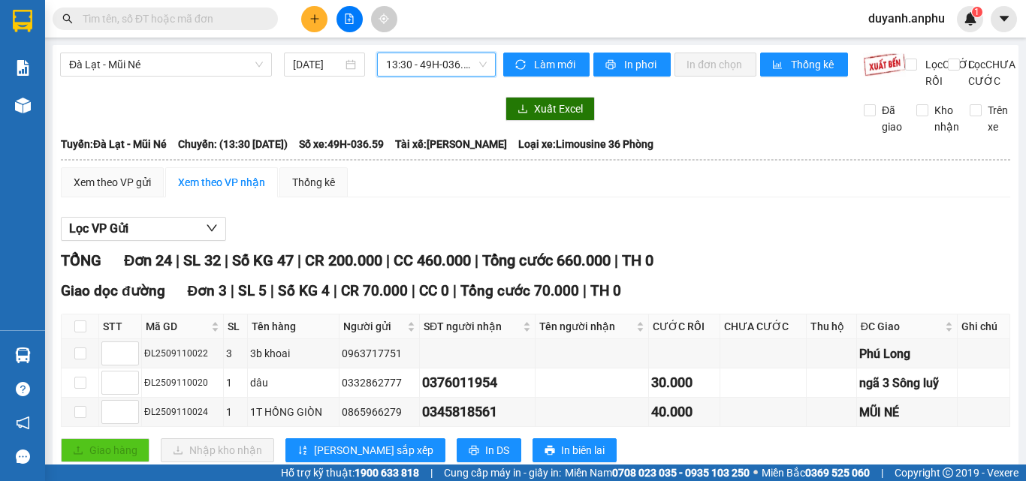
checkbox input "true"
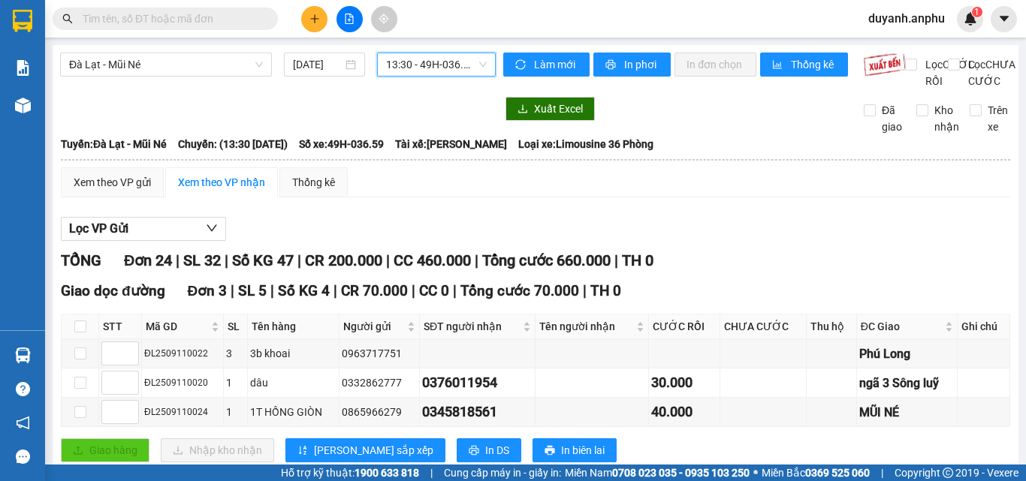
checkbox input "true"
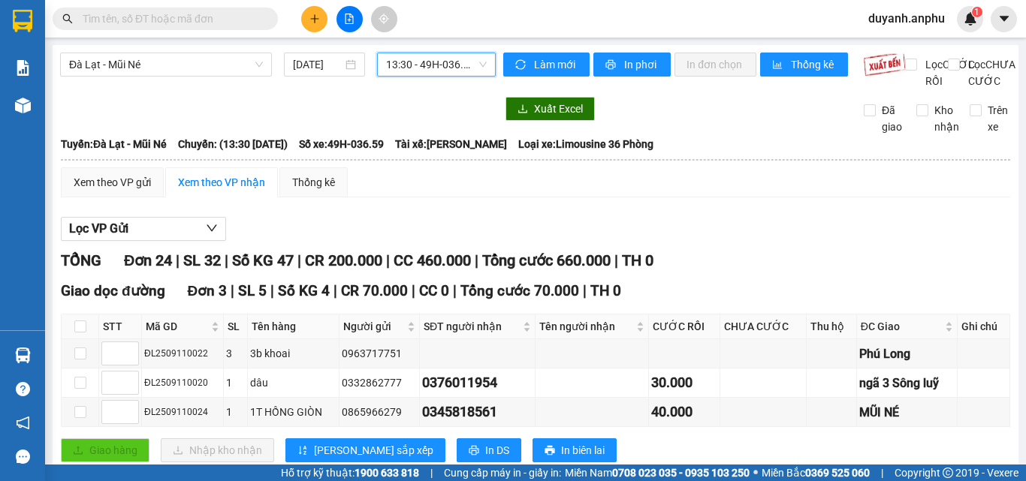
checkbox input "true"
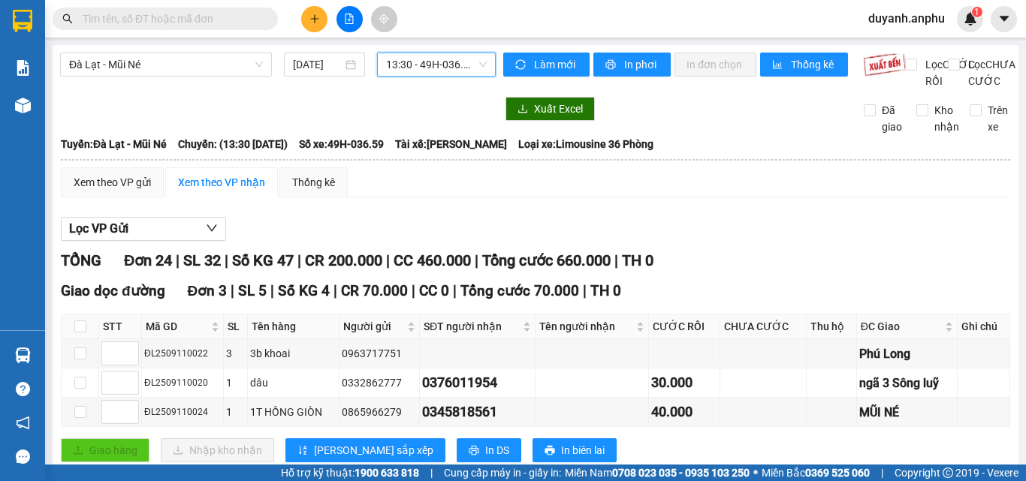
checkbox input "true"
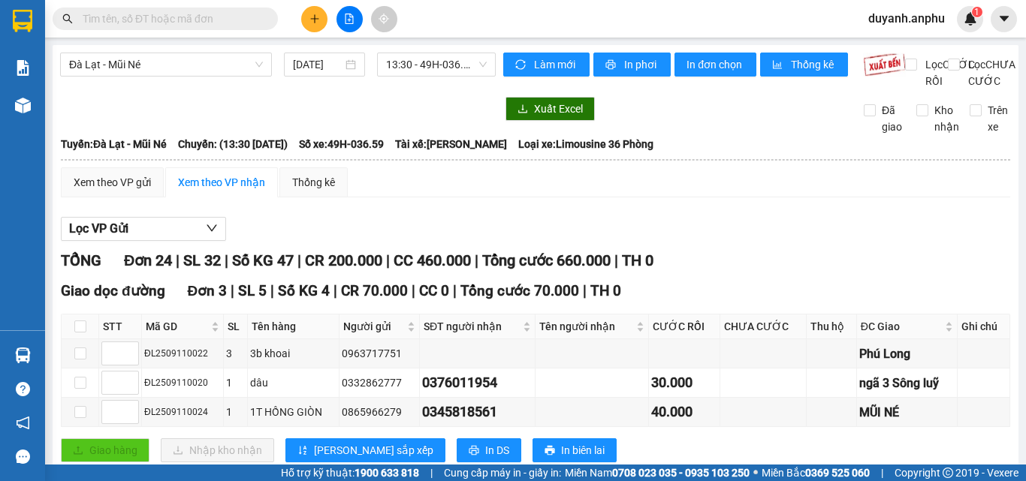
checkbox input "false"
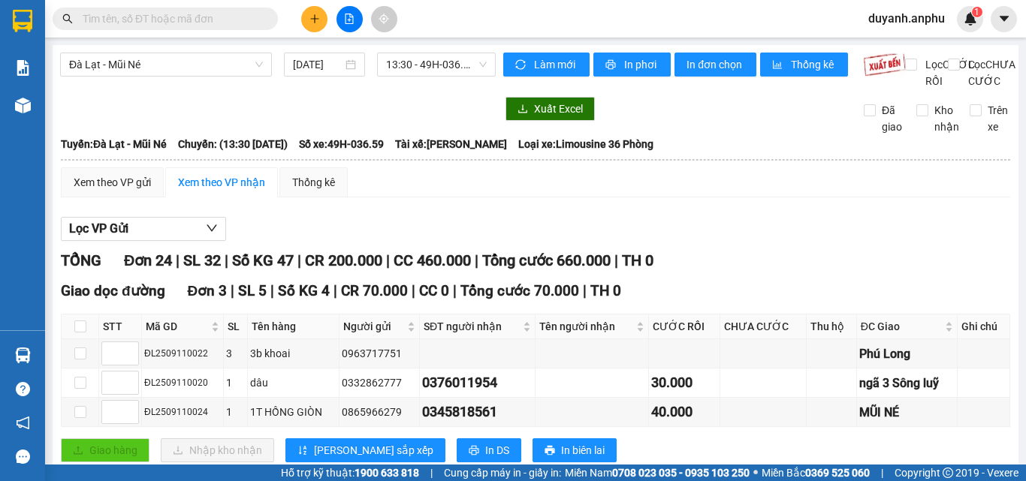
checkbox input "false"
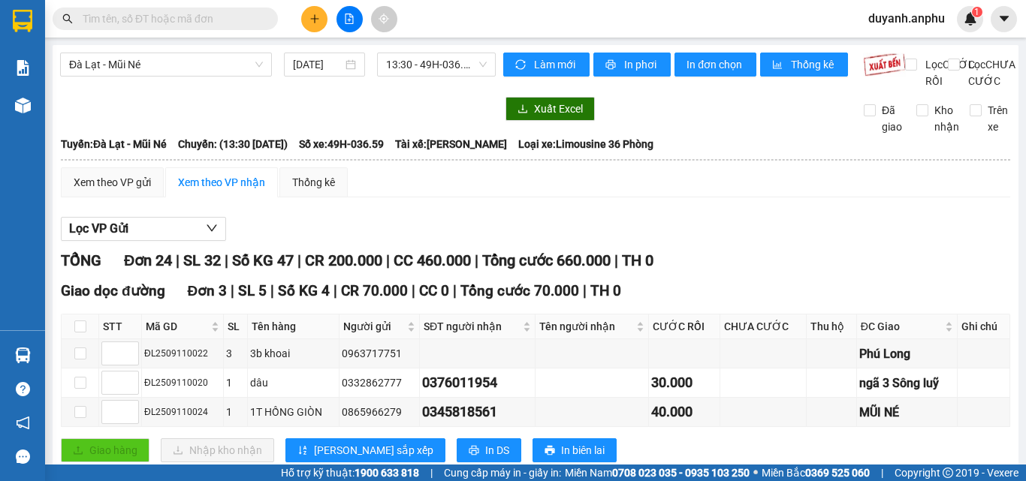
checkbox input "false"
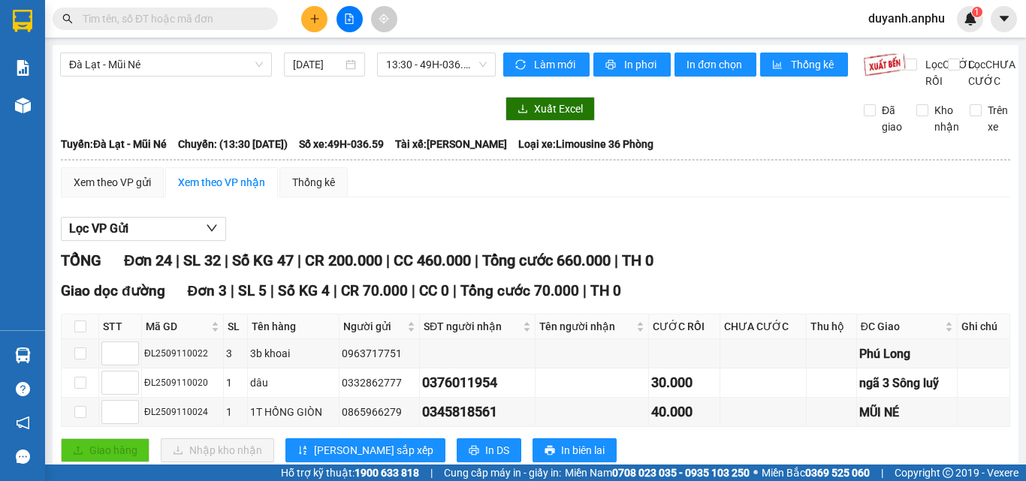
checkbox input "false"
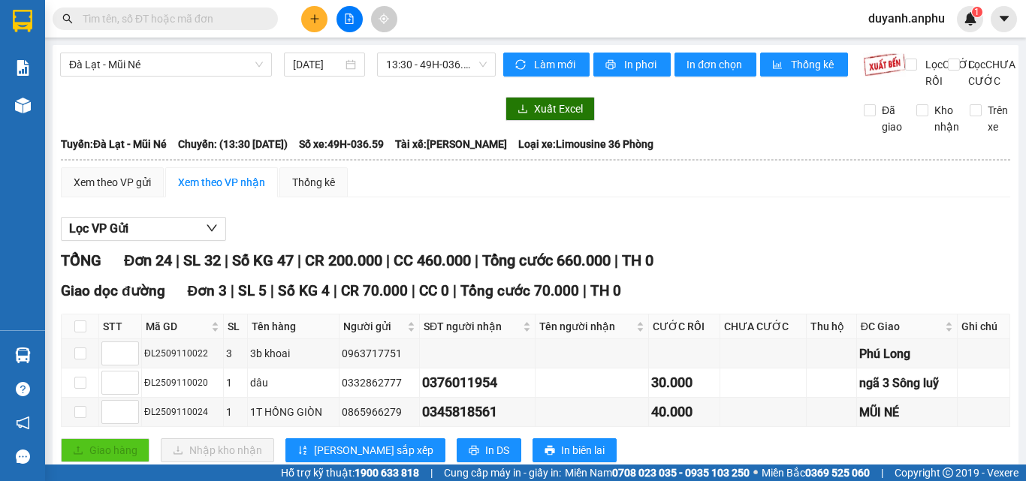
checkbox input "false"
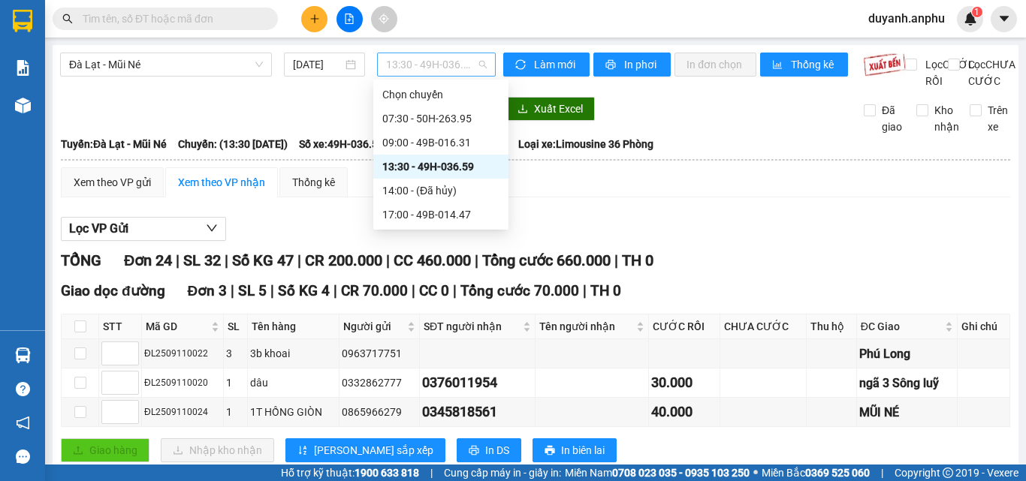
click at [422, 69] on span "13:30 - 49H-036.59" at bounding box center [436, 64] width 101 height 23
click at [425, 208] on div "17:00 - 49B-014.47" at bounding box center [440, 214] width 117 height 17
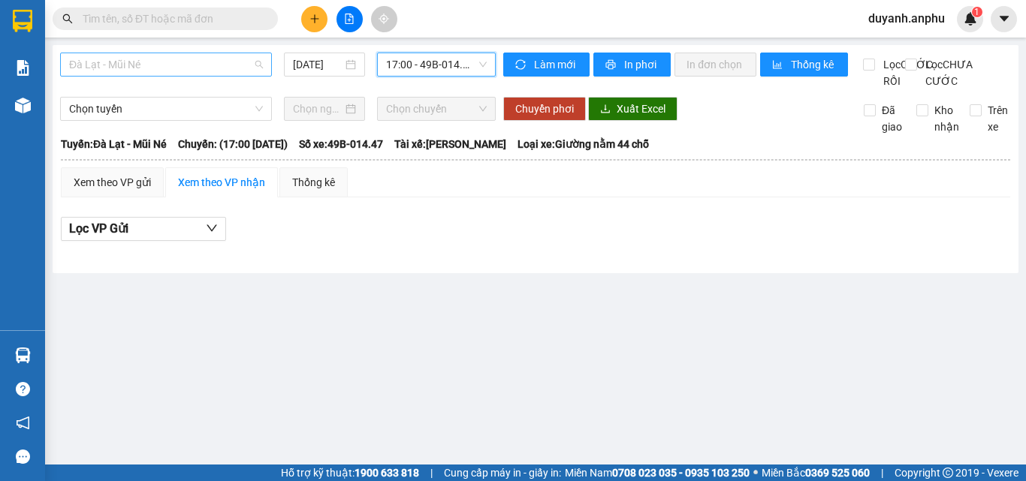
click at [235, 66] on span "Đà Lạt - Mũi Né" at bounding box center [166, 64] width 194 height 23
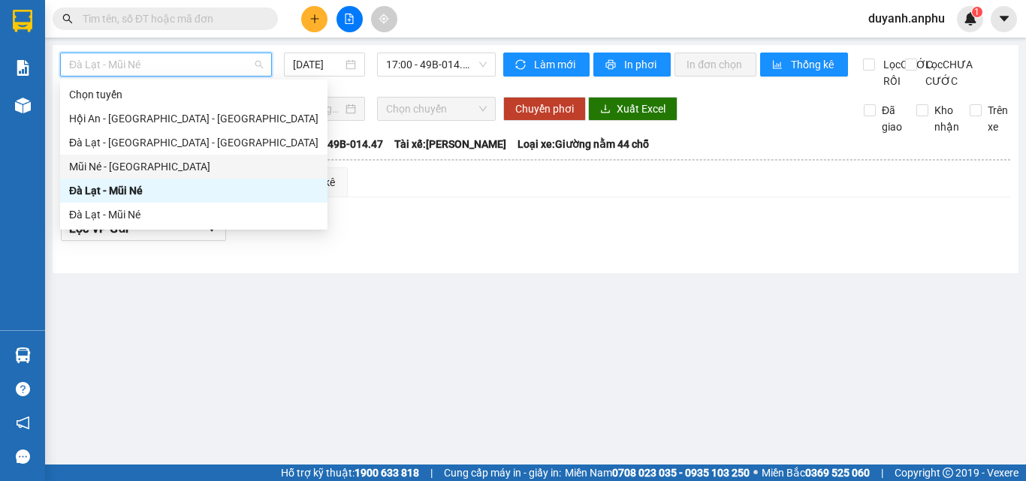
click at [134, 163] on div "Mũi Né - [GEOGRAPHIC_DATA]" at bounding box center [193, 166] width 249 height 17
type input "[DATE]"
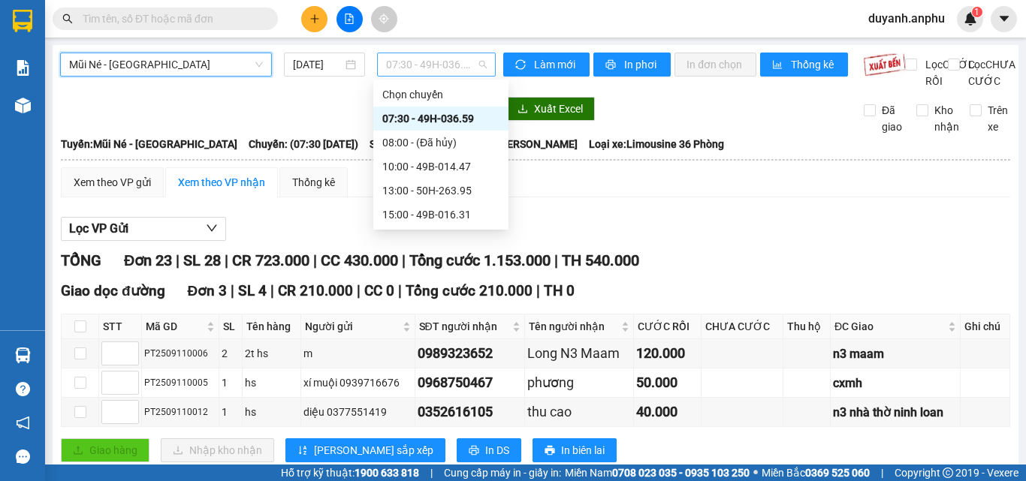
click at [411, 66] on span "07:30 - 49H-036.59" at bounding box center [436, 64] width 101 height 23
click at [446, 211] on div "15:00 - 49B-016.31" at bounding box center [440, 214] width 117 height 17
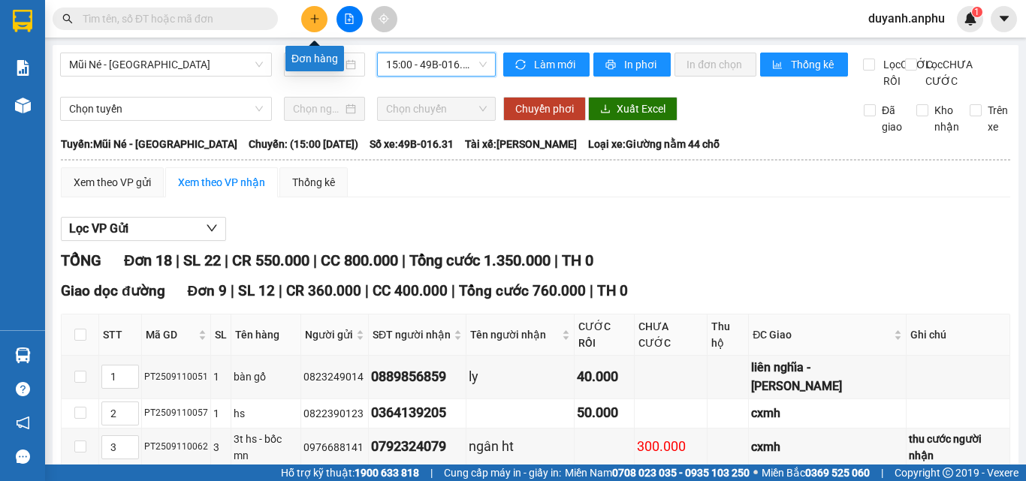
click at [309, 13] on button at bounding box center [314, 19] width 26 height 26
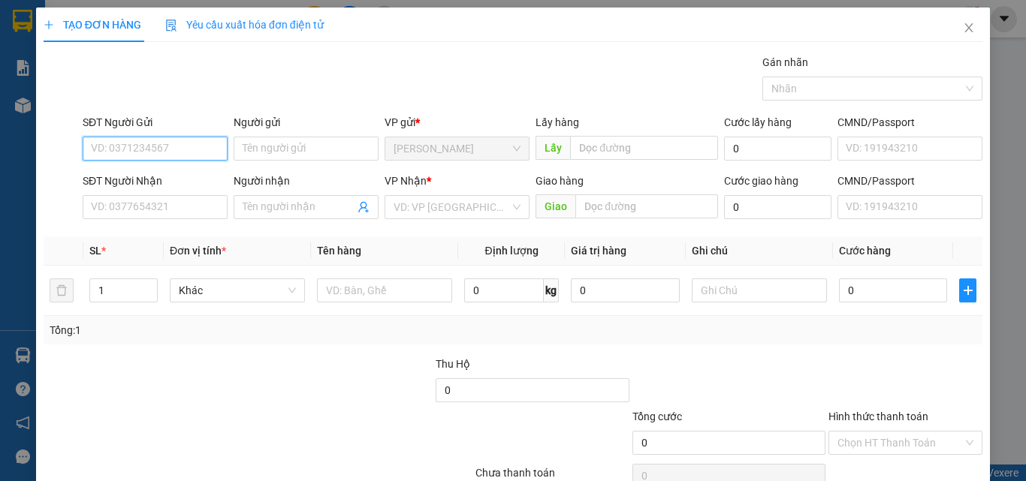
click at [107, 144] on input "SĐT Người Gửi" at bounding box center [155, 149] width 145 height 24
click at [128, 175] on div "0386959790" at bounding box center [153, 178] width 125 height 17
type input "0386959790"
type input "0398697779"
type input "Trang"
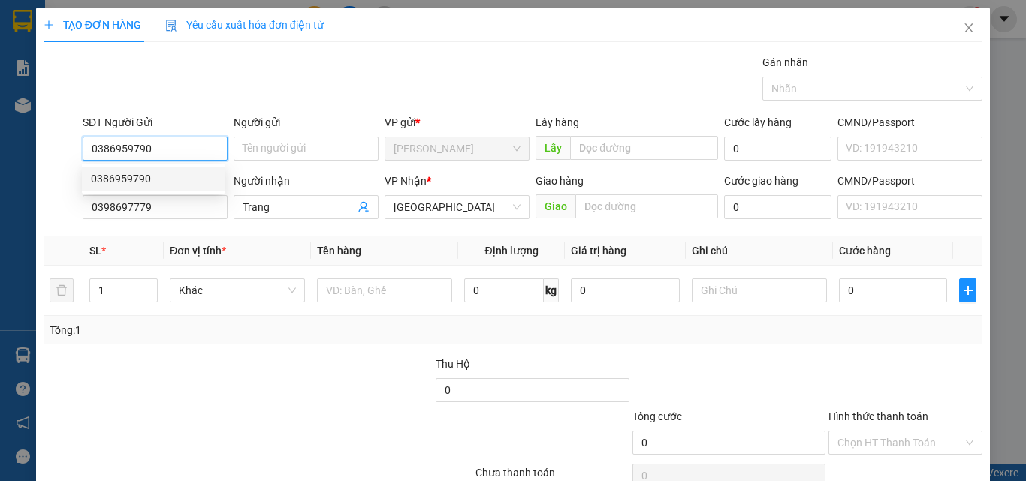
type input "50.000"
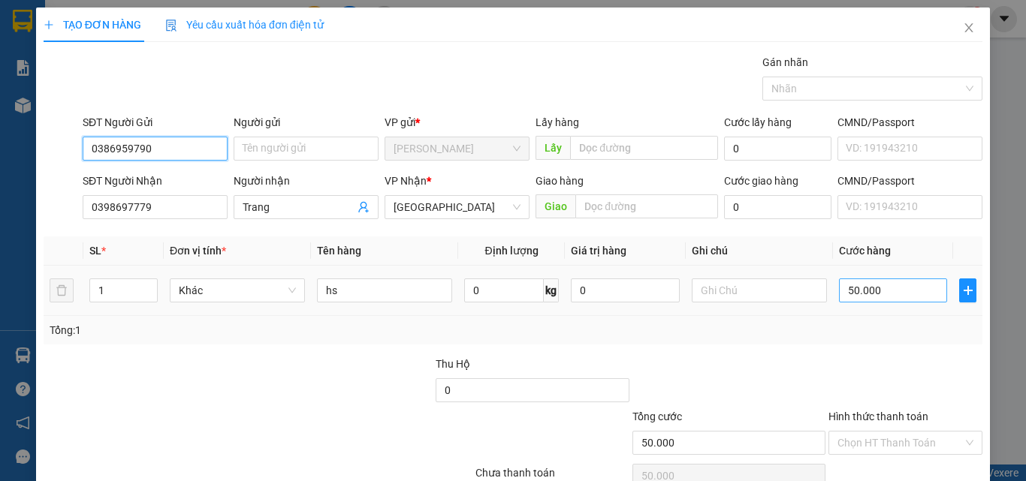
type input "0386959790"
type input "4"
type input "40"
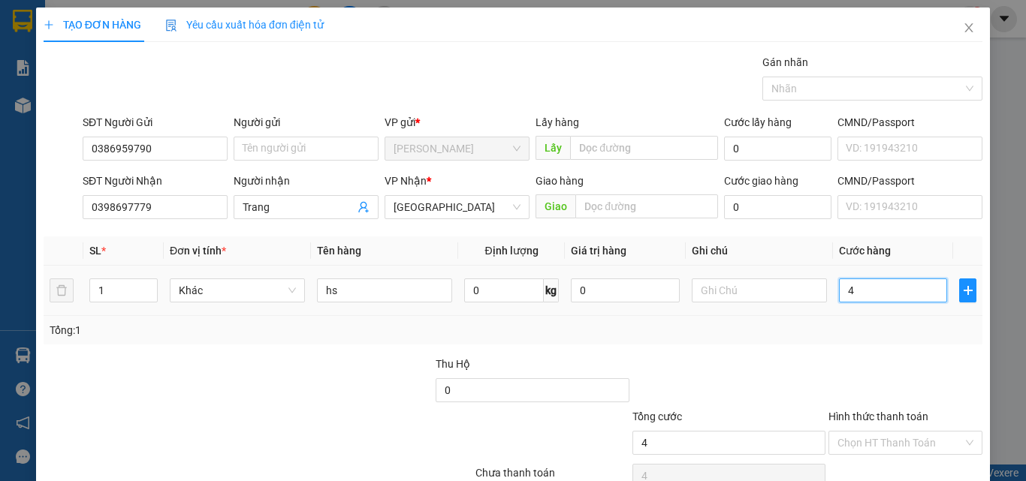
type input "40"
type input "40.000"
click at [791, 347] on div "Transit Pickup Surcharge Ids Transit Deliver Surcharge Ids Transit Deliver Surc…" at bounding box center [513, 290] width 939 height 472
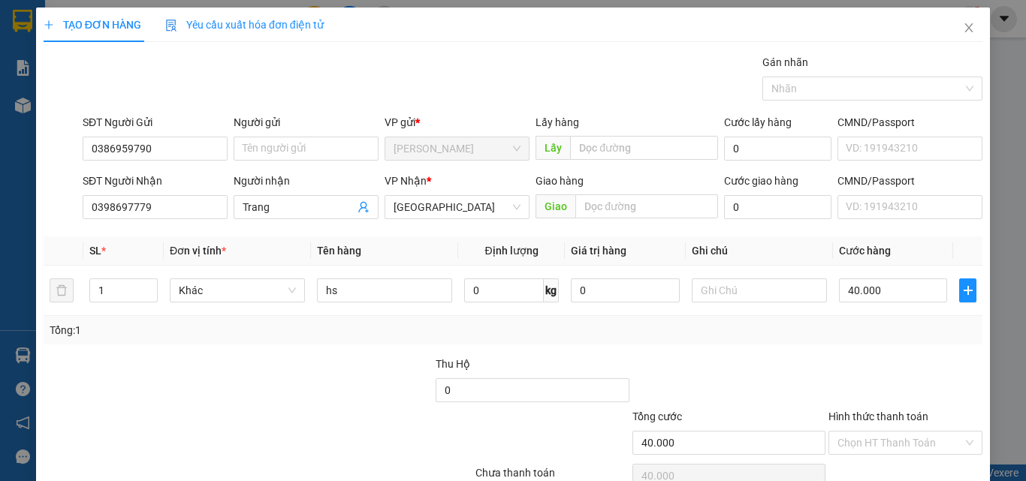
drag, startPoint x: 901, startPoint y: 433, endPoint x: 910, endPoint y: 419, distance: 16.2
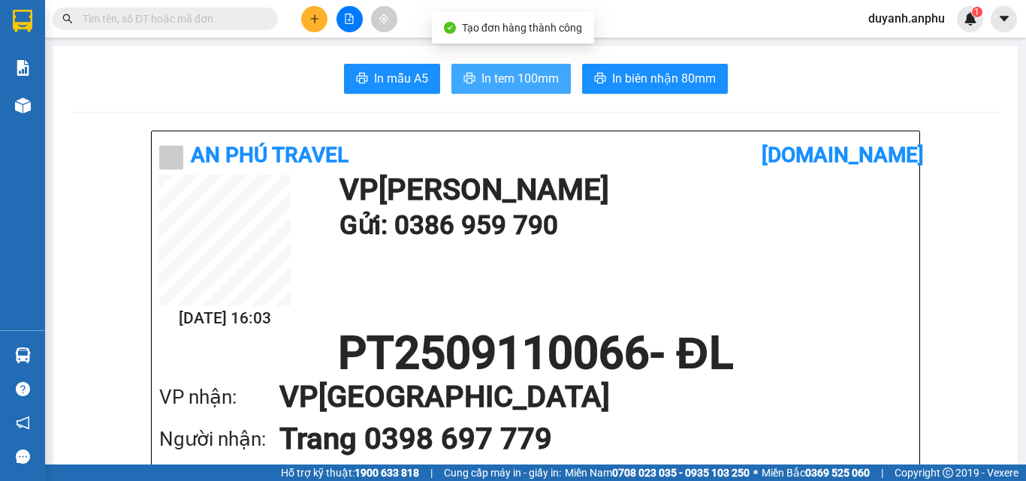
click at [474, 77] on button "In tem 100mm" at bounding box center [510, 79] width 119 height 30
click at [499, 83] on span "In tem 100mm" at bounding box center [519, 78] width 77 height 19
